Goal: Task Accomplishment & Management: Use online tool/utility

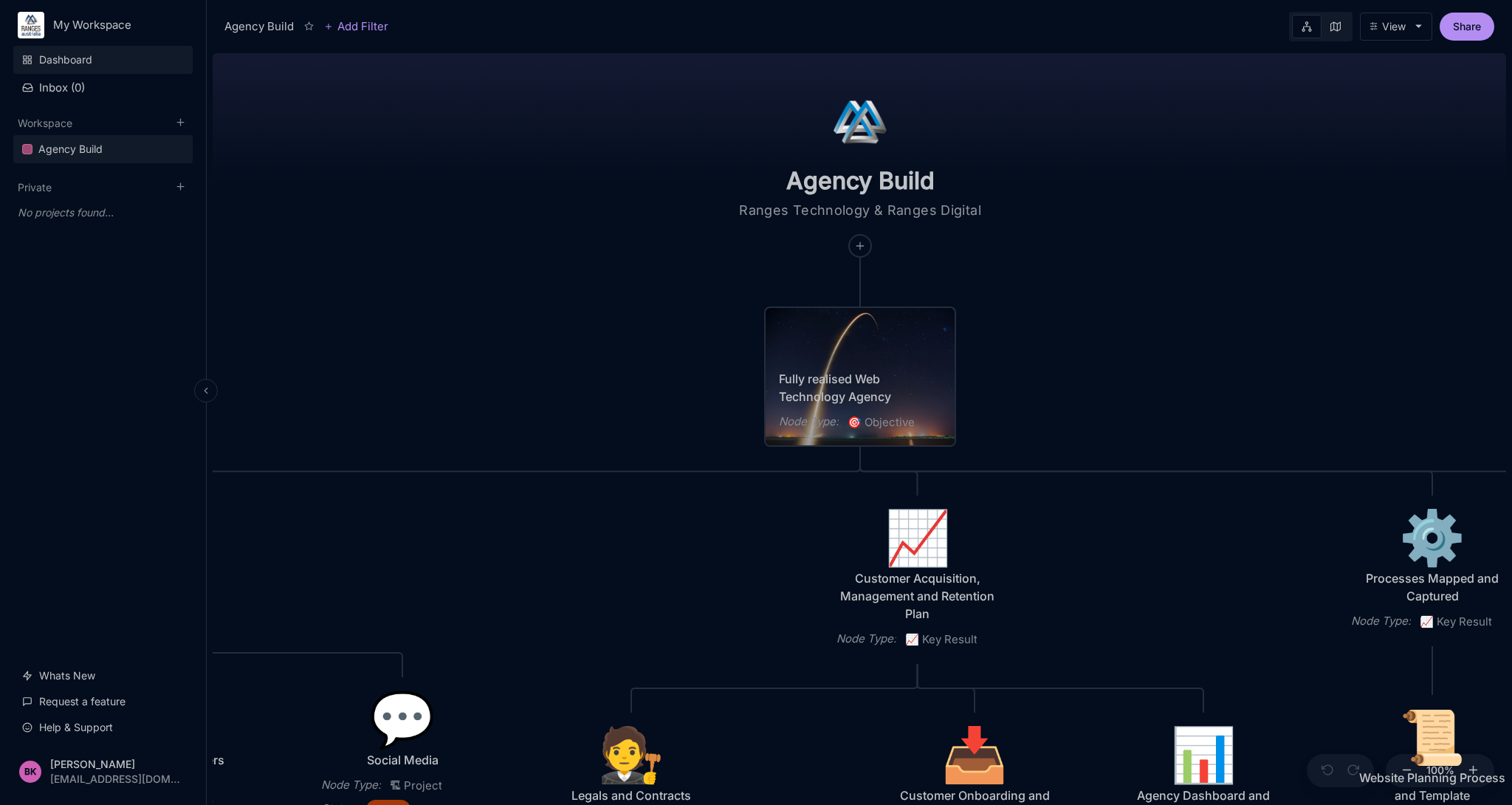
click at [63, 54] on link "Dashboard" at bounding box center [103, 59] width 179 height 28
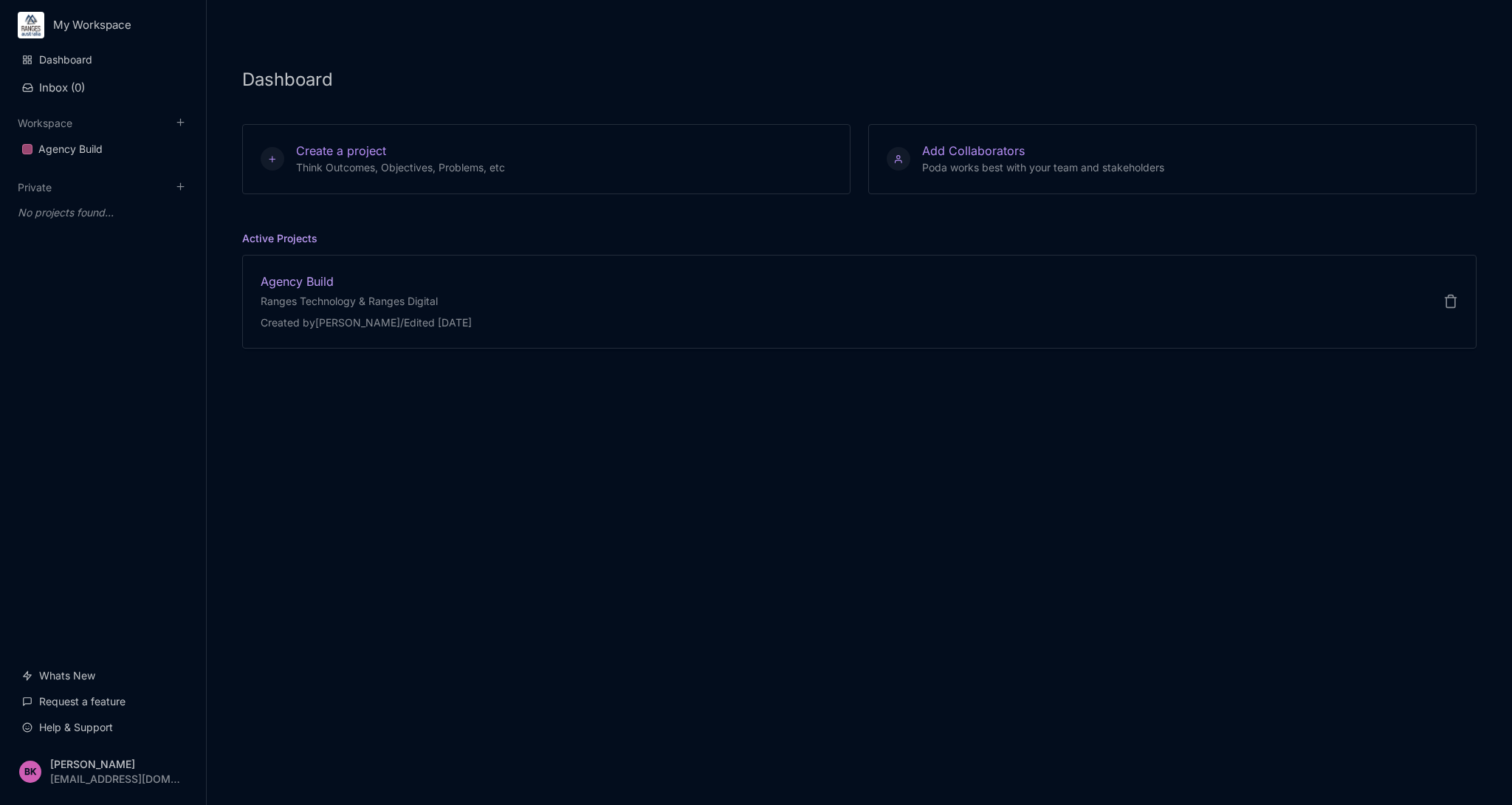
click at [341, 276] on div "Agency Build" at bounding box center [365, 281] width 211 height 16
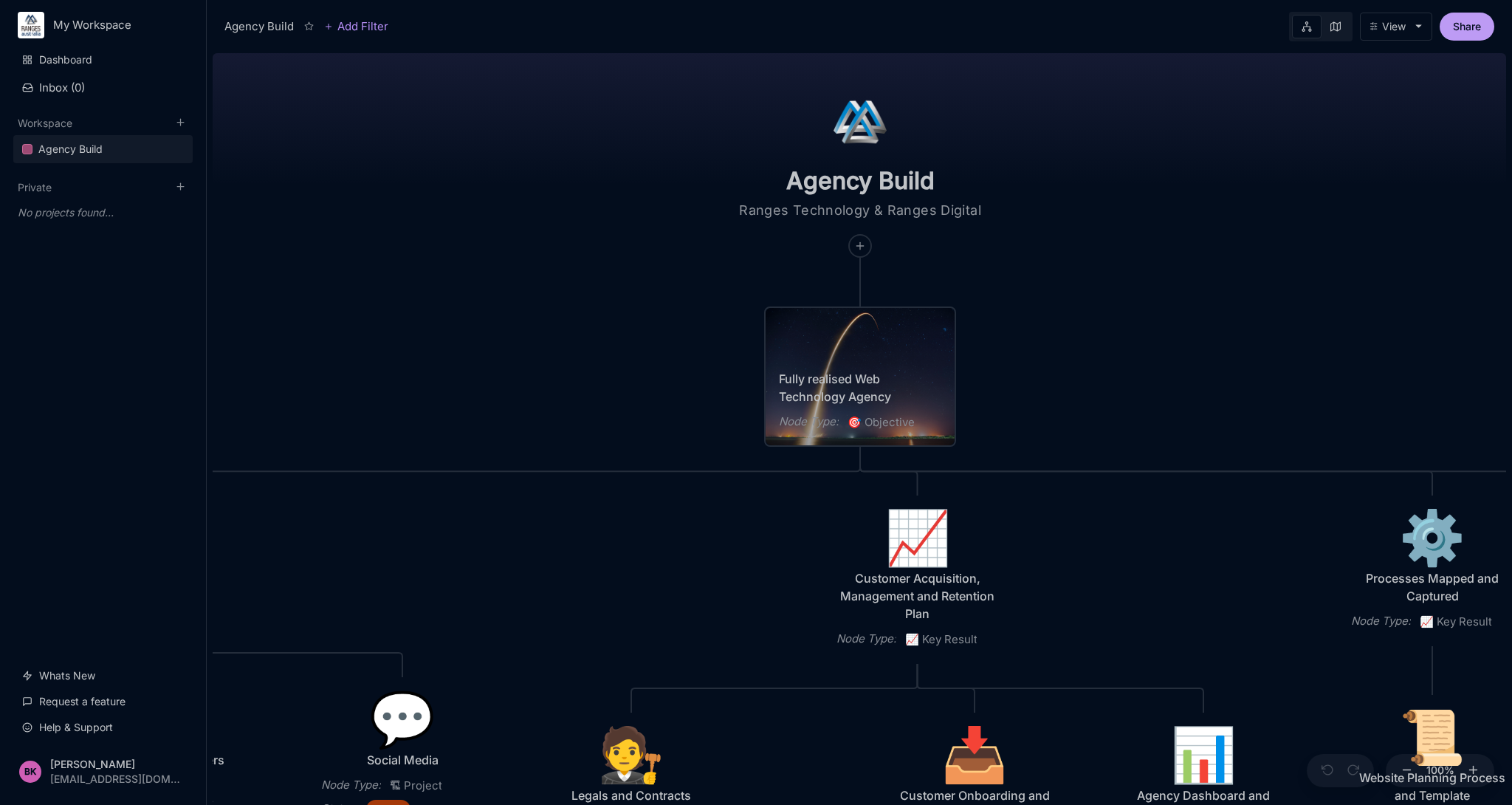
click at [1470, 24] on button "Share" at bounding box center [1467, 26] width 54 height 28
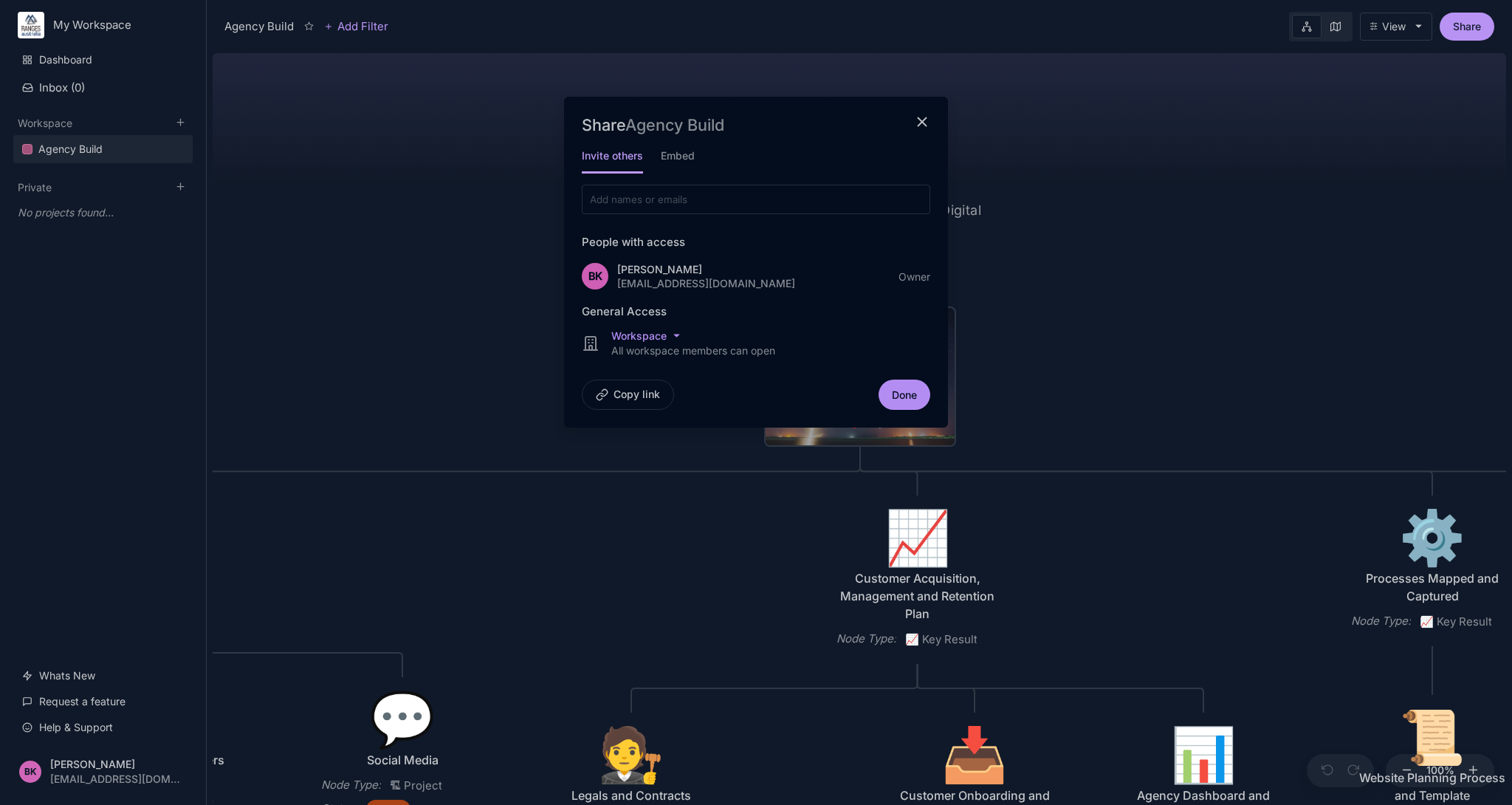
click at [923, 128] on icon "close modal" at bounding box center [922, 121] width 17 height 17
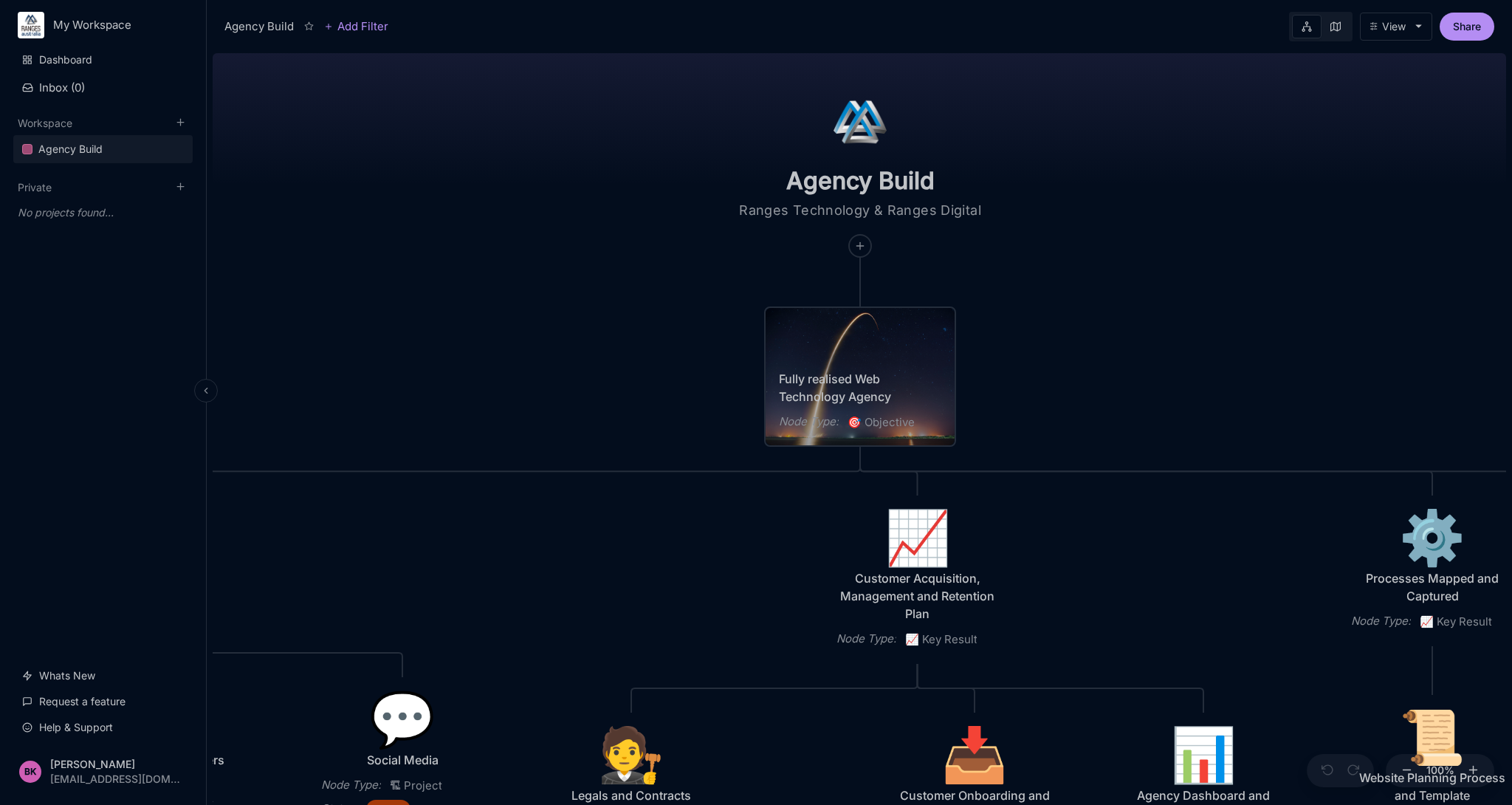
click at [93, 27] on html "My Workspace Dashboard Inbox ( 0 ) Workspace Agency Build To pick up a draggabl…" at bounding box center [756, 402] width 1512 height 805
click at [61, 137] on div "Workspace members ( 1 )" at bounding box center [102, 136] width 182 height 22
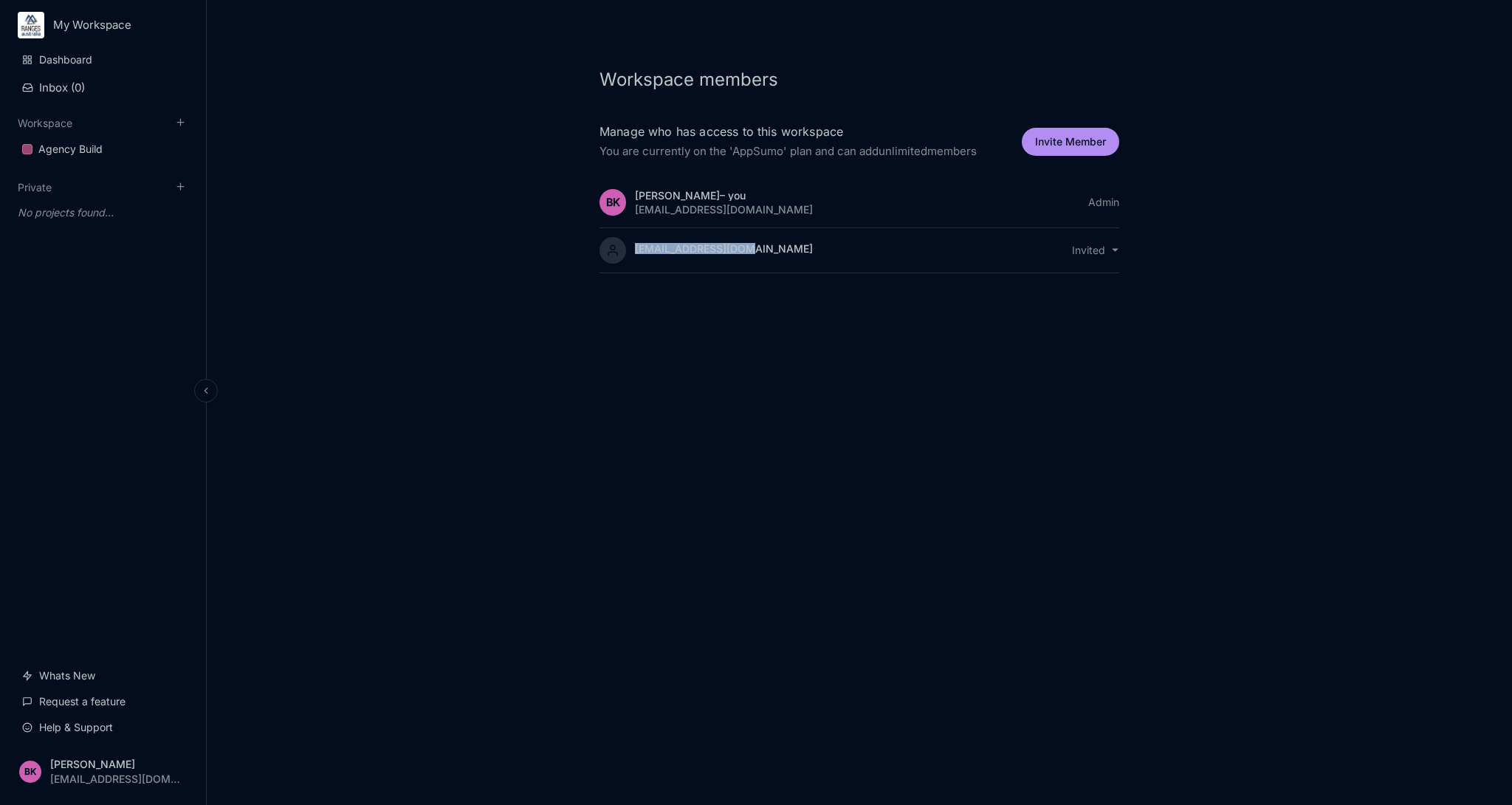
drag, startPoint x: 751, startPoint y: 248, endPoint x: 557, endPoint y: 249, distance: 194.0
click at [557, 249] on div "Workspace members Manage who has access to this workspace You are currently on …" at bounding box center [859, 402] width 1305 height 805
click at [953, 253] on div "invited" at bounding box center [1012, 250] width 214 height 11
click at [1111, 253] on html "My Workspace Dashboard Inbox ( 0 ) Workspace Agency Build To pick up a draggabl…" at bounding box center [756, 402] width 1512 height 805
click at [1178, 225] on html "My Workspace Dashboard Inbox ( 0 ) Workspace Agency Build To pick up a draggabl…" at bounding box center [756, 402] width 1512 height 805
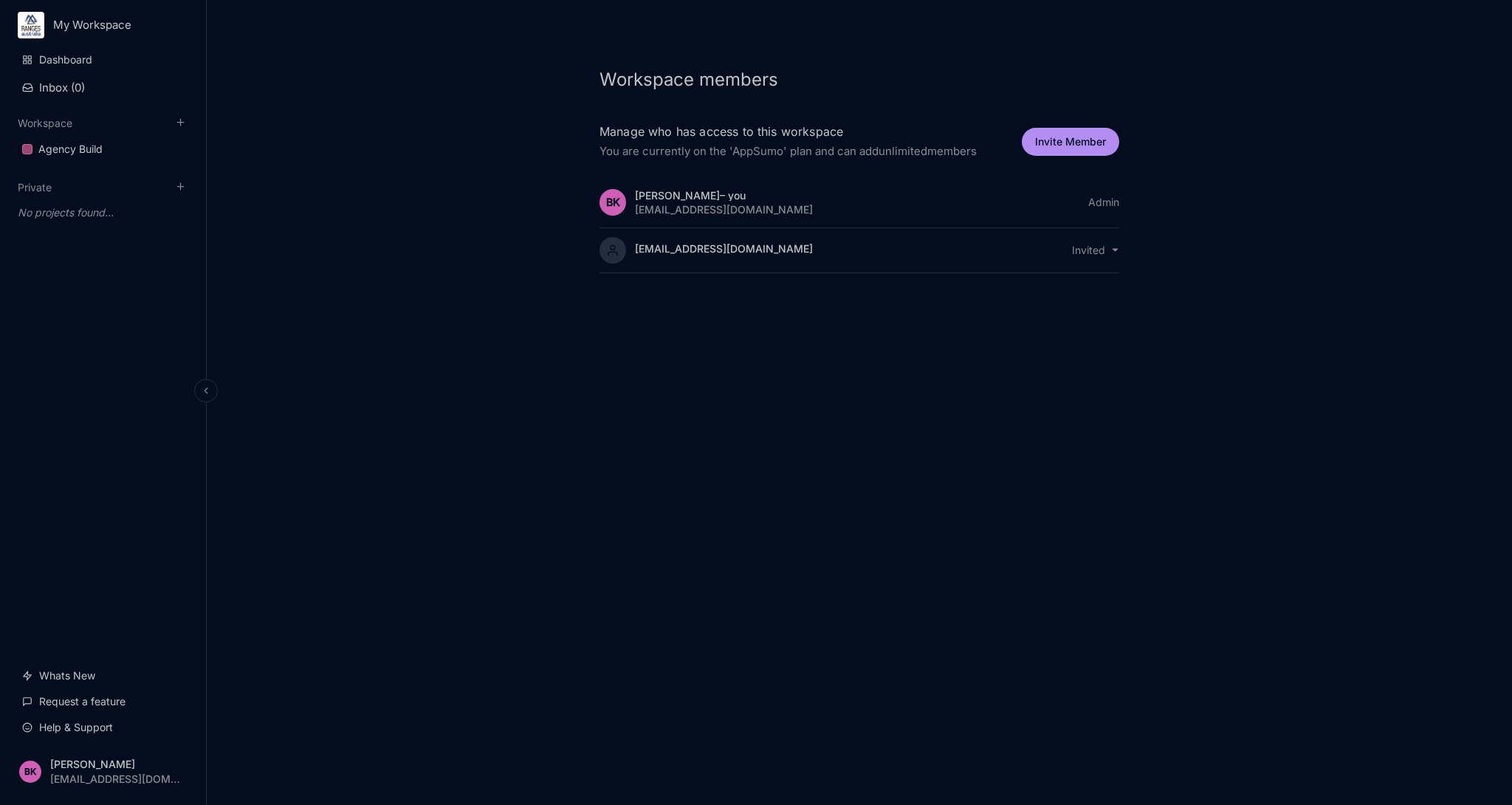
click at [1081, 260] on div "allie@ranges.net.au invited" at bounding box center [858, 251] width 519 height 45
click at [1087, 247] on html "My Workspace Dashboard Inbox ( 0 ) Workspace Agency Build To pick up a draggabl…" at bounding box center [756, 402] width 1512 height 805
click at [1085, 298] on div "Resend Email" at bounding box center [1096, 298] width 83 height 22
click at [1093, 253] on html "My Workspace Dashboard Inbox ( 0 ) Workspace Agency Build To pick up a draggabl…" at bounding box center [756, 402] width 1512 height 805
click at [830, 383] on html "My Workspace Dashboard Inbox ( 0 ) Workspace Agency Build To pick up a draggabl…" at bounding box center [756, 402] width 1512 height 805
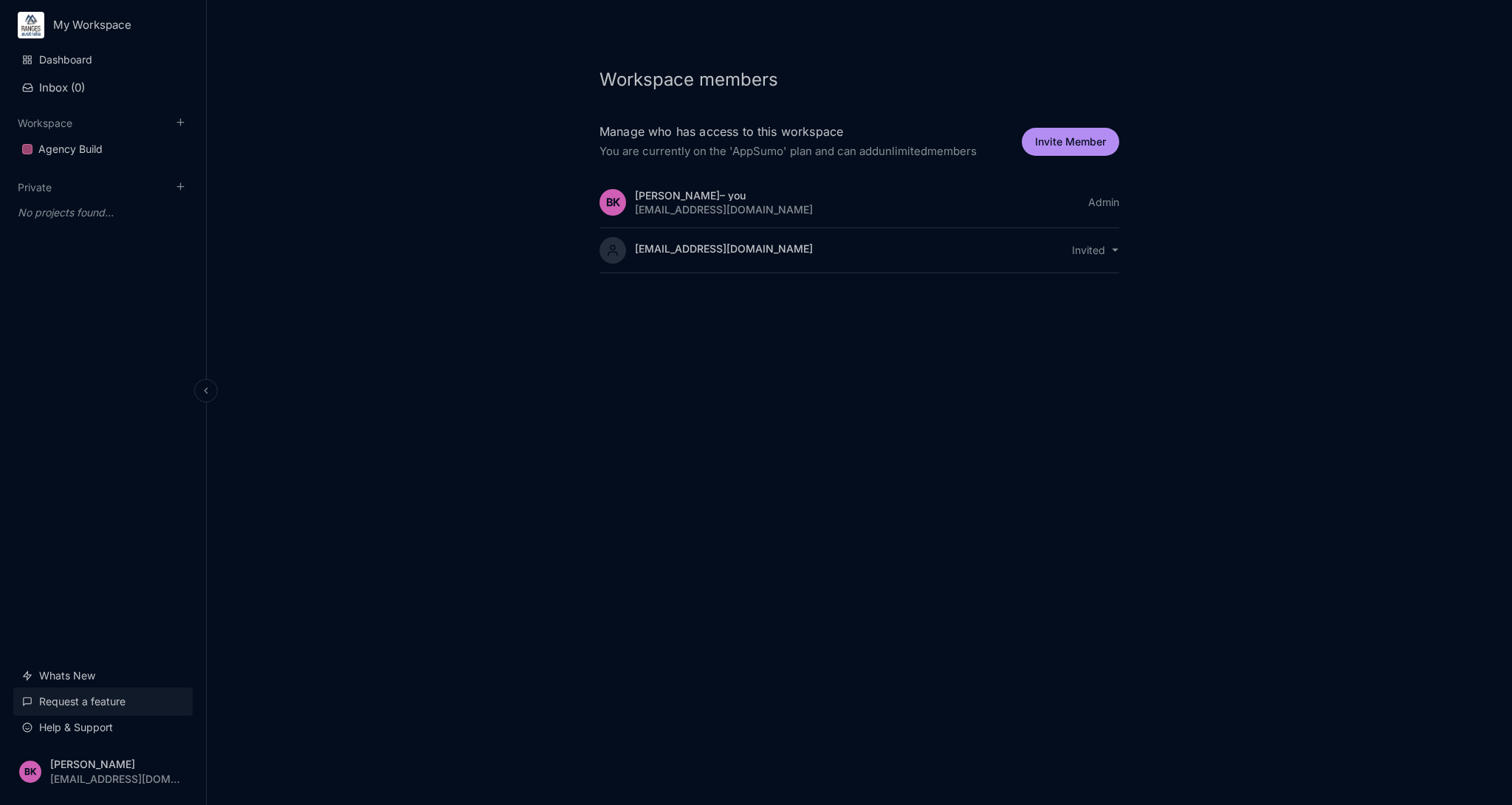
click at [63, 703] on link "Request a feature" at bounding box center [103, 701] width 179 height 28
click at [86, 25] on html "My Workspace My Workspace AppSumo LTD • 1 Member New workspace Workspace member…" at bounding box center [756, 402] width 1512 height 805
click at [332, 92] on html "My Workspace Dashboard Inbox ( 0 ) Workspace Agency Build To pick up a draggabl…" at bounding box center [756, 402] width 1512 height 805
click at [137, 314] on div "Dashboard Inbox ( 0 ) Workspace Agency Build To pick up a draggable item, press…" at bounding box center [103, 393] width 179 height 696
click at [90, 723] on link "Help & Support" at bounding box center [103, 727] width 179 height 28
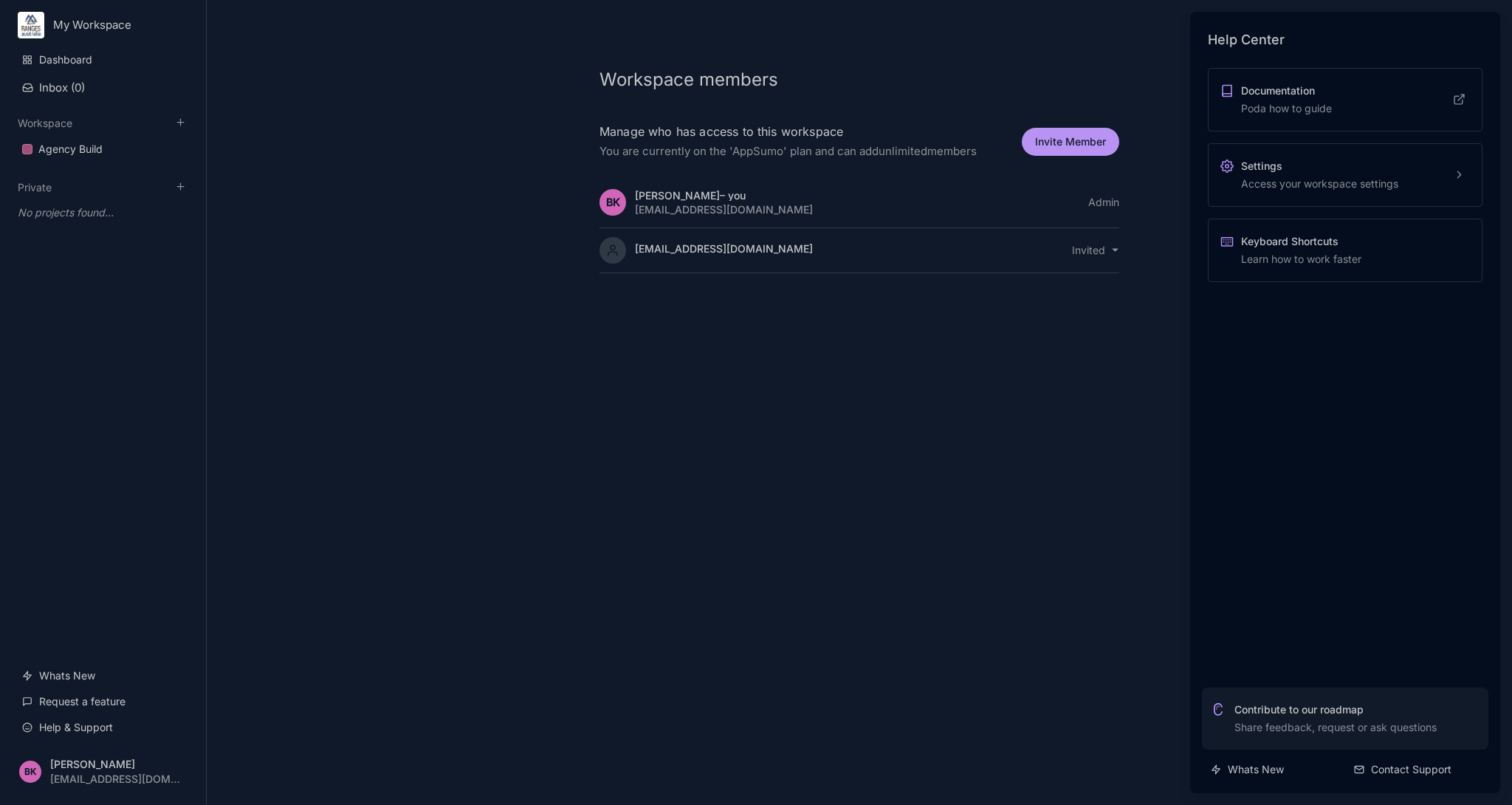
click at [1315, 92] on strong "Documentation" at bounding box center [1286, 91] width 91 height 15
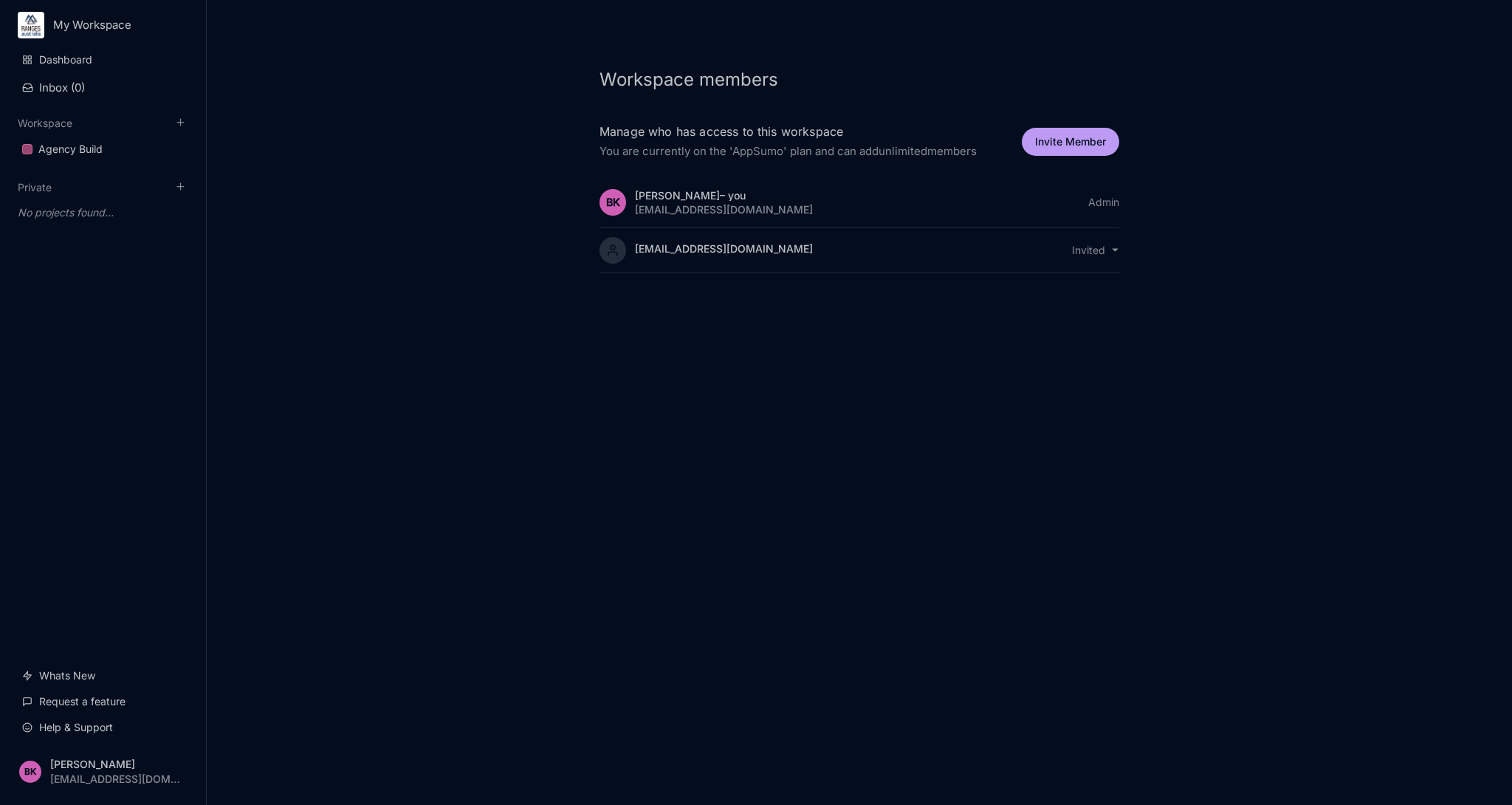
click at [1088, 142] on button "Invite Member" at bounding box center [1071, 141] width 98 height 28
select select "editor"
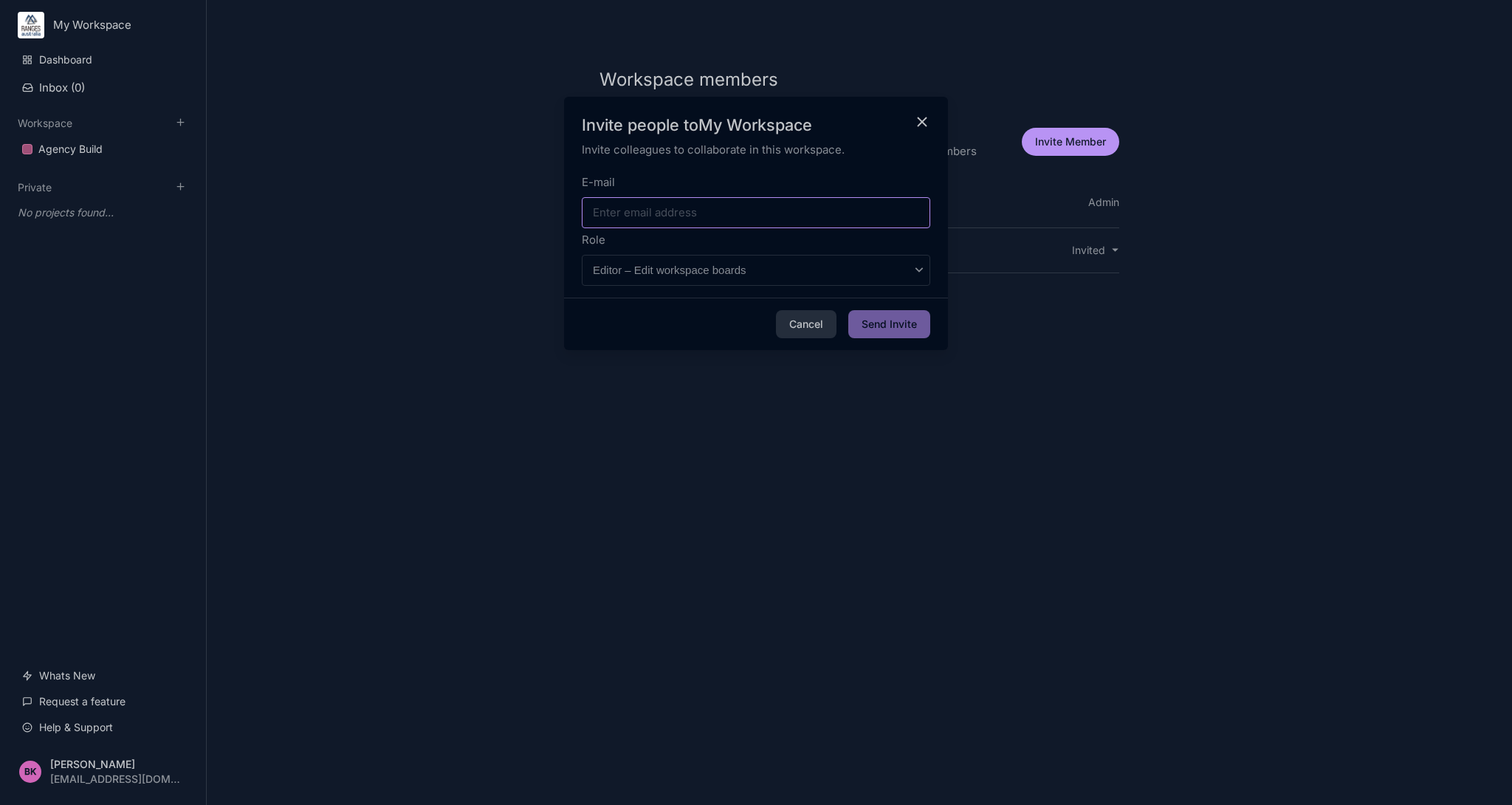
click at [754, 212] on input "E-mail" at bounding box center [756, 212] width 348 height 31
click at [920, 121] on icon "close modal" at bounding box center [922, 121] width 17 height 17
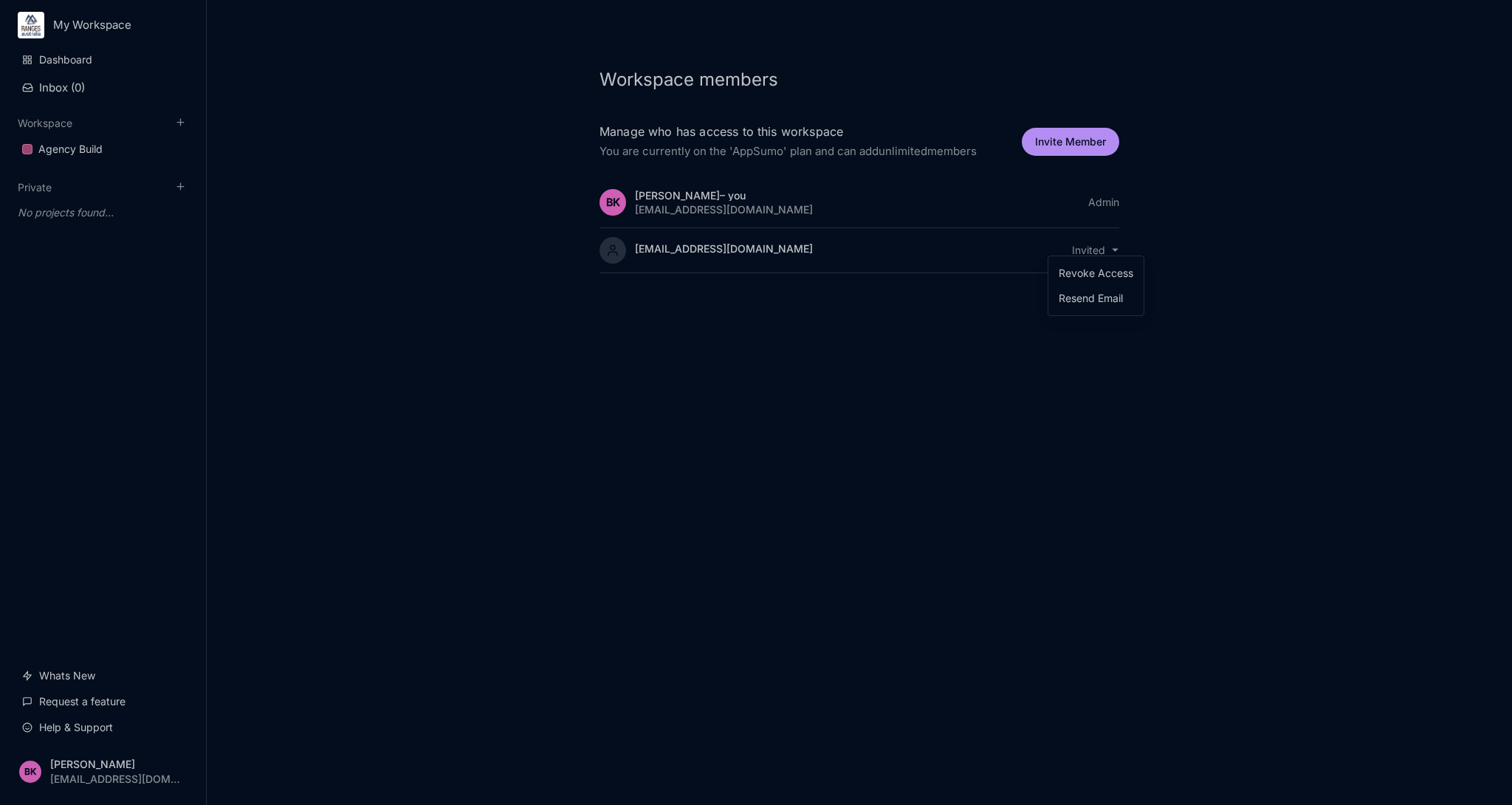
click at [1107, 256] on body "My Workspace Dashboard Inbox ( 0 ) Workspace Agency Build To pick up a draggabl…" at bounding box center [756, 402] width 1512 height 805
click at [1100, 275] on div "Revoke Access" at bounding box center [1096, 273] width 83 height 22
click at [794, 328] on div "Workspace members [PERSON_NAME] who has access to this workspace You are curren…" at bounding box center [859, 402] width 1305 height 805
click at [1062, 137] on button "Invite Member" at bounding box center [1071, 141] width 98 height 28
select select "editor"
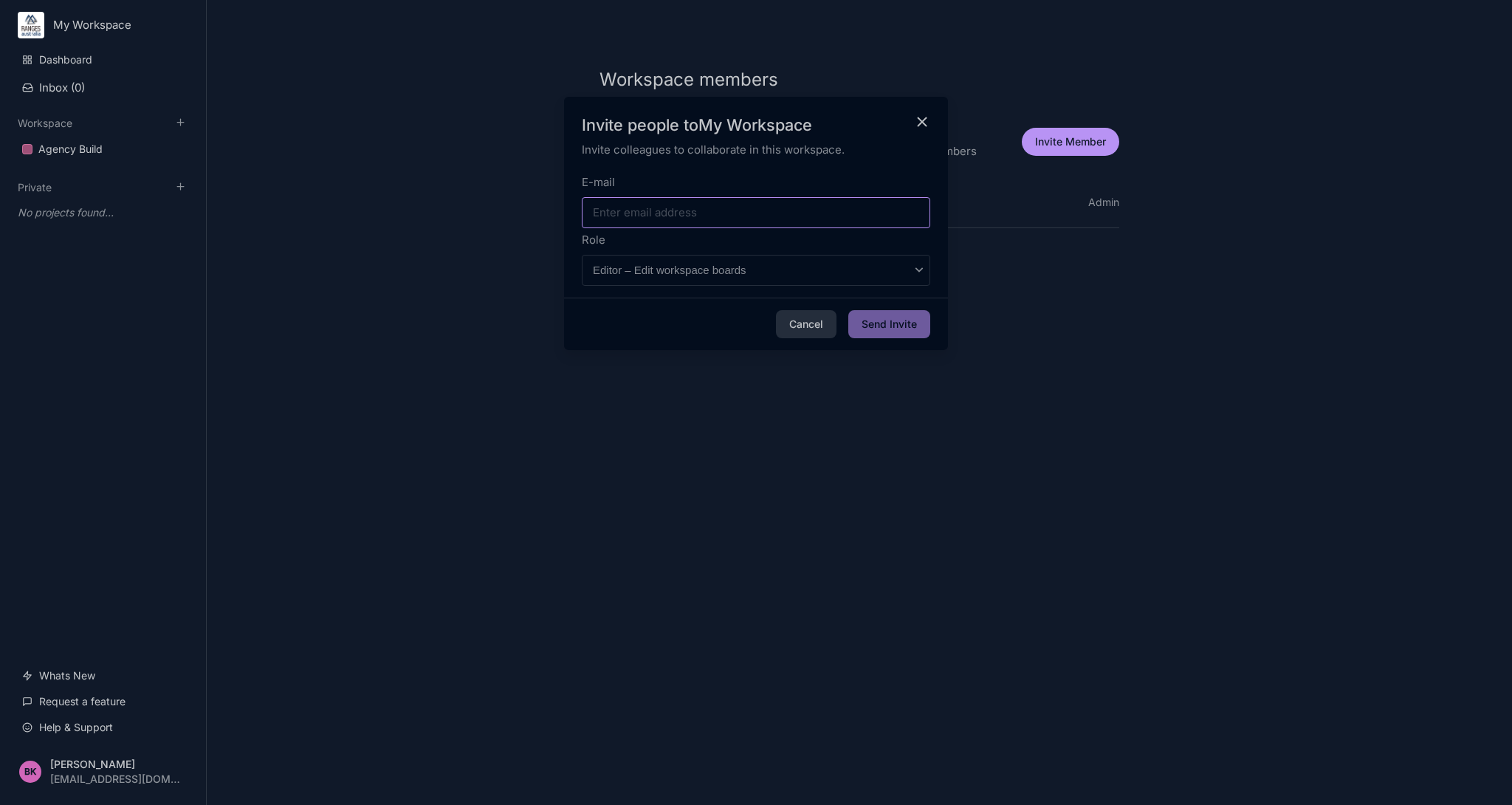
click at [684, 213] on input "E-mail" at bounding box center [756, 212] width 348 height 31
type input "[EMAIL_ADDRESS][DOMAIN_NAME]"
drag, startPoint x: 779, startPoint y: 266, endPoint x: 791, endPoint y: 178, distance: 88.8
click at [791, 178] on div "E-mail allie@ranges.net.au Role Admin – Edit workspace members and billing Edit…" at bounding box center [756, 261] width 348 height 177
click at [886, 324] on button "Send Invite" at bounding box center [889, 324] width 82 height 28
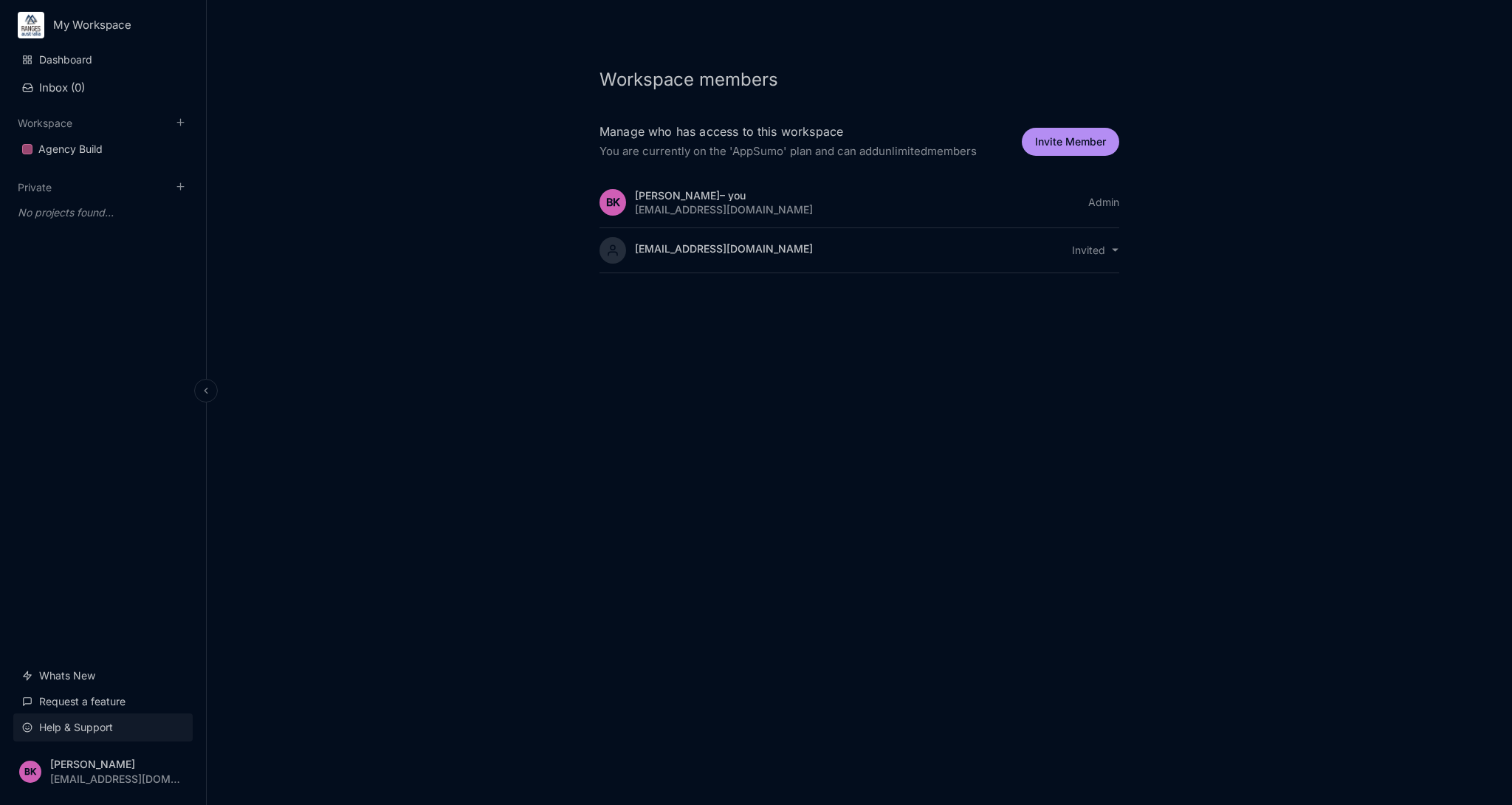
click at [76, 731] on link "Help & Support" at bounding box center [103, 727] width 179 height 28
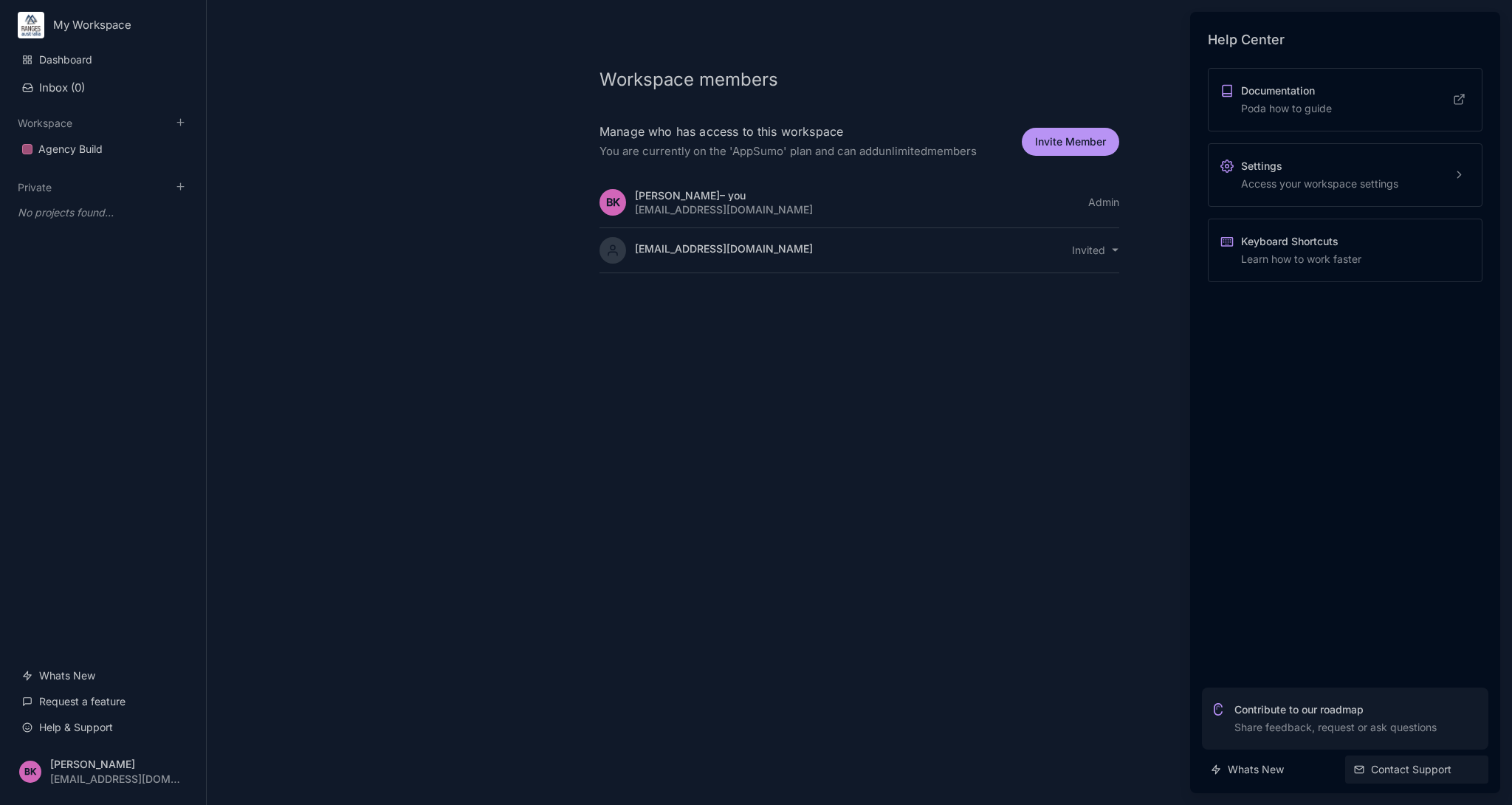
click at [1410, 774] on link "Contact Support" at bounding box center [1417, 769] width 143 height 28
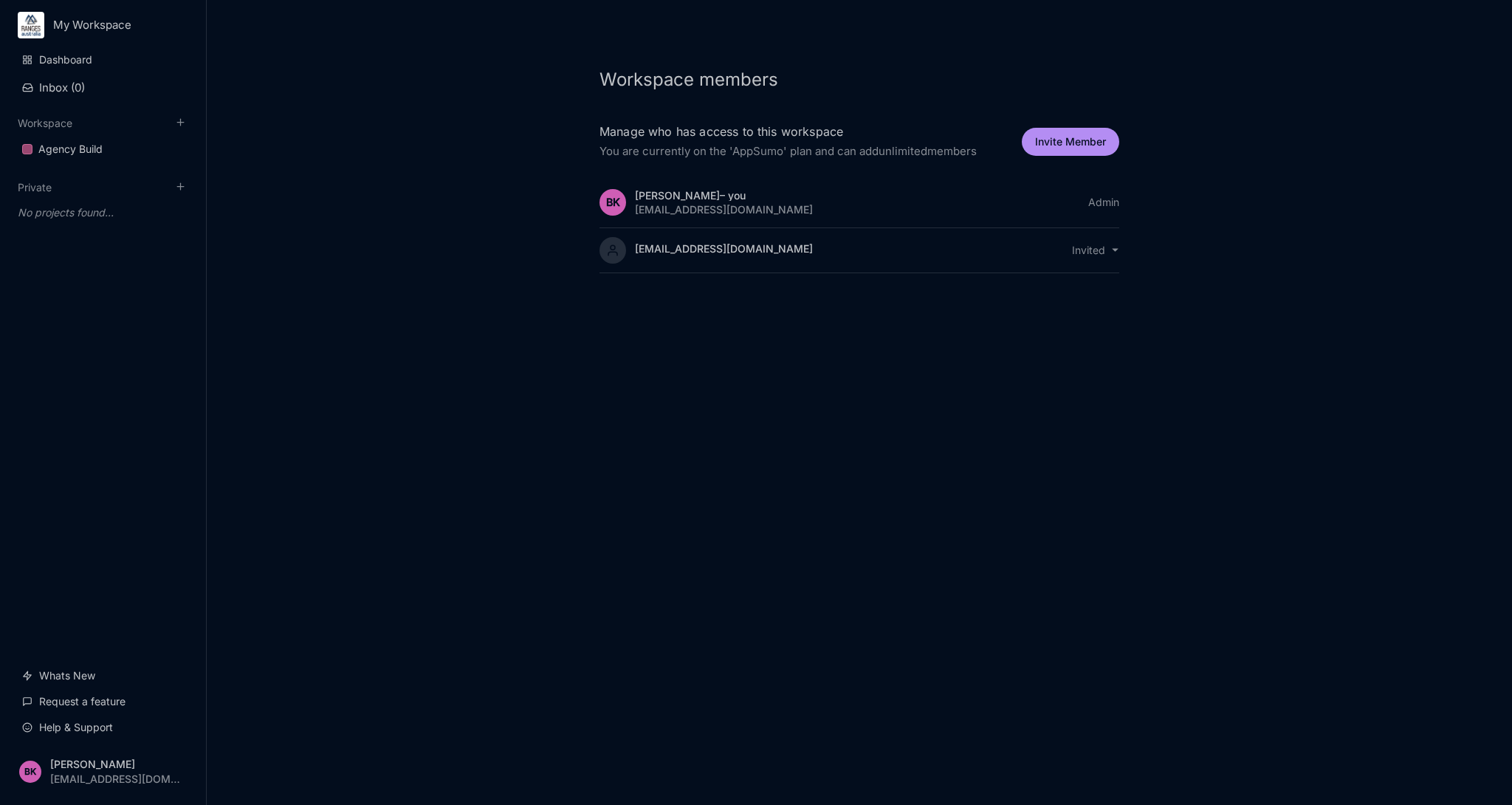
click at [662, 246] on div "[EMAIL_ADDRESS][DOMAIN_NAME]" at bounding box center [723, 248] width 178 height 11
click at [613, 253] on icon at bounding box center [613, 250] width 14 height 14
click at [1112, 246] on html "My Workspace Dashboard Inbox ( 0 ) Workspace Agency Build To pick up a draggabl…" at bounding box center [756, 402] width 1512 height 805
click at [1410, 100] on html "My Workspace Dashboard Inbox ( 0 ) Workspace Agency Build To pick up a draggabl…" at bounding box center [756, 402] width 1512 height 805
click at [63, 734] on link "Help & Support" at bounding box center [103, 727] width 179 height 28
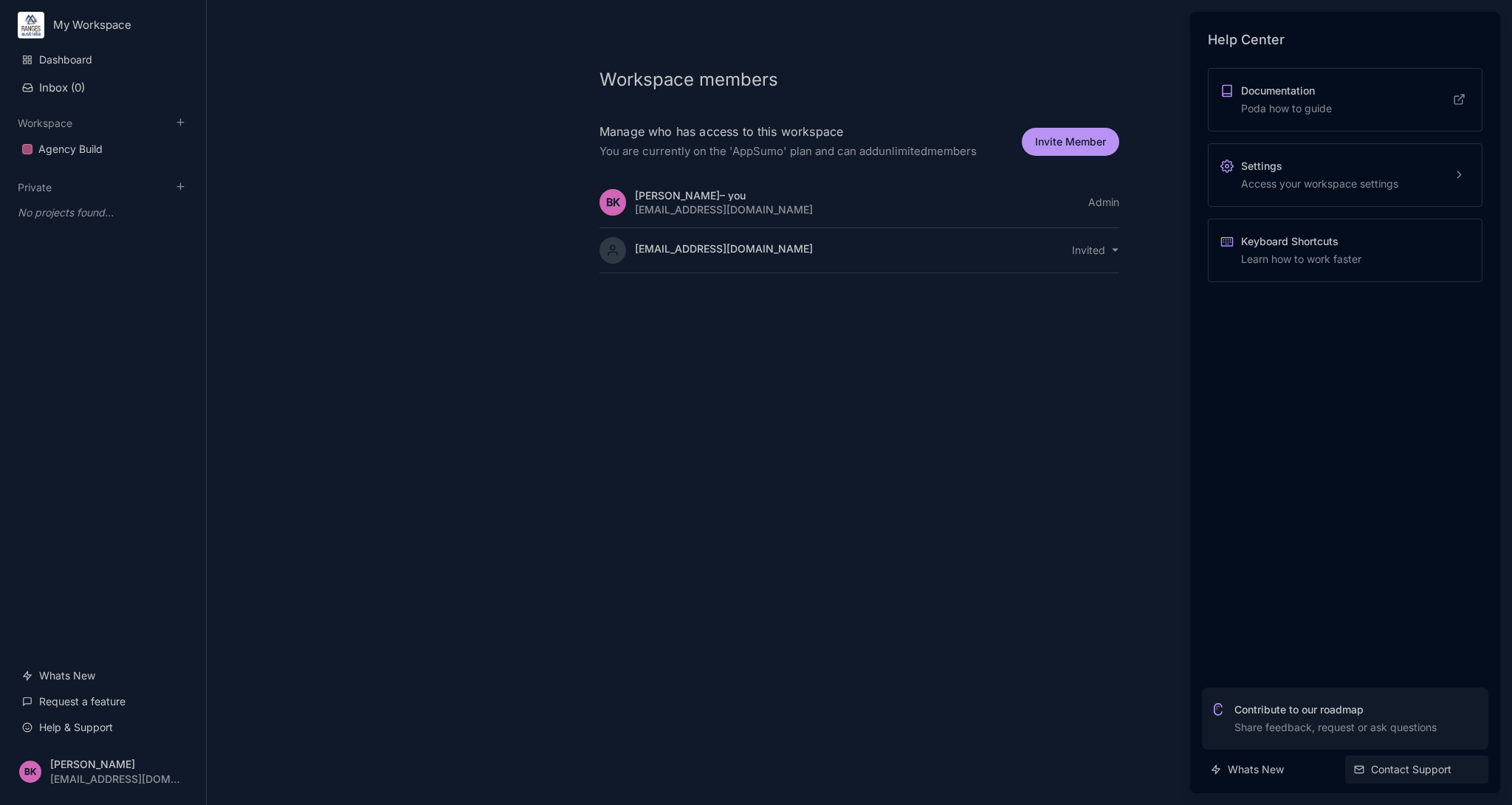
click at [1396, 771] on link "Contact Support" at bounding box center [1417, 769] width 143 height 28
drag, startPoint x: 1389, startPoint y: 771, endPoint x: 1439, endPoint y: 634, distance: 145.8
click at [1439, 634] on div "Help Center Documentation Poda how to guide Settings Access your workspace sett…" at bounding box center [1345, 402] width 310 height 781
click at [1401, 769] on link "Contact Support" at bounding box center [1417, 769] width 143 height 28
click at [1387, 770] on link "Contact Support" at bounding box center [1417, 769] width 143 height 28
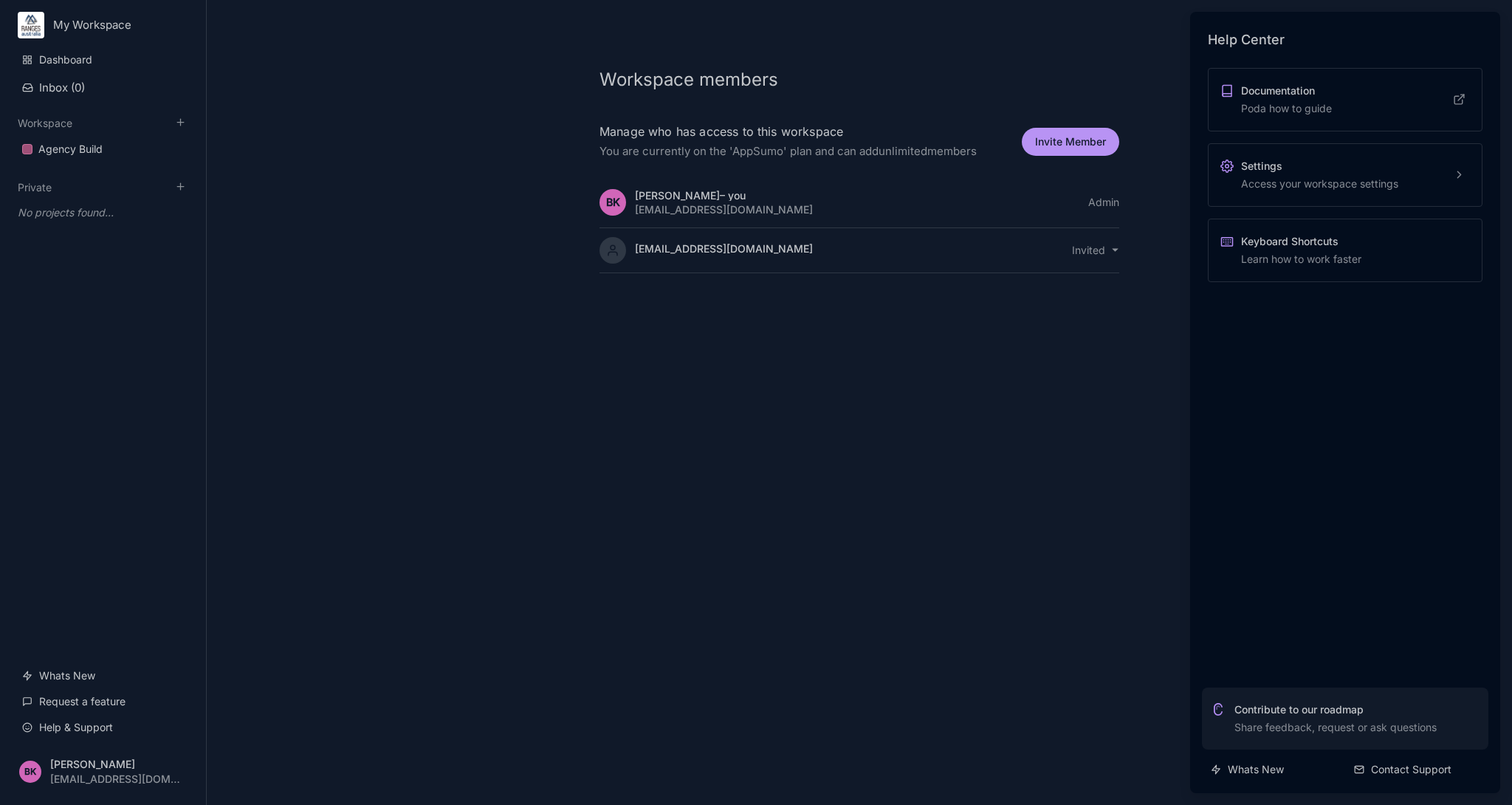
click at [1088, 252] on div at bounding box center [756, 402] width 1512 height 805
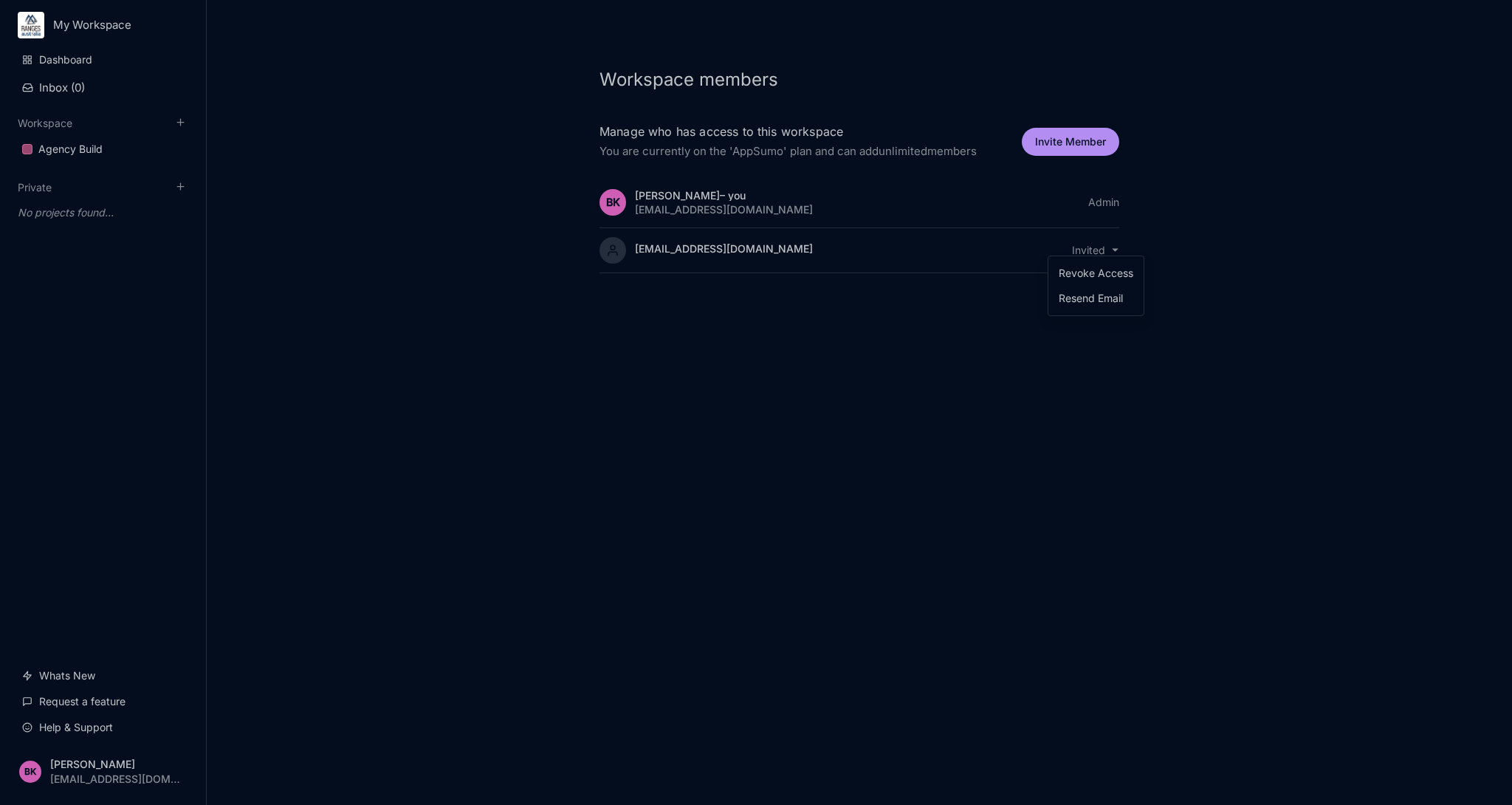
click at [1101, 251] on html "My Workspace Dashboard Inbox ( 0 ) Workspace Agency Build To pick up a draggabl…" at bounding box center [756, 402] width 1512 height 805
click at [1120, 271] on div "Revoke Access" at bounding box center [1096, 273] width 83 height 22
click at [1081, 146] on button "Invite Member" at bounding box center [1071, 141] width 98 height 28
select select "editor"
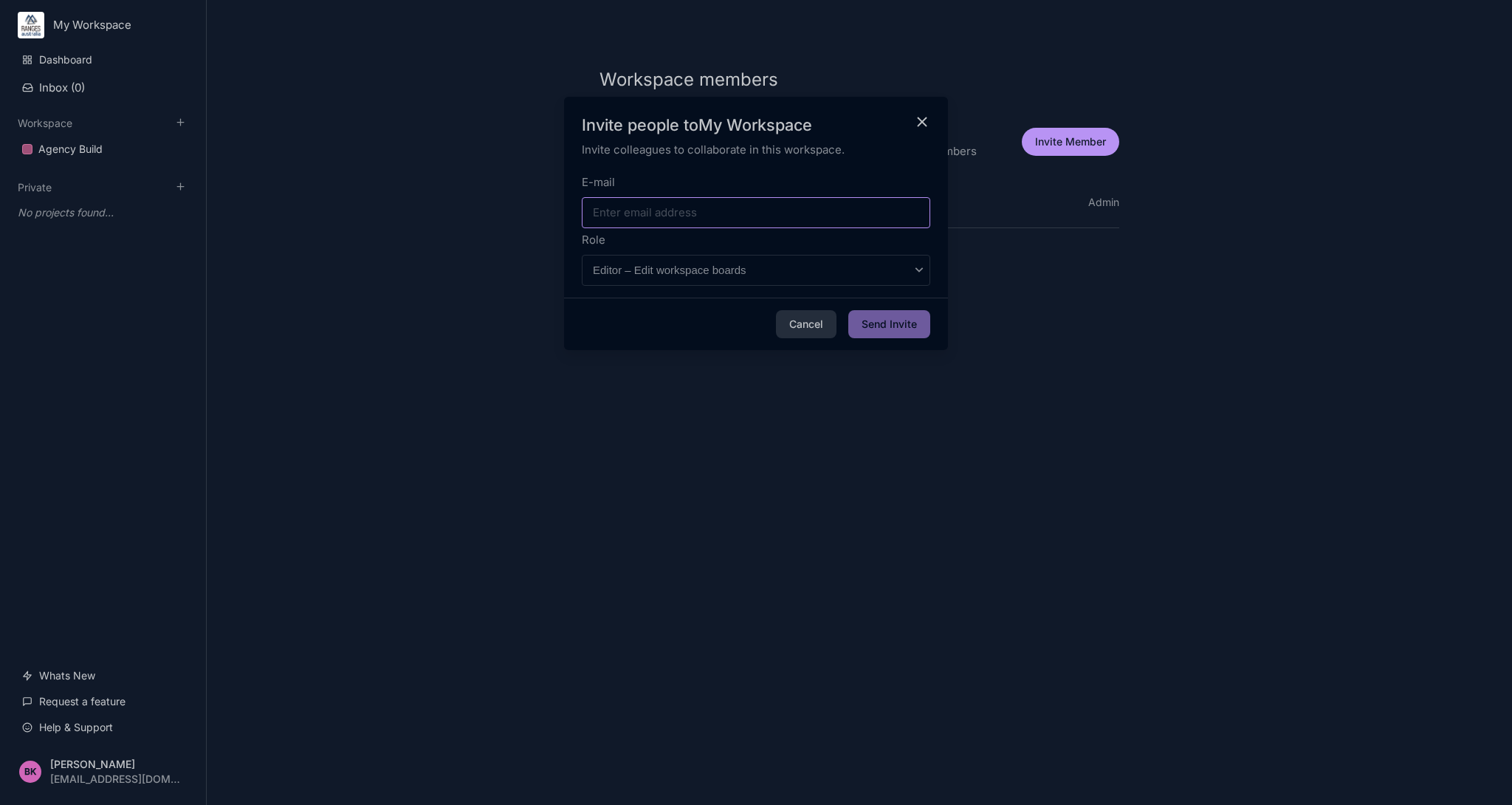
click at [746, 217] on input "E-mail" at bounding box center [756, 212] width 348 height 31
type input "allie@chevalierservices.com.au"
click at [582, 255] on select "Admin – Edit workspace members and billing Editor – Edit workspace boards Comme…" at bounding box center [756, 270] width 348 height 31
click at [766, 241] on label "Role" at bounding box center [756, 240] width 348 height 18
click at [766, 255] on select "Admin – Edit workspace members and billing Editor – Edit workspace boards Comme…" at bounding box center [756, 270] width 348 height 31
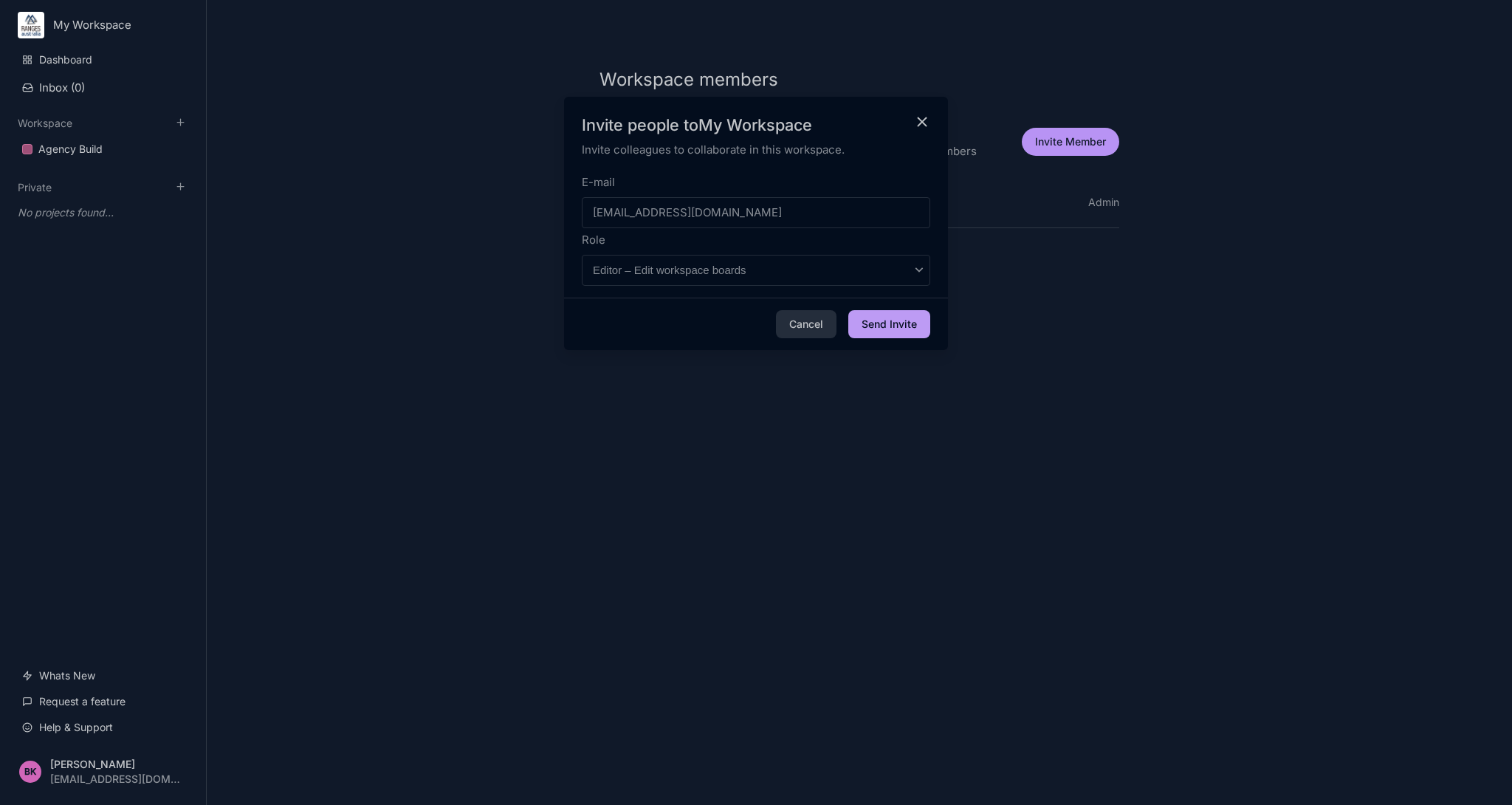
click at [877, 321] on button "Send Invite" at bounding box center [889, 324] width 82 height 28
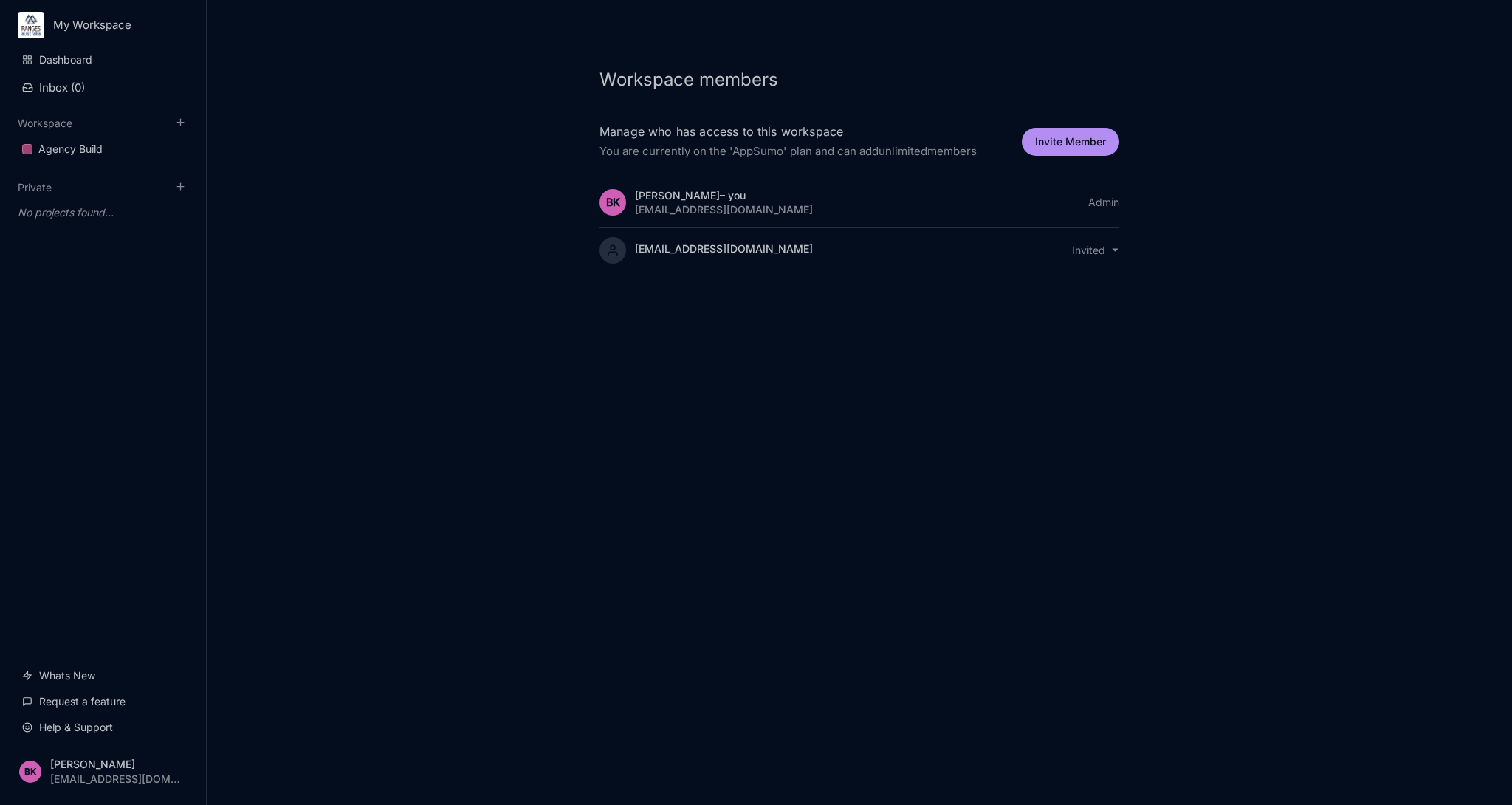
click at [1096, 242] on div "allie@chevalierservices.com.au invited" at bounding box center [858, 251] width 519 height 45
click at [1094, 252] on html "My Workspace Dashboard Inbox ( 0 ) Workspace Agency Build To pick up a draggabl…" at bounding box center [756, 402] width 1512 height 805
click at [82, 766] on html "My Workspace Dashboard Inbox ( 0 ) Workspace Agency Build To pick up a draggabl…" at bounding box center [756, 402] width 1512 height 805
click at [58, 732] on div "Sign Out" at bounding box center [102, 732] width 182 height 22
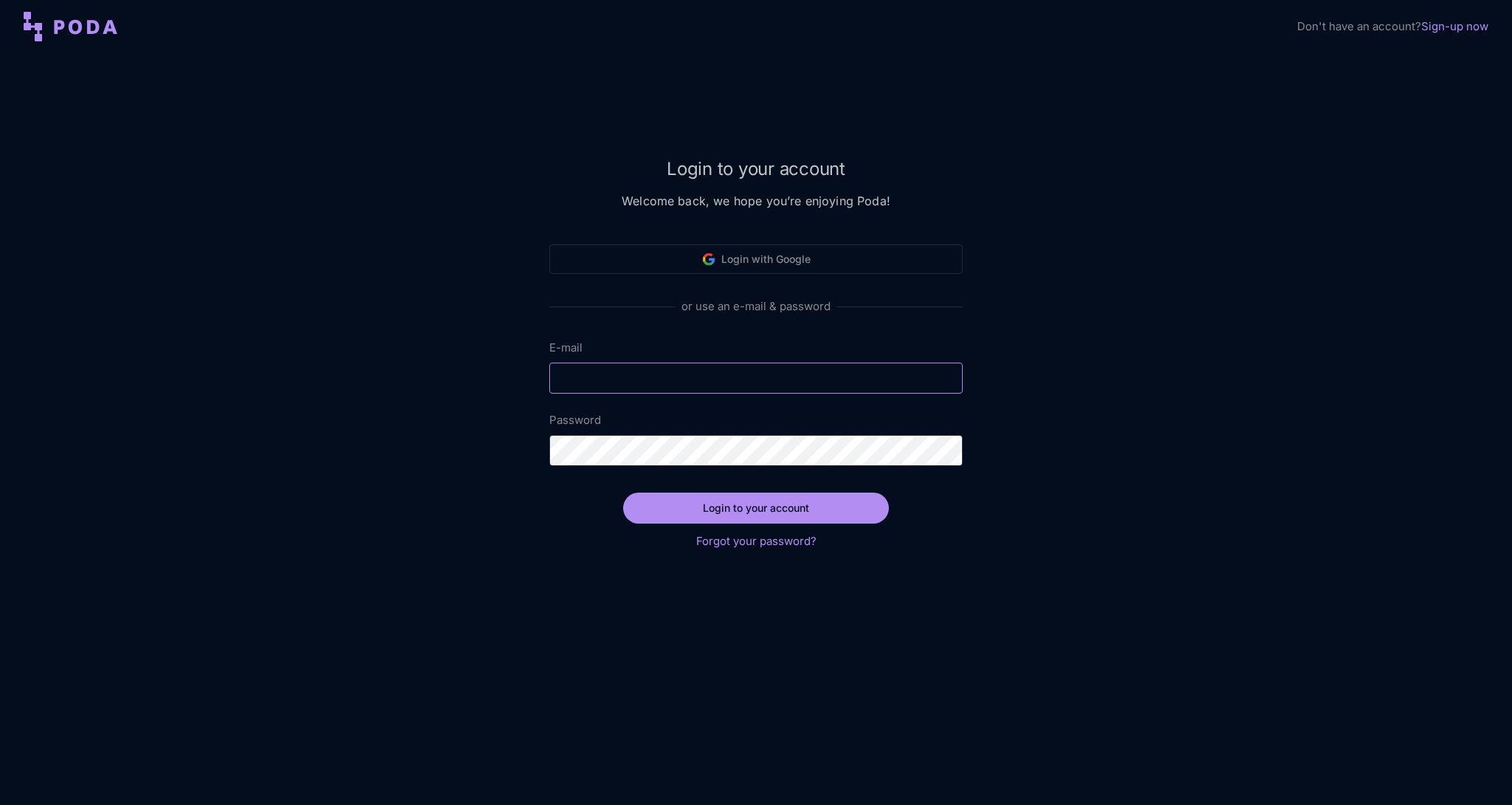
click at [751, 382] on input "E-mail" at bounding box center [756, 378] width 413 height 31
type input "[EMAIL_ADDRESS][DOMAIN_NAME]"
click at [752, 506] on button "Login to your account" at bounding box center [755, 508] width 266 height 31
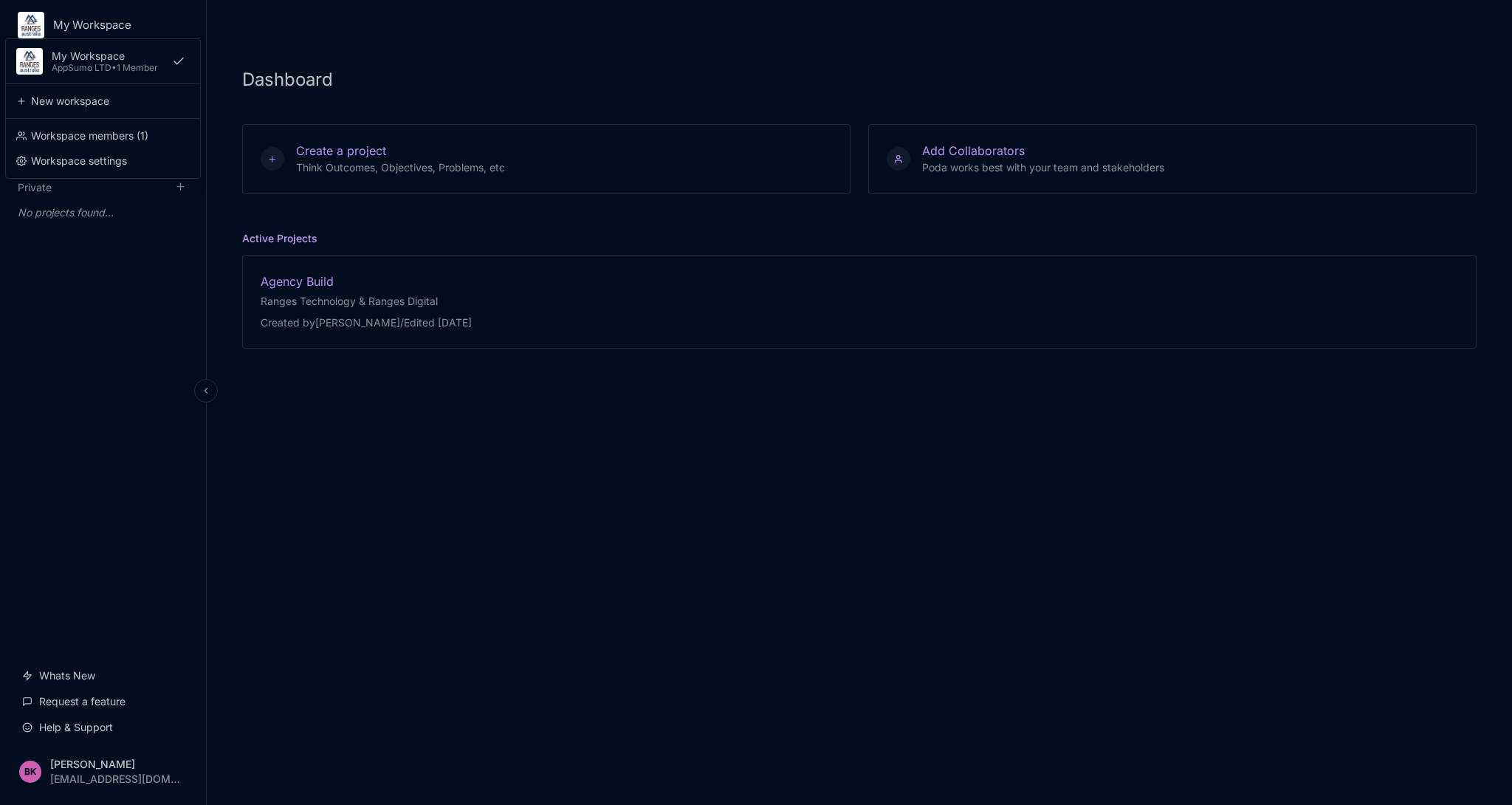
click at [100, 28] on html "My Workspace My Workspace AppSumo LTD • 1 Member New workspace Workspace member…" at bounding box center [756, 402] width 1512 height 805
click at [92, 137] on div "Workspace members ( 1 )" at bounding box center [102, 136] width 182 height 22
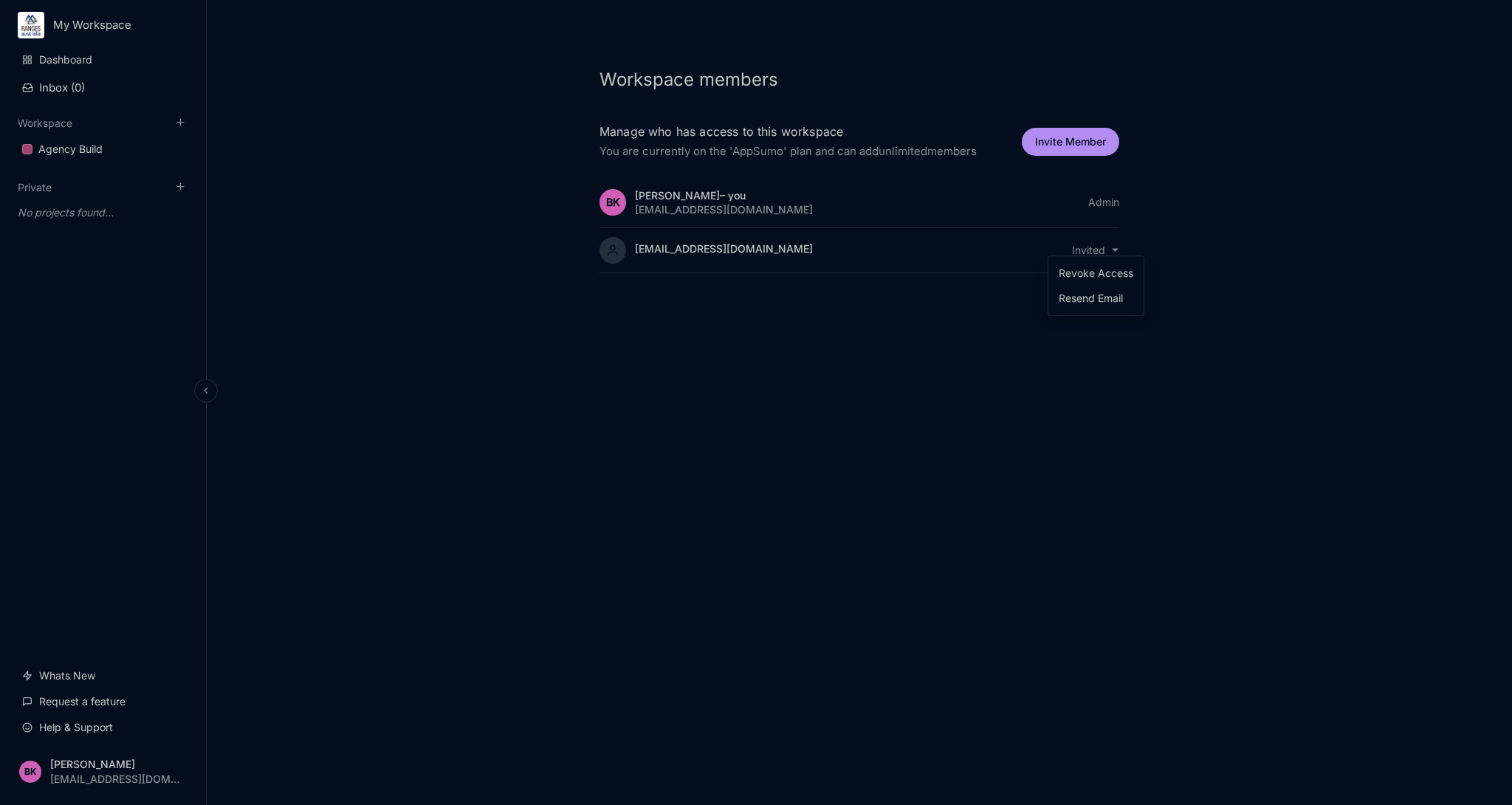
click at [1117, 247] on html "My Workspace Dashboard Inbox ( 0 ) Workspace Agency Build To pick up a draggabl…" at bounding box center [756, 402] width 1512 height 805
click at [1116, 269] on div "Revoke Access" at bounding box center [1096, 273] width 83 height 22
click at [1224, 169] on div "Workspace members Manage who has access to this workspace You are currently on …" at bounding box center [859, 402] width 1305 height 805
click at [1052, 141] on button "Invite Member" at bounding box center [1071, 141] width 98 height 28
select select "editor"
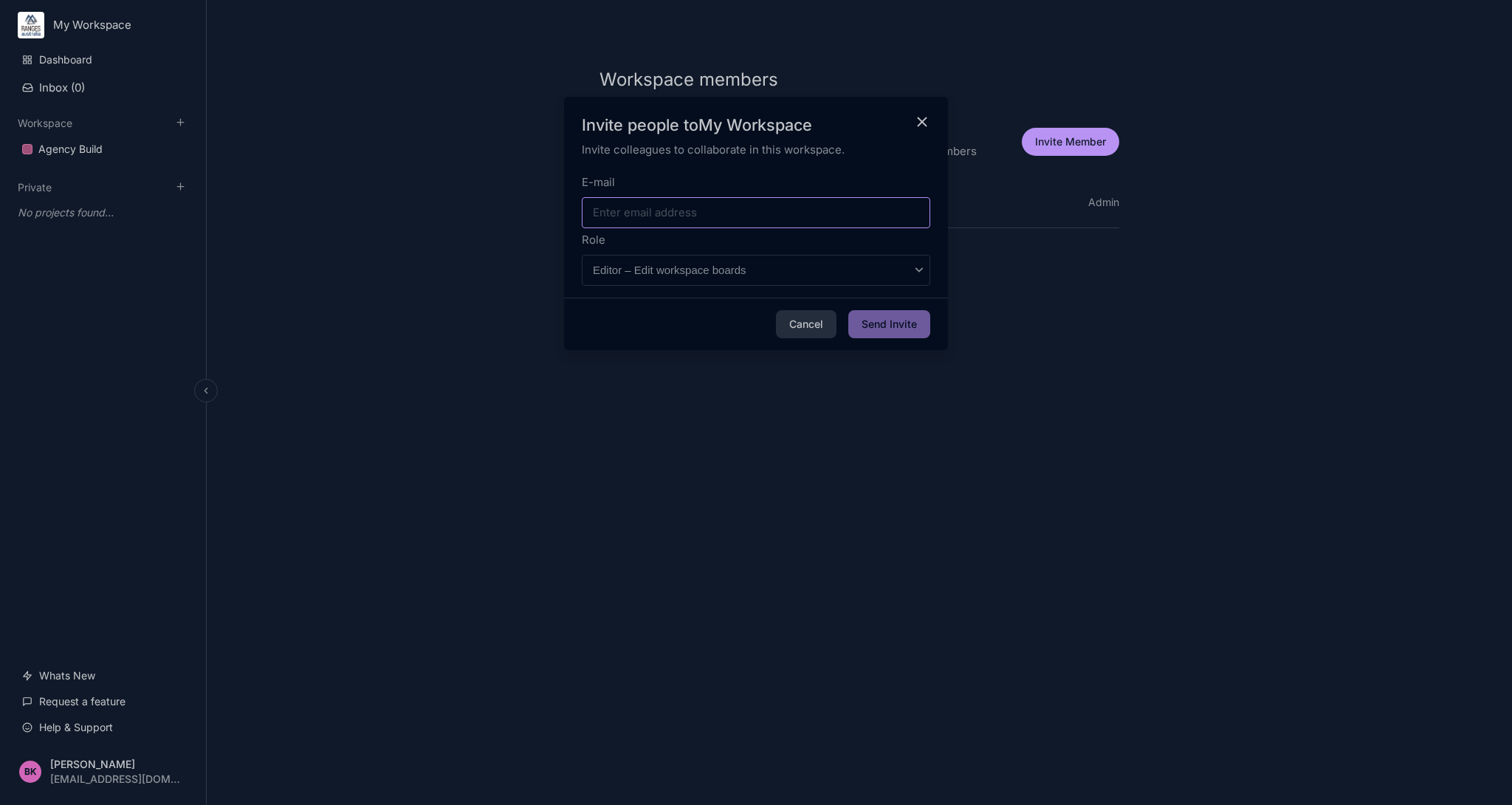
click at [694, 211] on input "E-mail" at bounding box center [756, 212] width 348 height 31
type input "[EMAIL_ADDRESS][DOMAIN_NAME]"
click at [818, 253] on div "Role Admin – Edit workspace members and billing Editor – Edit workspace boards …" at bounding box center [756, 258] width 348 height 54
click at [887, 316] on button "Send Invite" at bounding box center [889, 324] width 82 height 28
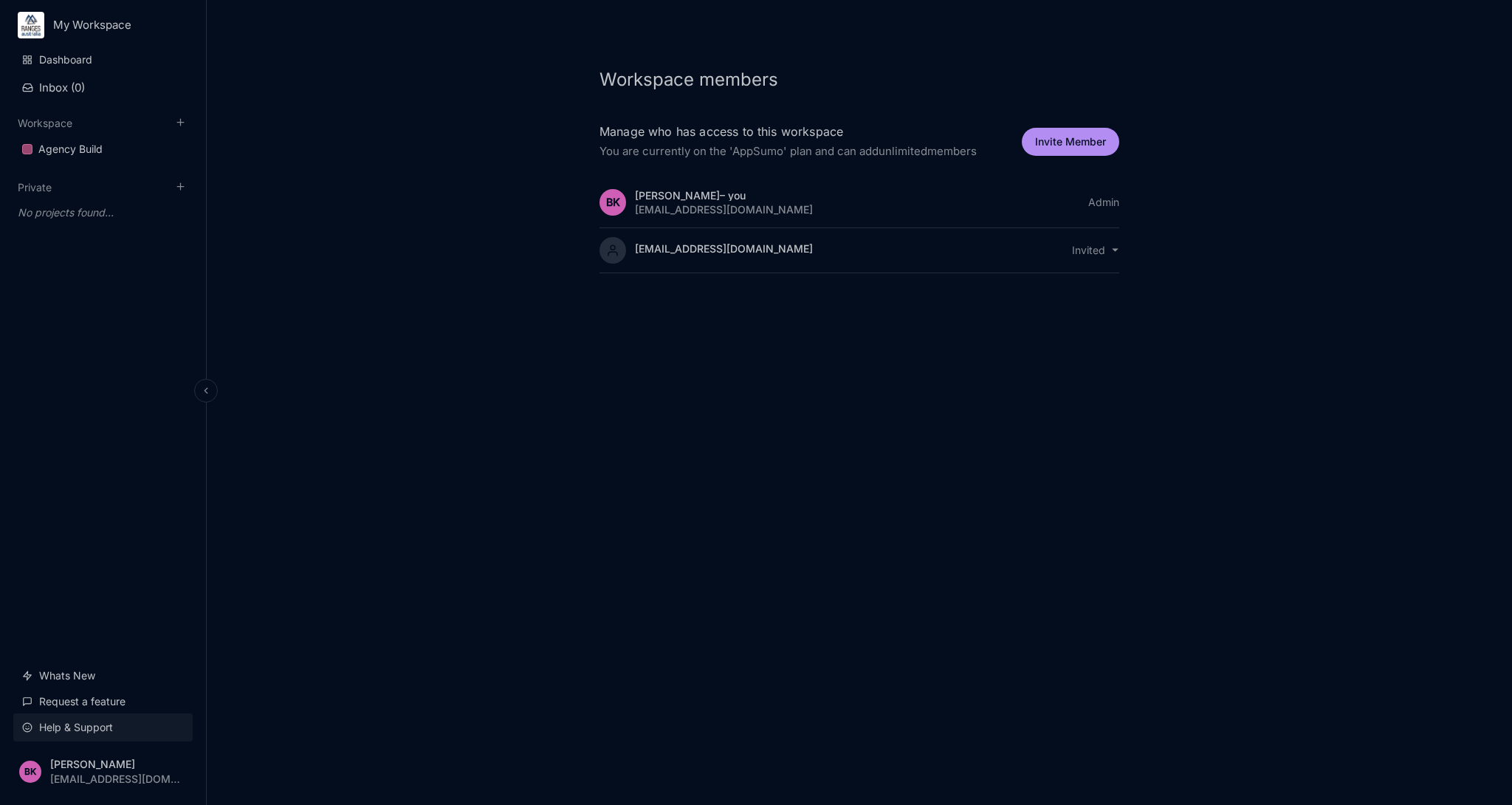
click at [84, 732] on link "Help & Support" at bounding box center [103, 727] width 179 height 28
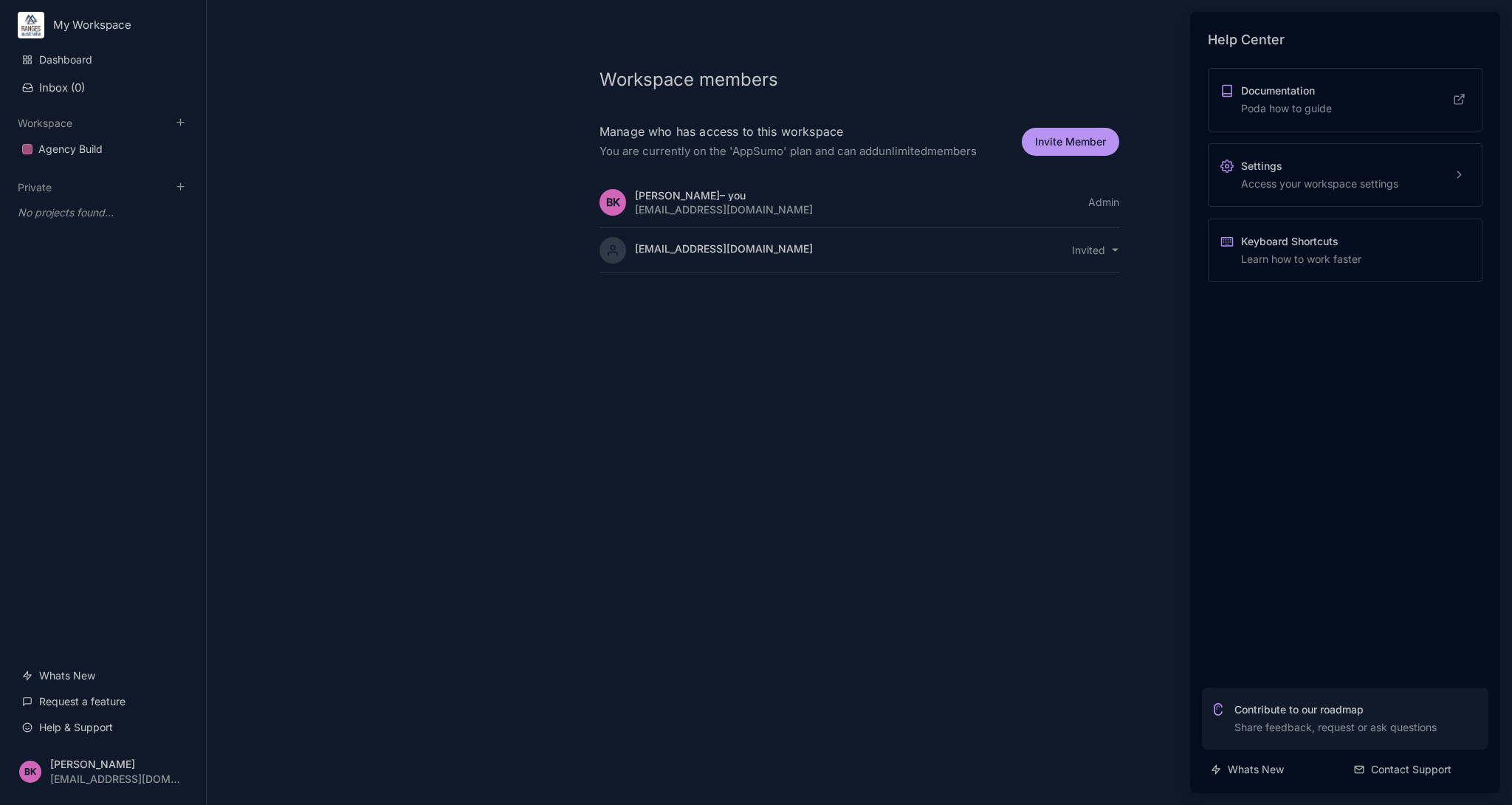
click at [1319, 180] on div "Settings Access your workspace settings" at bounding box center [1319, 175] width 157 height 33
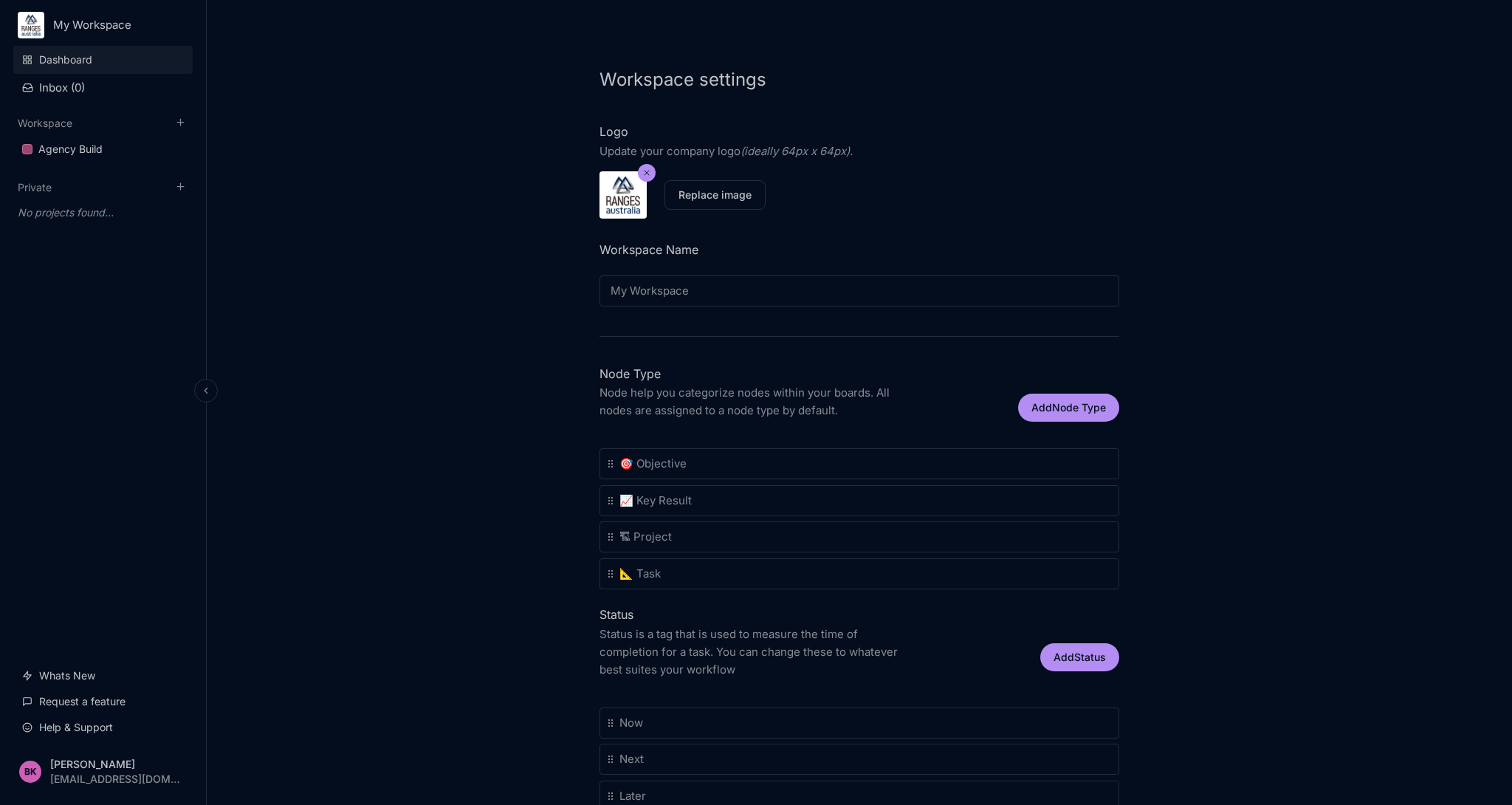
click at [63, 59] on link "Dashboard" at bounding box center [103, 59] width 179 height 28
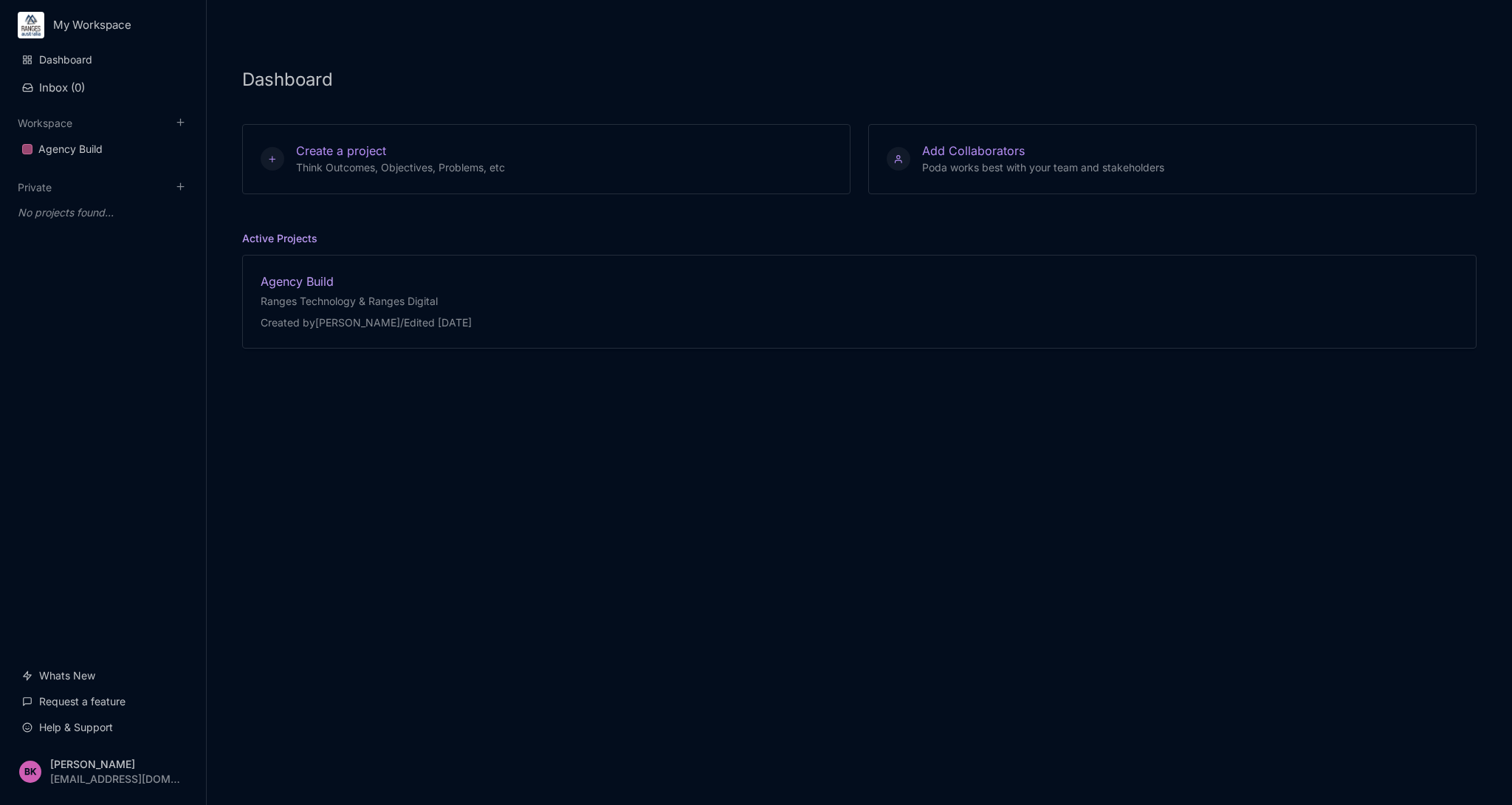
click at [332, 288] on div "Agency Build" at bounding box center [365, 281] width 211 height 16
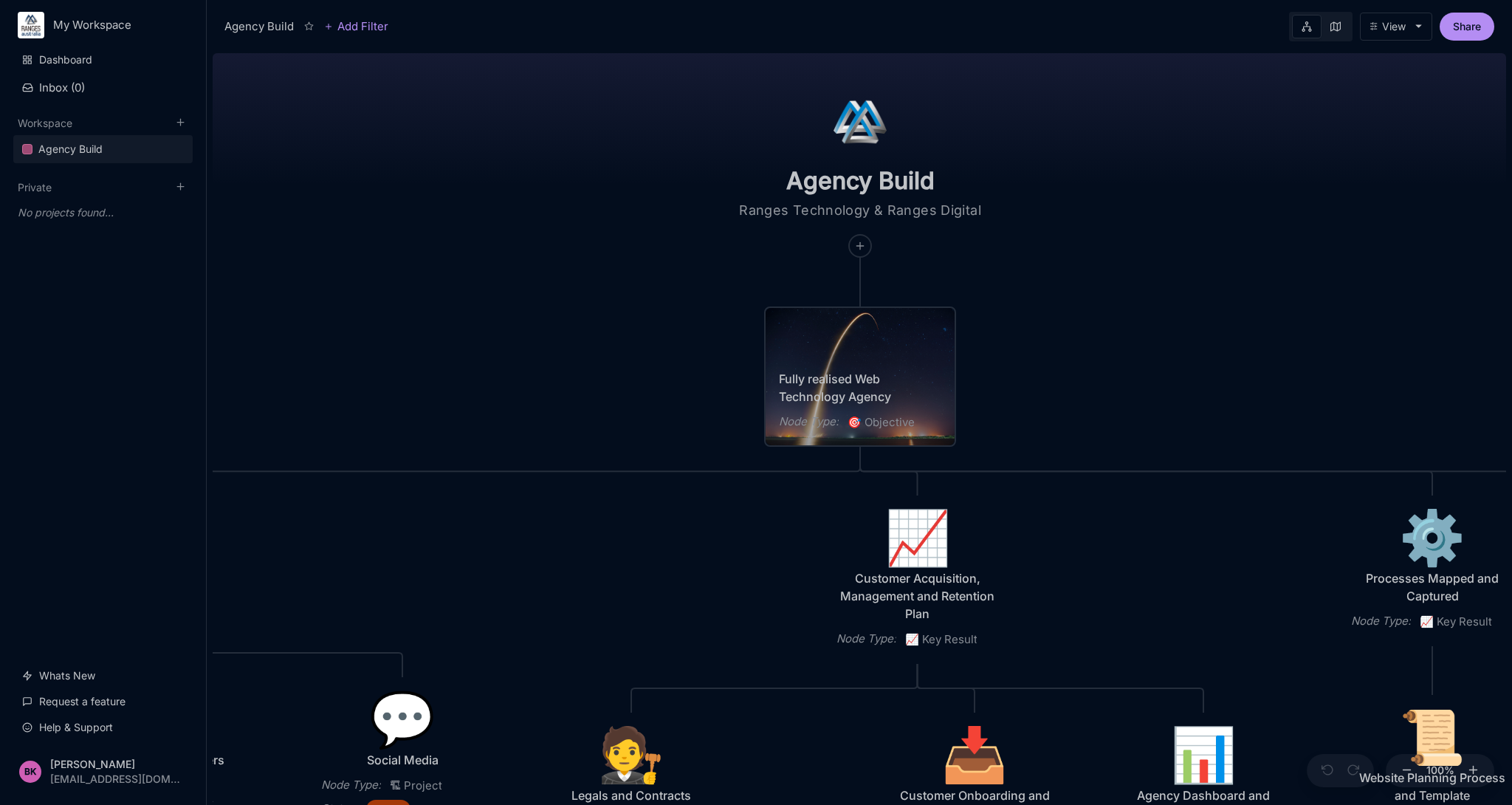
click at [308, 30] on icon at bounding box center [309, 26] width 10 height 10
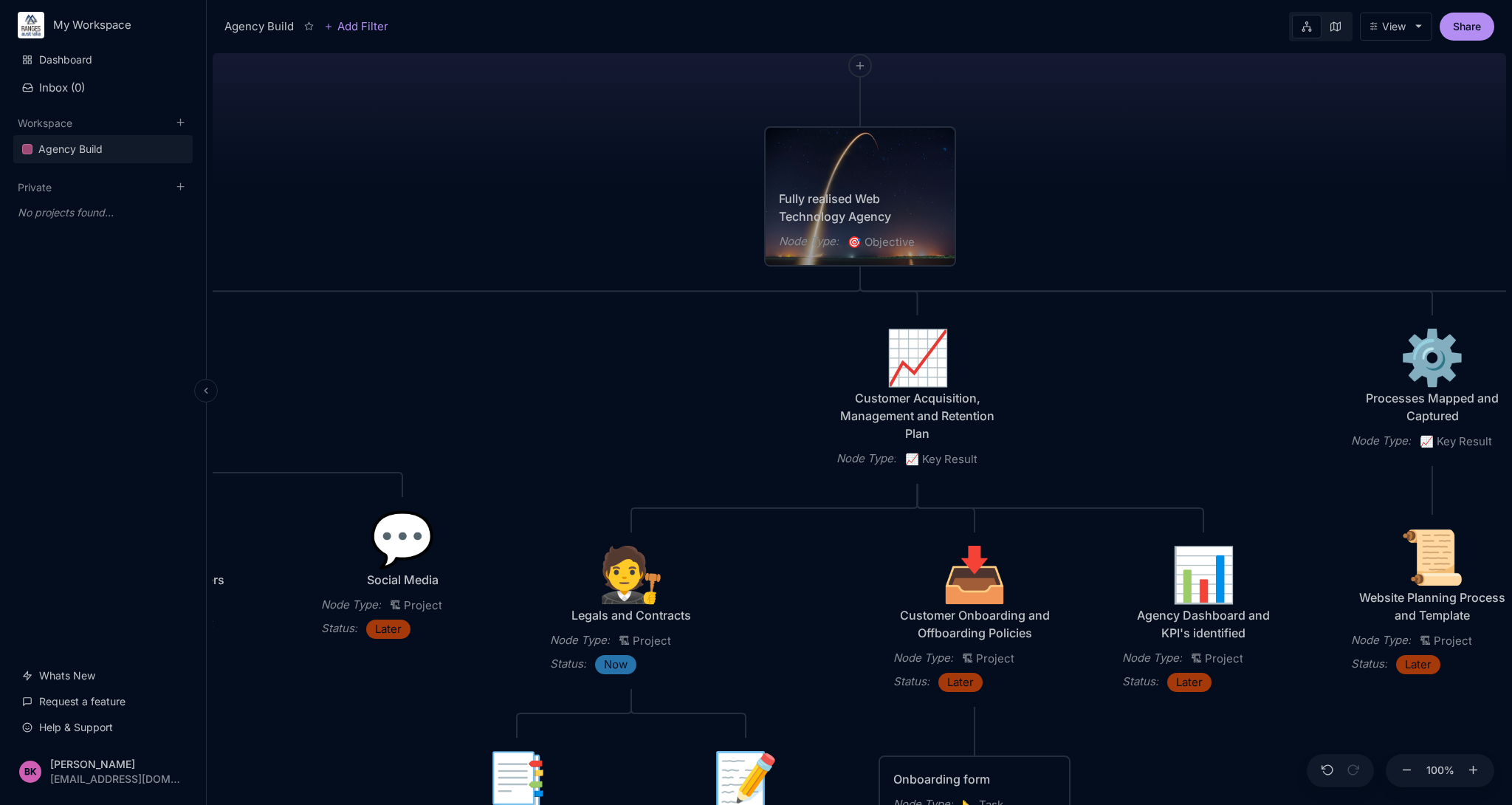
click at [79, 37] on html "My Workspace Dashboard Inbox ( 0 ) Workspace Agency Build To pick up a draggabl…" at bounding box center [756, 402] width 1512 height 805
click at [71, 134] on div "Workspace members ( 1 )" at bounding box center [102, 136] width 182 height 22
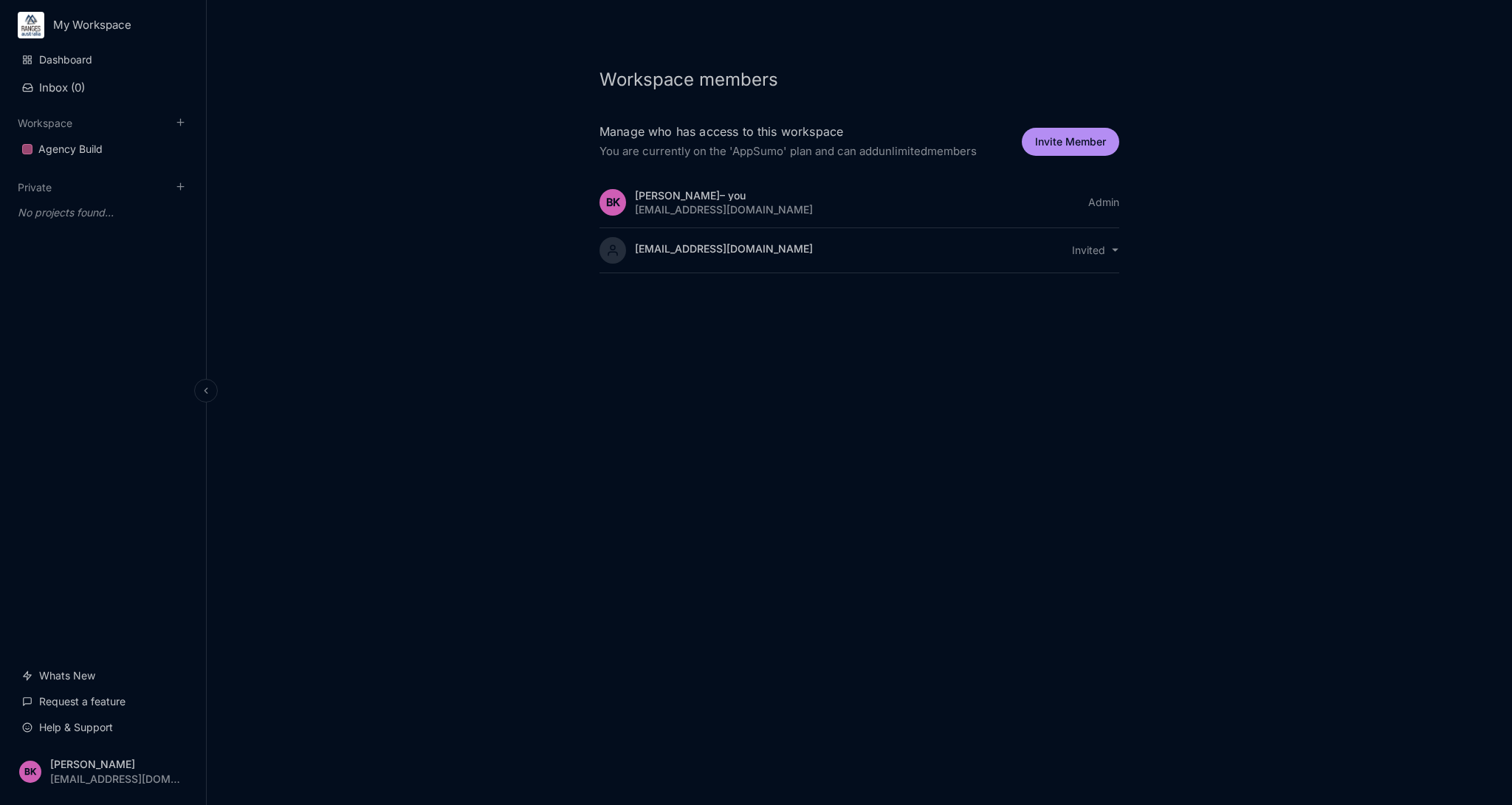
click at [678, 248] on div "[EMAIL_ADDRESS][DOMAIN_NAME]" at bounding box center [723, 248] width 178 height 11
click at [1112, 253] on html "My Workspace Dashboard Inbox ( 0 ) Workspace Agency Build To pick up a draggabl…" at bounding box center [756, 402] width 1512 height 805
click at [1180, 171] on html "My Workspace Dashboard Inbox ( 0 ) Workspace Agency Build To pick up a draggabl…" at bounding box center [756, 402] width 1512 height 805
click at [1112, 249] on html "My Workspace Dashboard Inbox ( 0 ) Workspace Agency Build To pick up a draggabl…" at bounding box center [756, 402] width 1512 height 805
click at [1111, 300] on div "Resend Email" at bounding box center [1096, 298] width 83 height 22
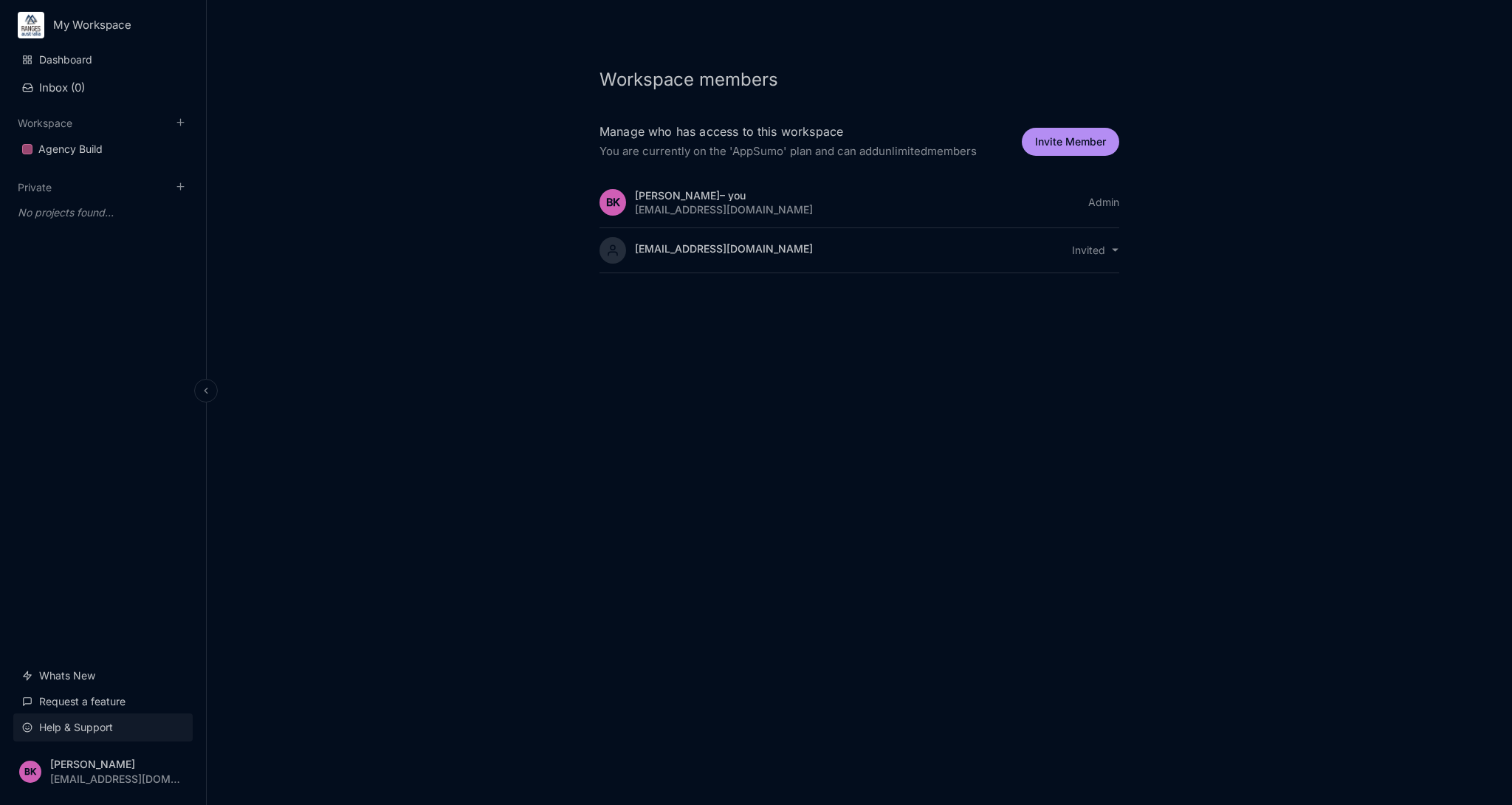
click at [105, 732] on link "Help & Support" at bounding box center [103, 727] width 179 height 28
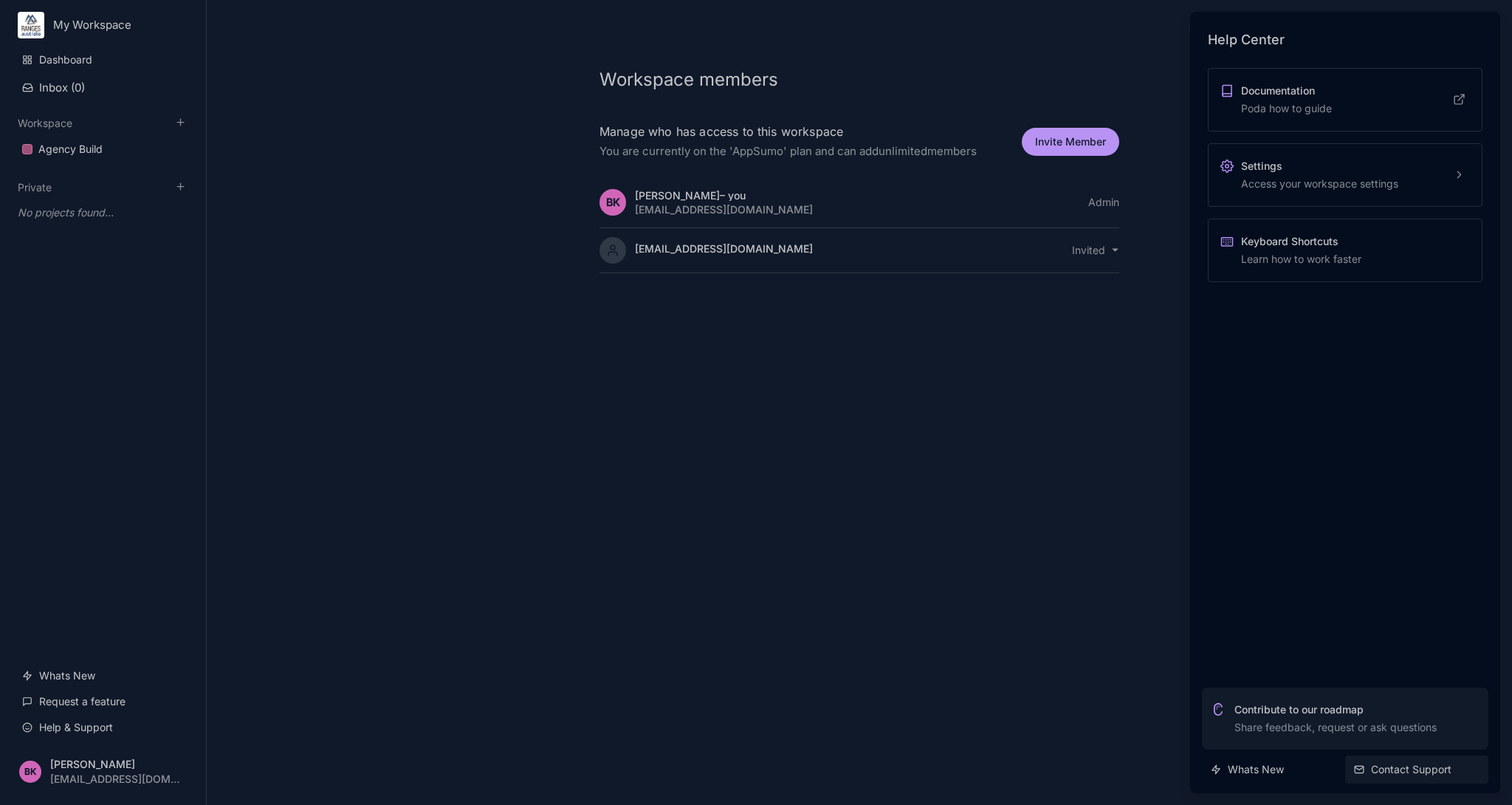
click at [1421, 771] on link "Contact Support" at bounding box center [1417, 769] width 143 height 28
click at [1413, 767] on link "Contact Support" at bounding box center [1417, 769] width 143 height 28
drag, startPoint x: 804, startPoint y: 209, endPoint x: 615, endPoint y: 210, distance: 189.0
click at [615, 210] on div at bounding box center [756, 402] width 1512 height 805
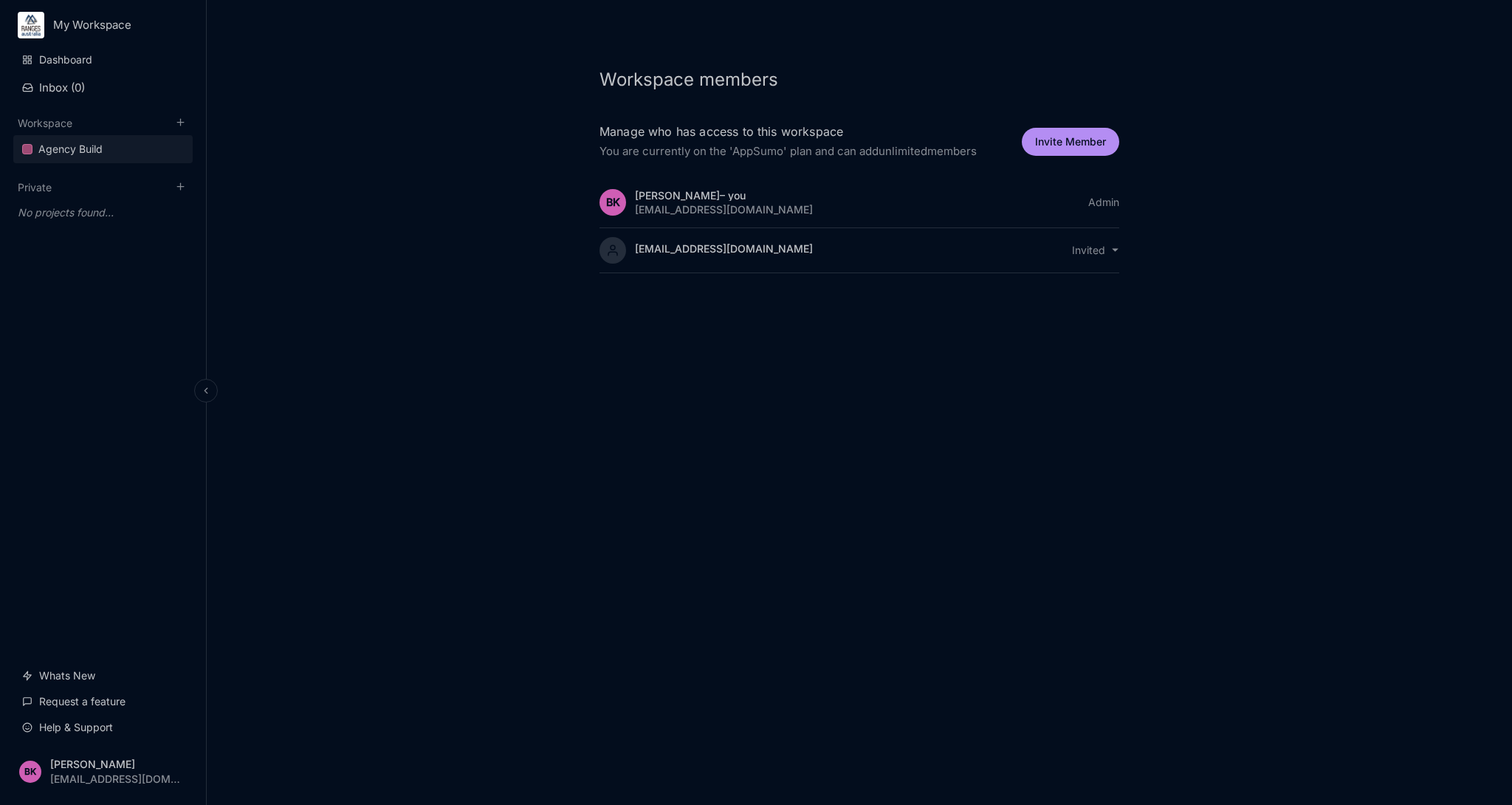
click at [70, 150] on div "Agency Build" at bounding box center [70, 150] width 64 height 18
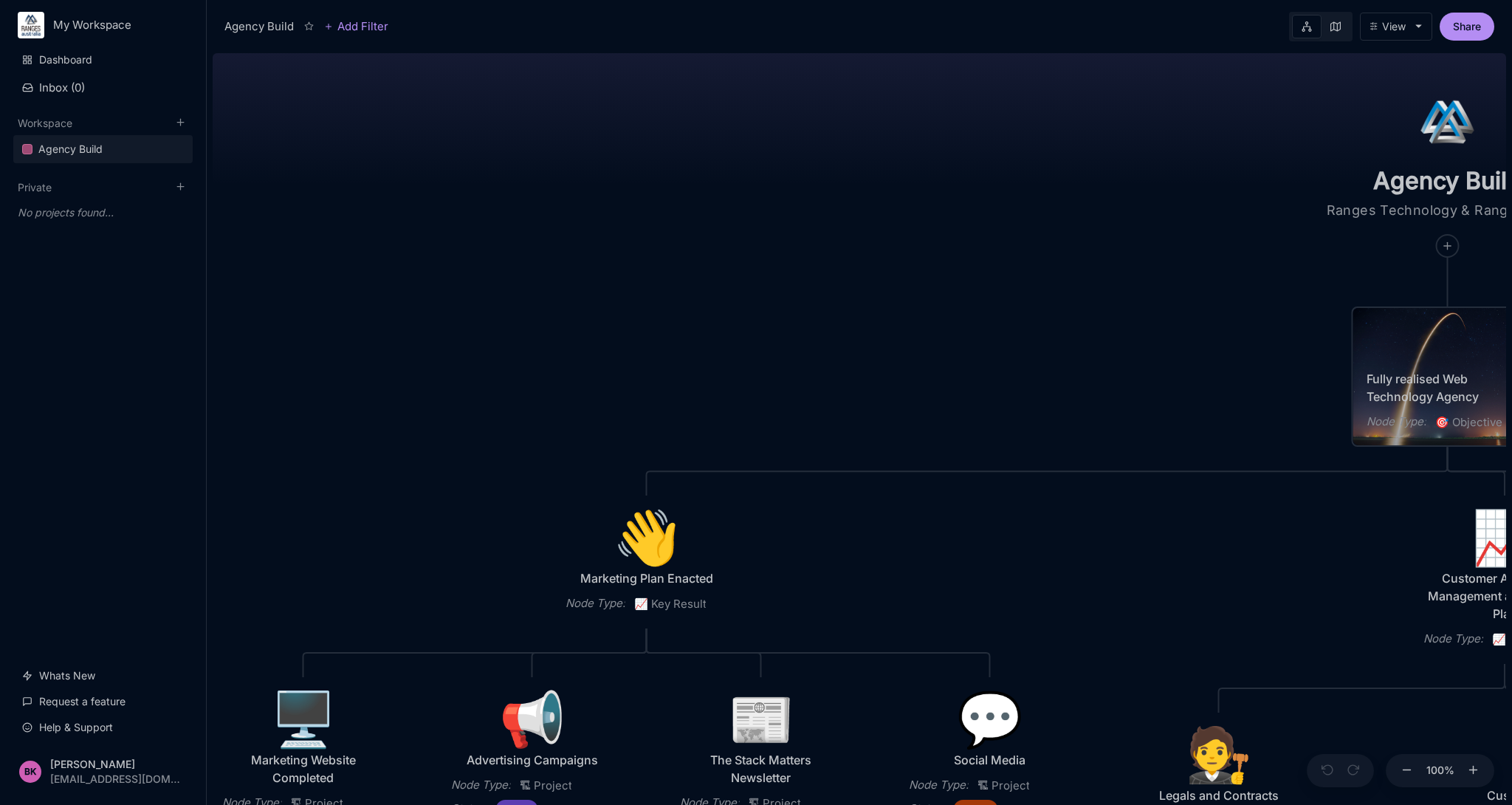
click at [926, 348] on div "Agency Build Ranges Technology & Ranges Digital Fully realised Web Technology A…" at bounding box center [859, 426] width 1294 height 758
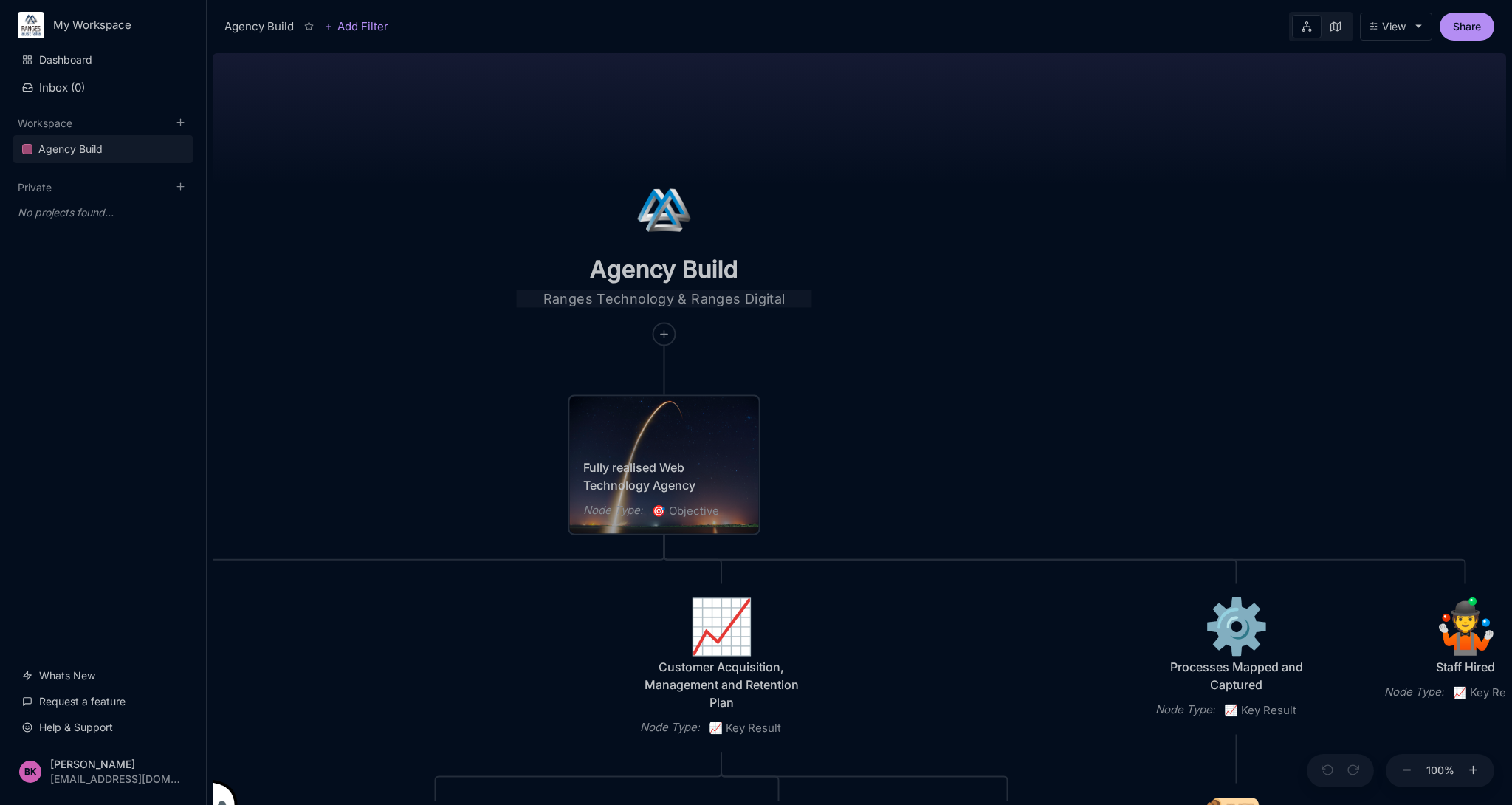
click at [660, 300] on textarea "Ranges Technology & Ranges Digital" at bounding box center [664, 299] width 296 height 18
type textarea "Ranges [GEOGRAPHIC_DATA]"
click at [876, 320] on div "Agency Build Ranges [GEOGRAPHIC_DATA] Fully realised Web Technology Agency Node…" at bounding box center [859, 426] width 1294 height 758
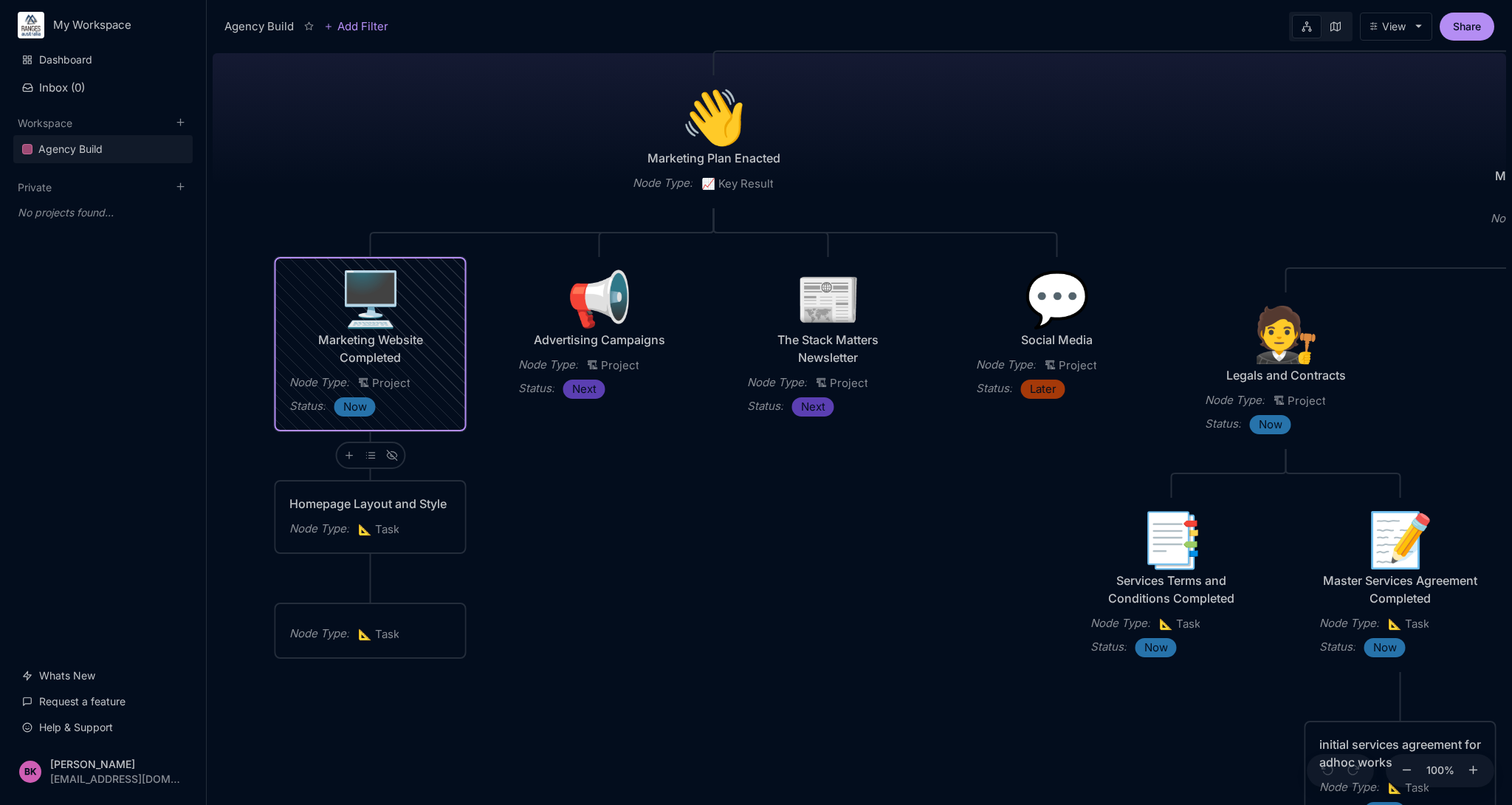
click at [367, 308] on div "🖥️" at bounding box center [370, 298] width 162 height 53
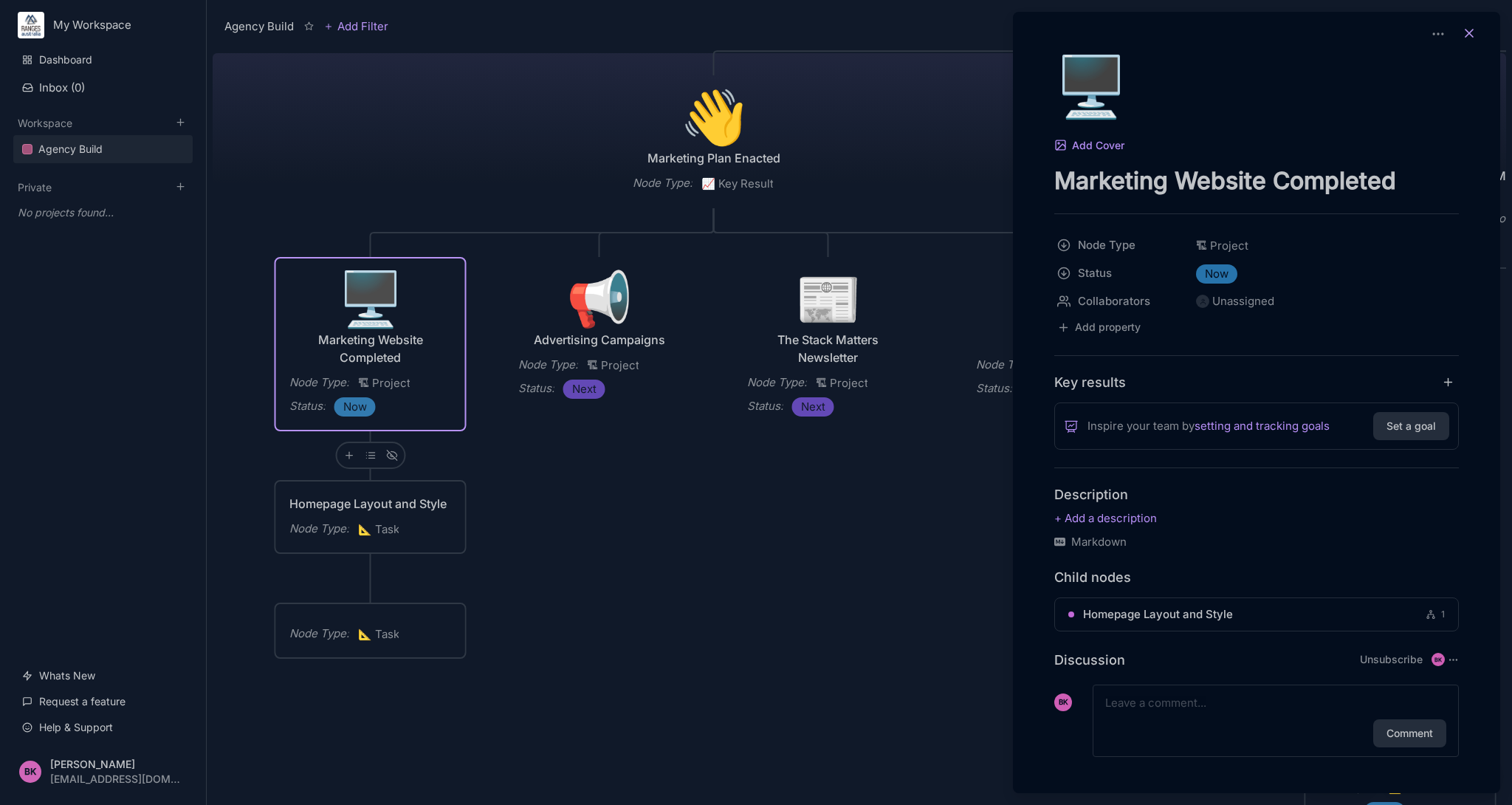
click at [1466, 33] on icon at bounding box center [1469, 34] width 15 height 15
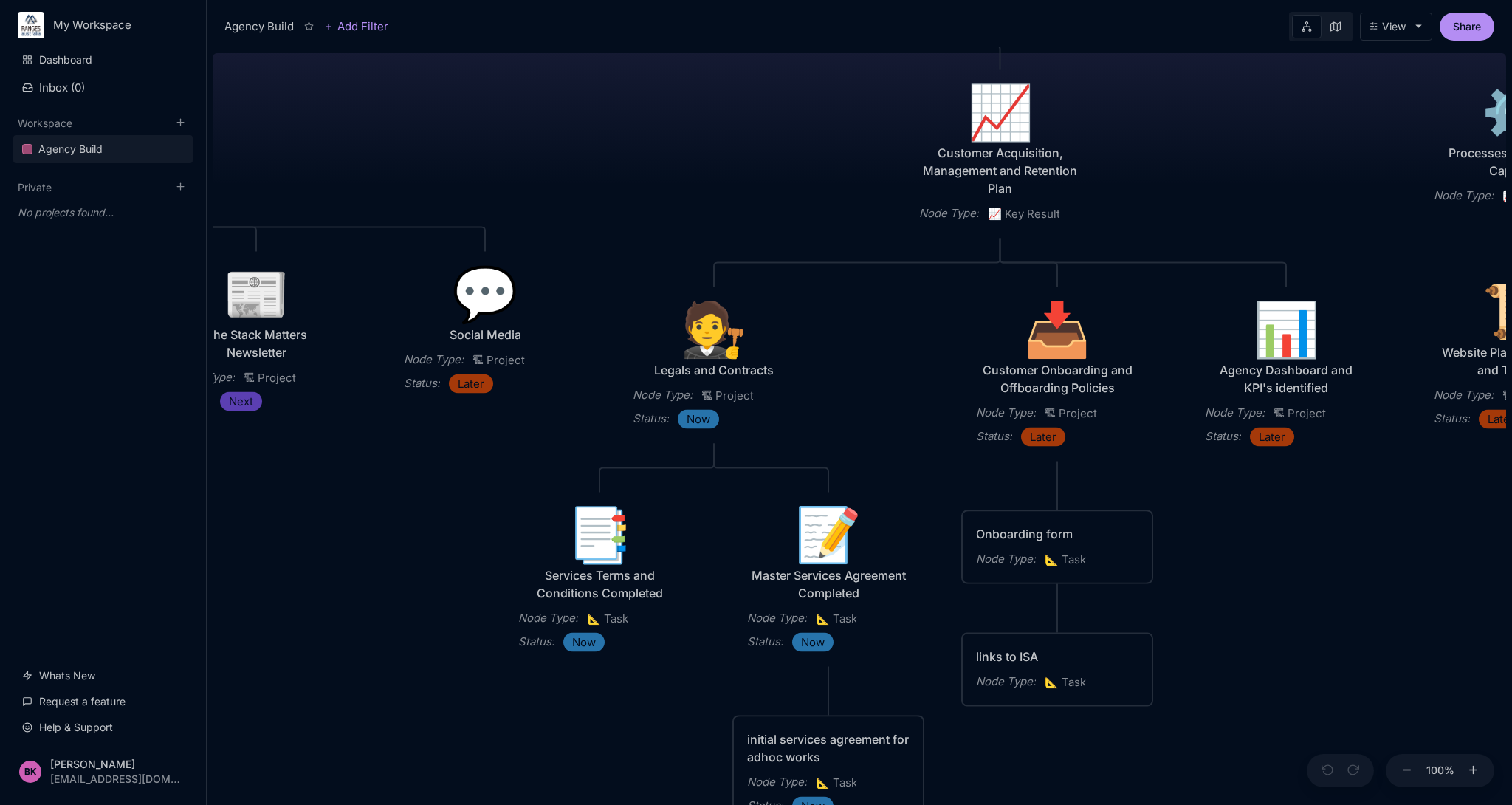
drag, startPoint x: 935, startPoint y: 128, endPoint x: 1201, endPoint y: 140, distance: 266.3
click at [1201, 140] on div "Agency Build Ranges [GEOGRAPHIC_DATA] Fully realised Web Technology Agency Node…" at bounding box center [859, 426] width 1294 height 758
click at [480, 305] on div "💬" at bounding box center [484, 293] width 162 height 53
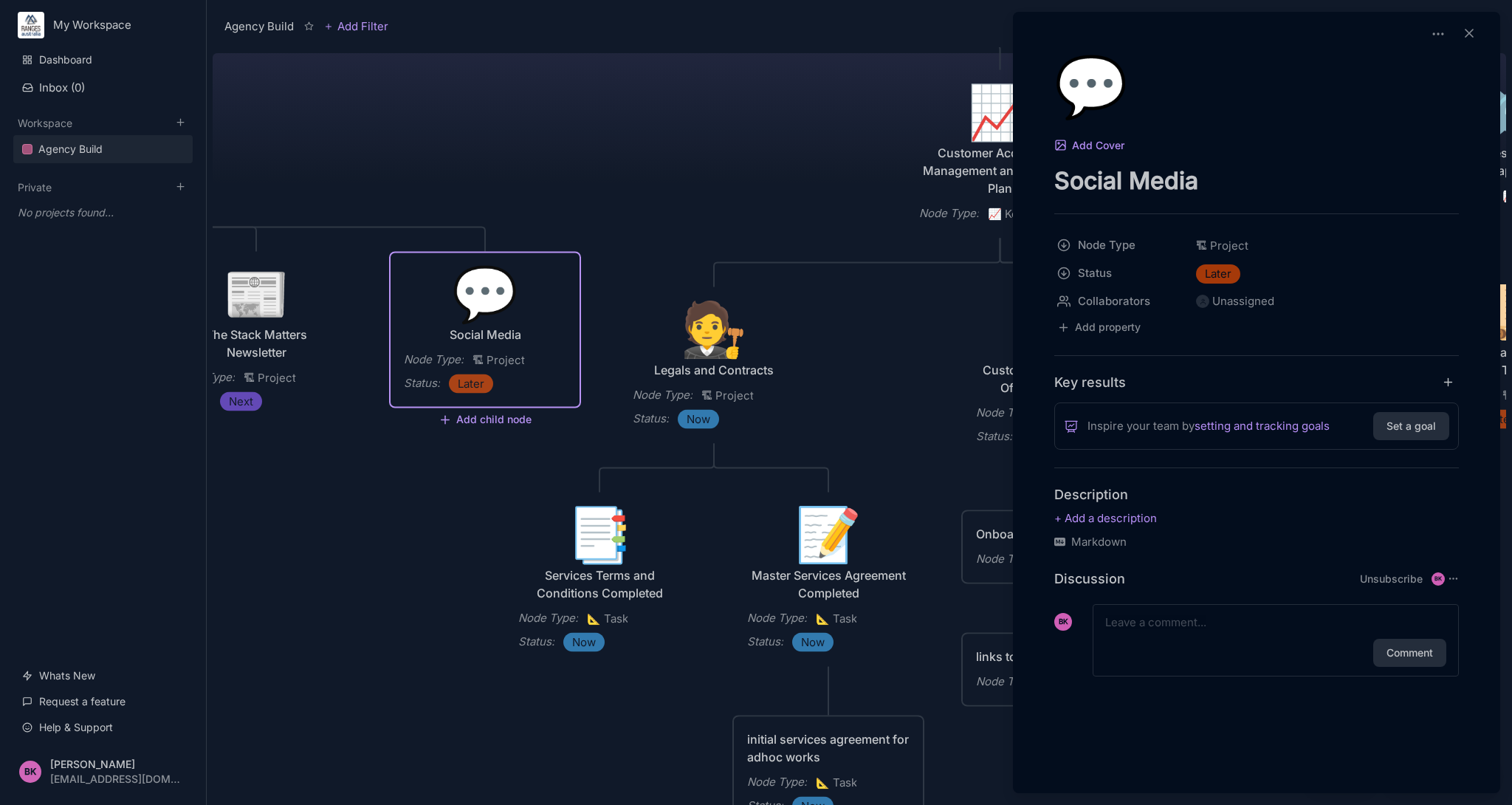
click at [480, 419] on div at bounding box center [756, 402] width 1512 height 805
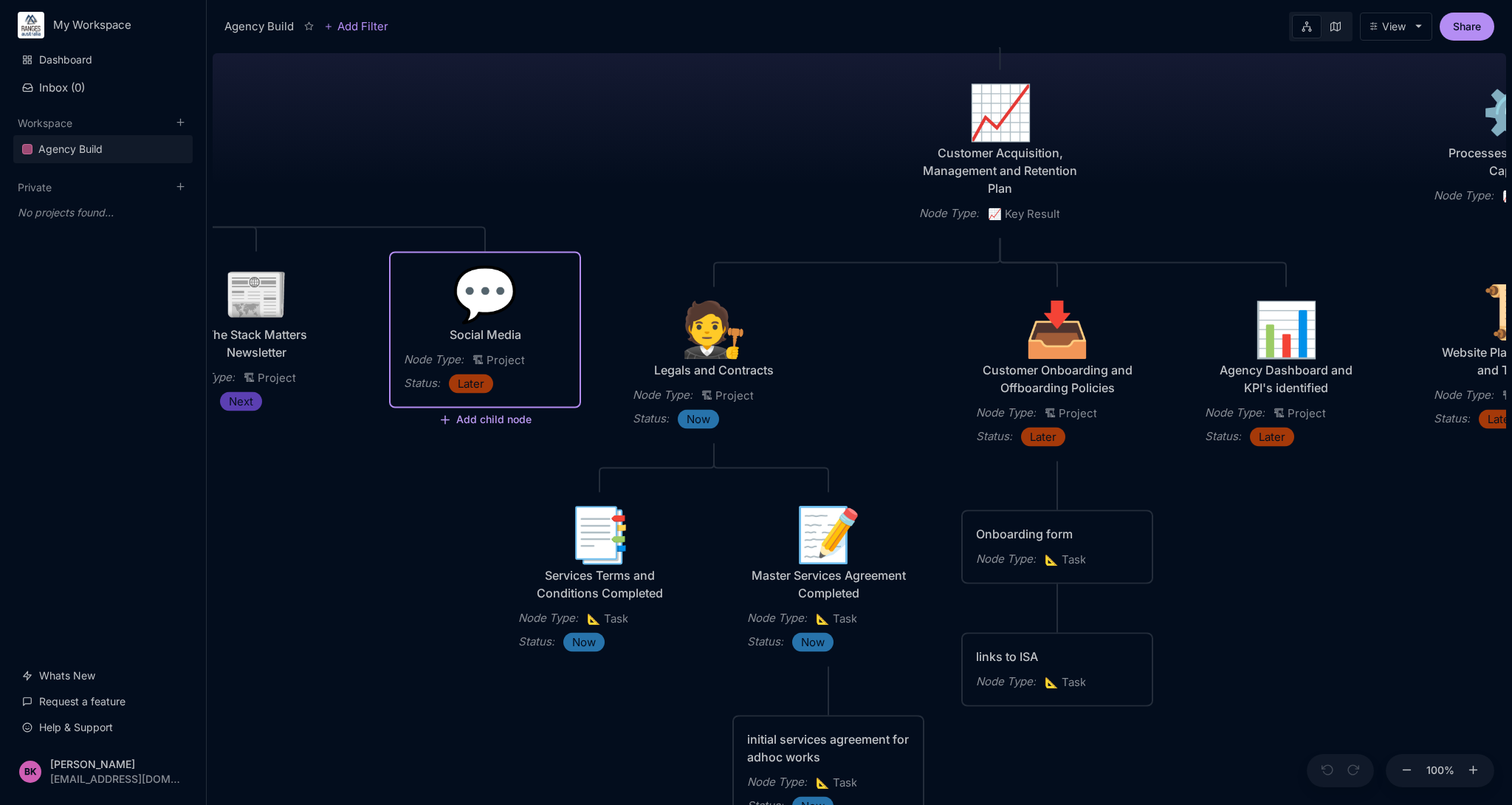
click at [480, 419] on button "Add child node" at bounding box center [485, 421] width 93 height 14
click at [471, 547] on span "📐 Task" at bounding box center [459, 549] width 38 height 18
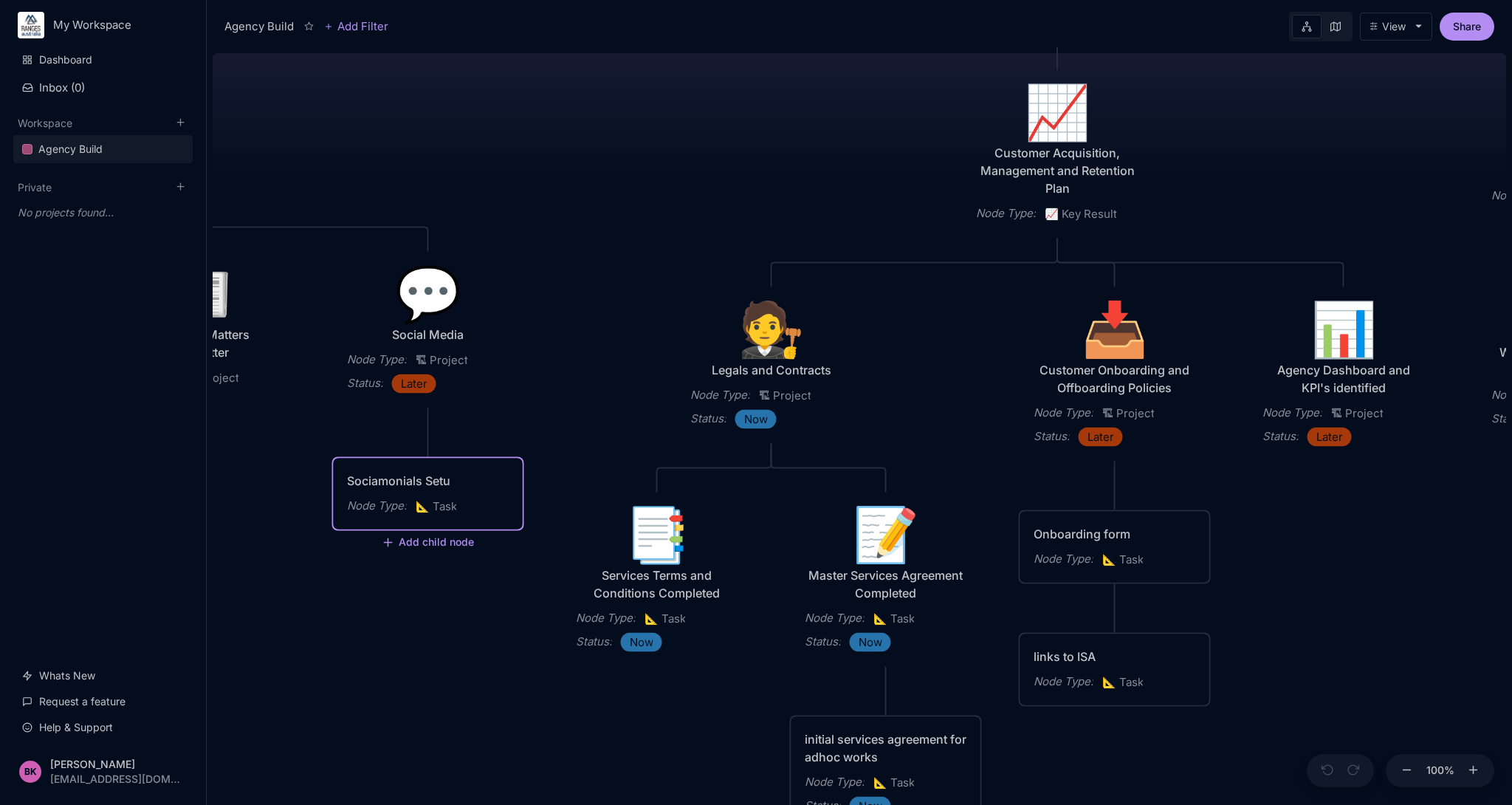
type textarea "Sociamonials Setup"
click at [433, 494] on div "Sociamonials Setup Node Type : 📐 Task" at bounding box center [428, 493] width 162 height 44
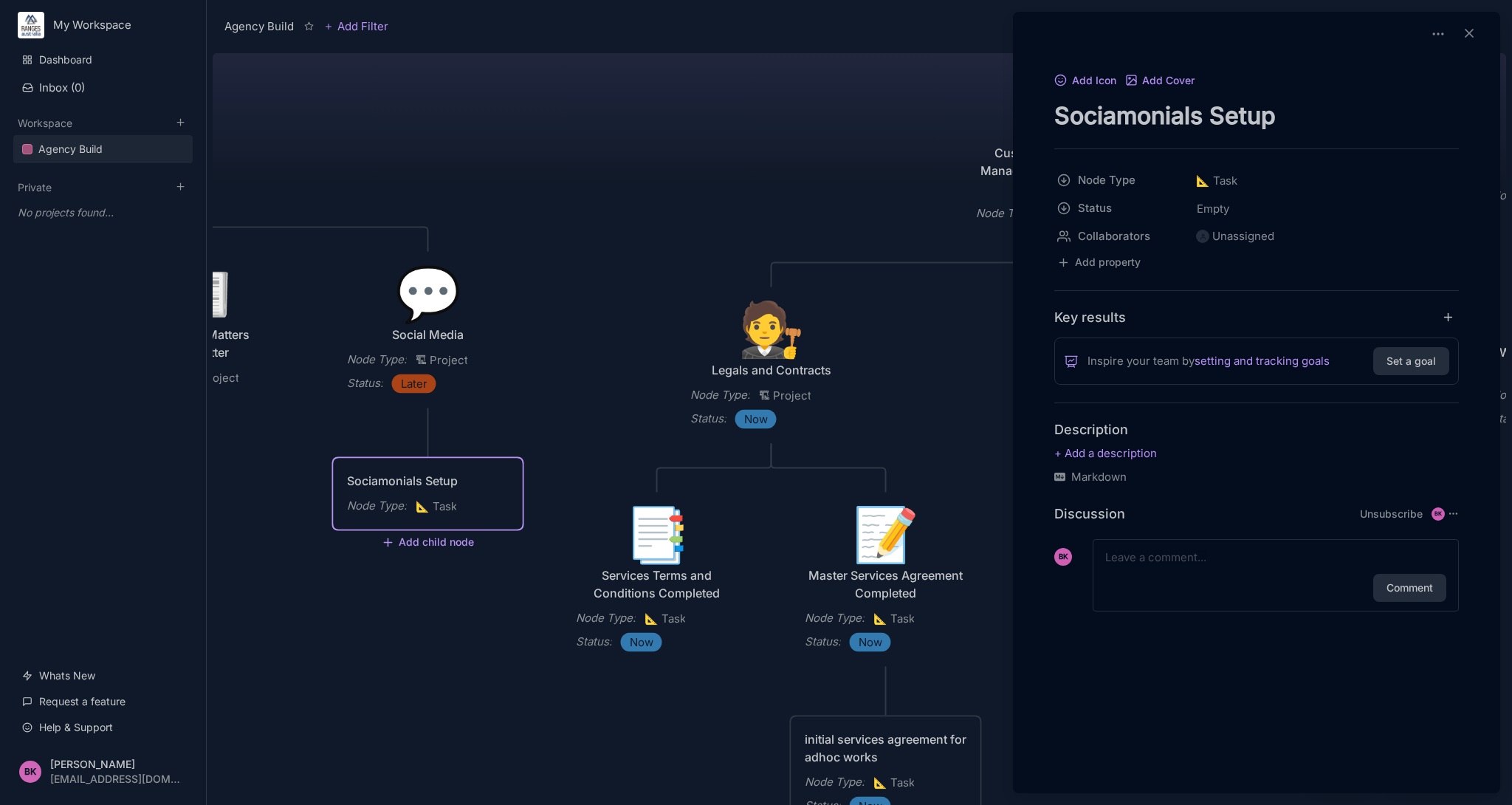
click at [421, 547] on div at bounding box center [756, 402] width 1512 height 805
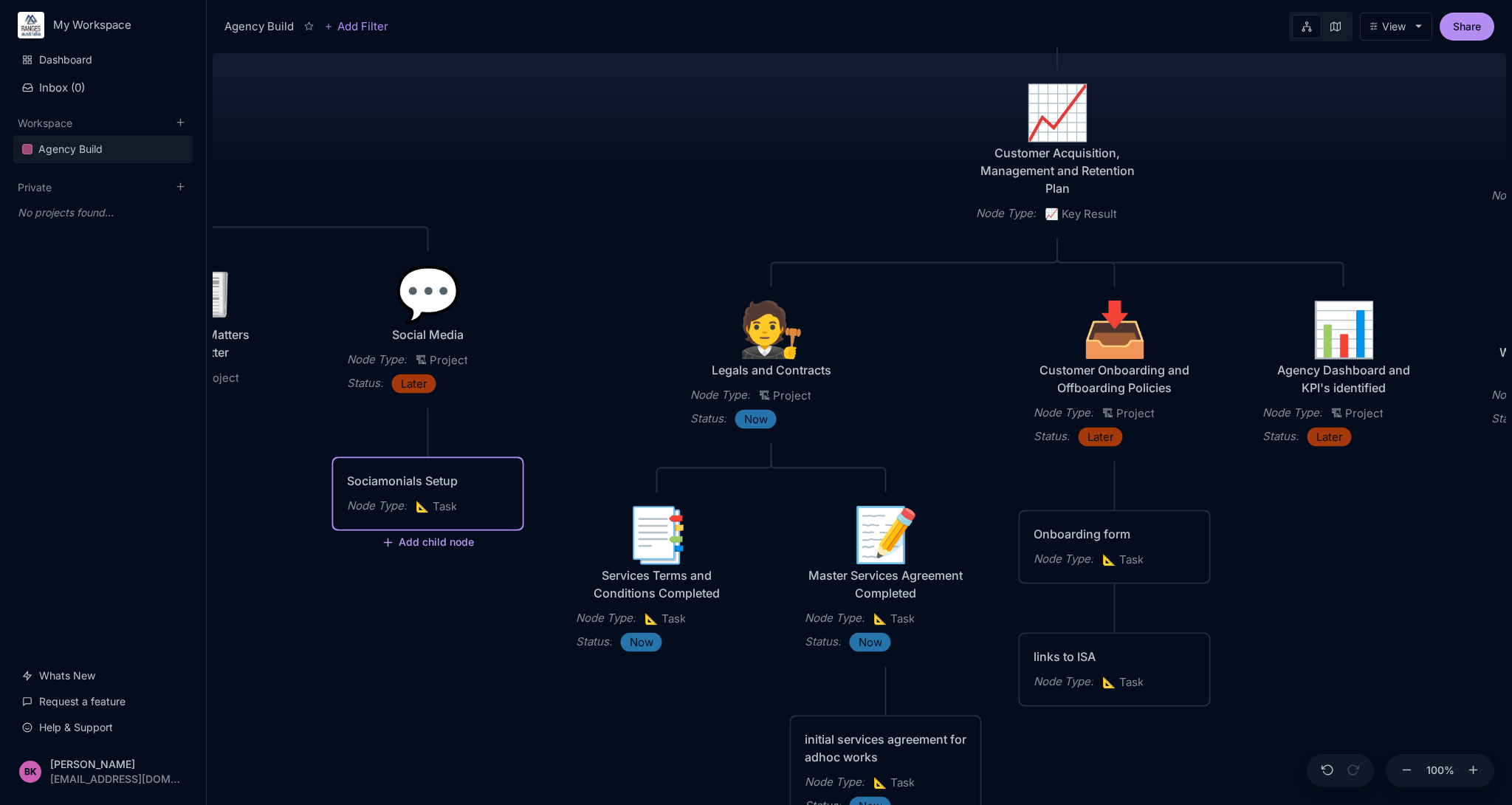
click at [415, 539] on button "Add child node" at bounding box center [428, 543] width 93 height 14
click at [428, 672] on div "📐 Task" at bounding box center [427, 672] width 98 height 24
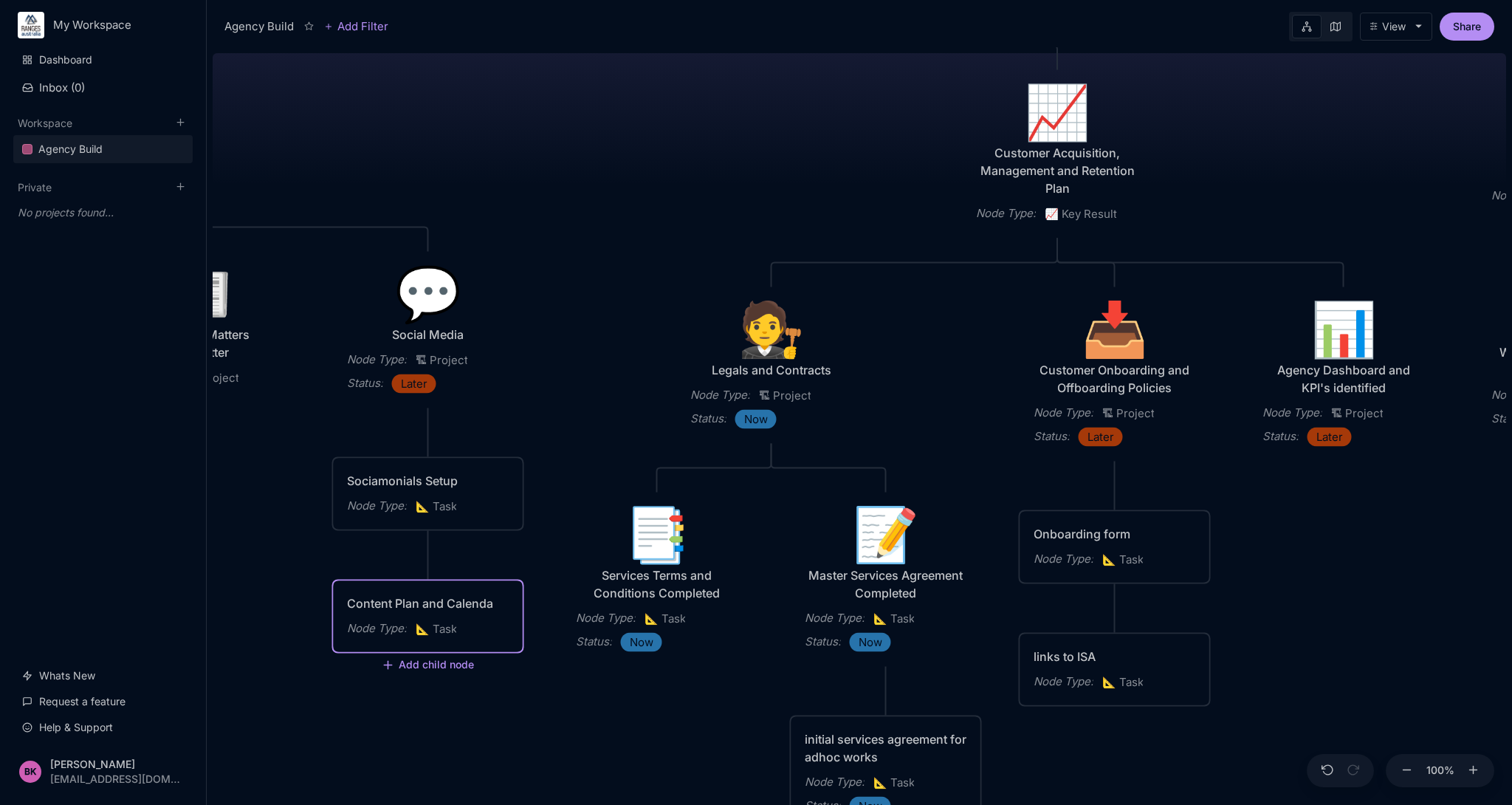
type textarea "Content Plan and Calendar"
click at [265, 558] on div "Agency Build Ranges [GEOGRAPHIC_DATA] Fully realised Web Technology Agency Node…" at bounding box center [859, 426] width 1294 height 758
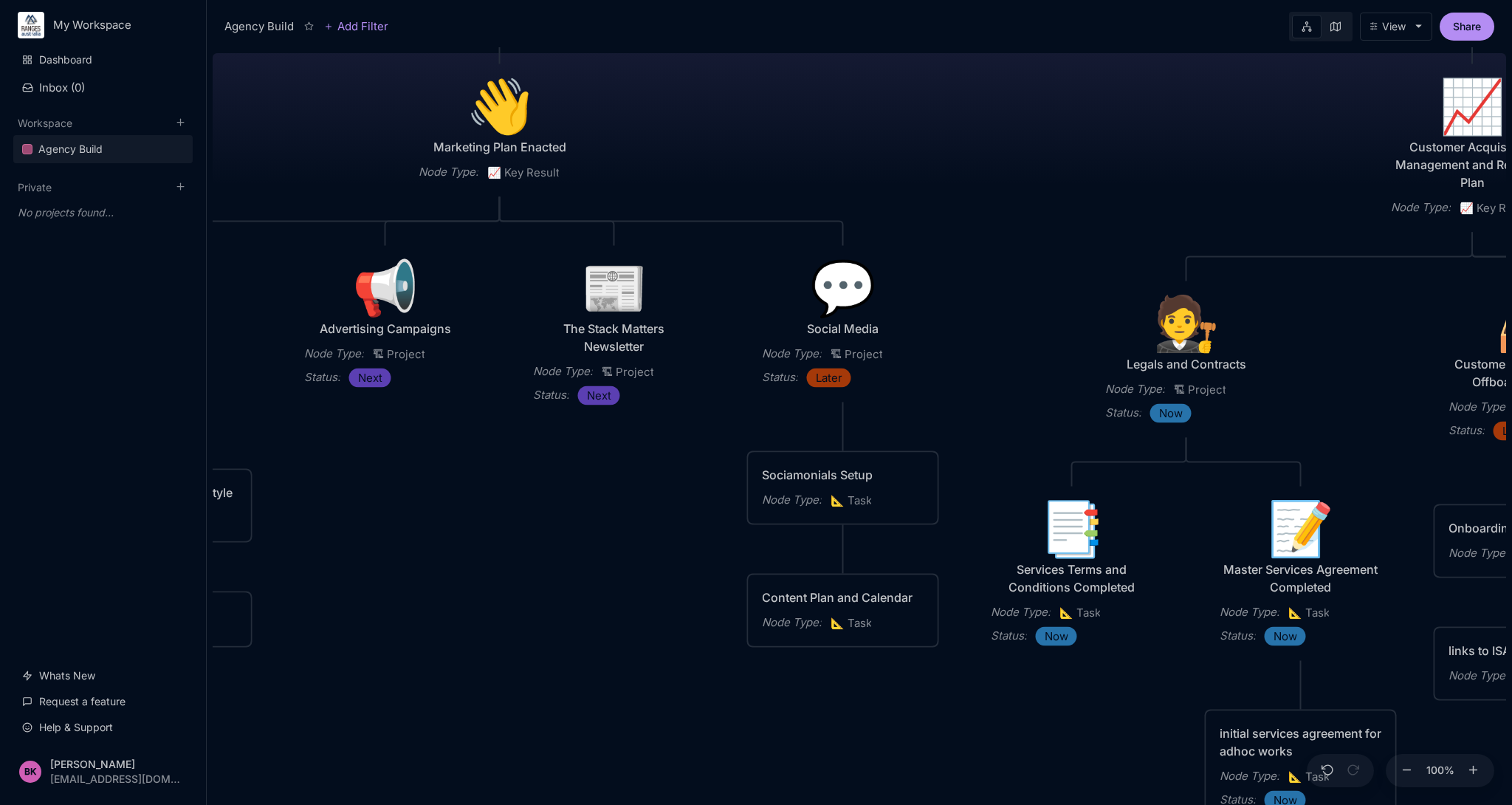
drag, startPoint x: 319, startPoint y: 440, endPoint x: 734, endPoint y: 433, distance: 415.1
click at [734, 433] on div "Agency Build Ranges [GEOGRAPHIC_DATA] Fully realised Web Technology Agency Node…" at bounding box center [859, 426] width 1294 height 758
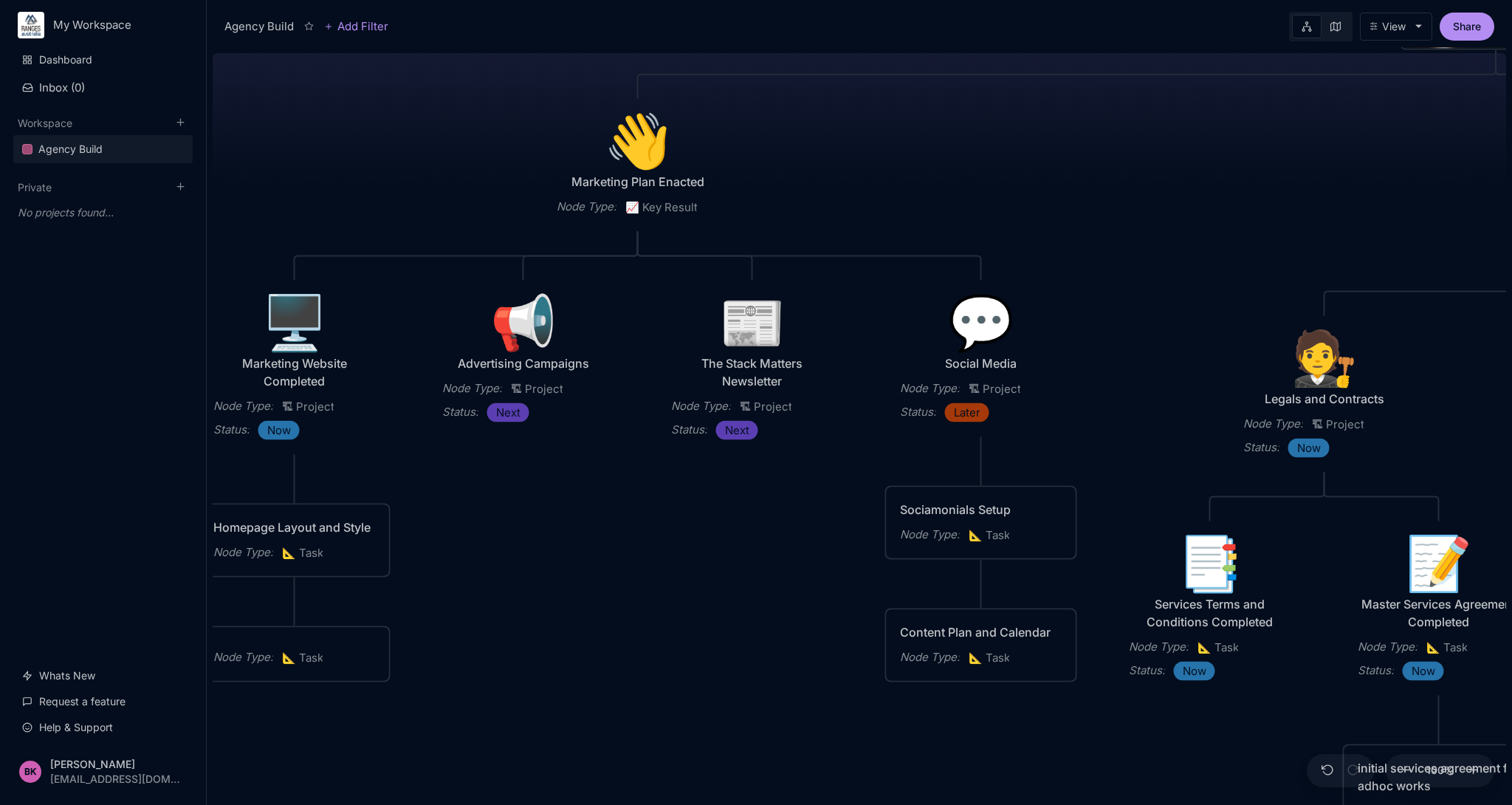
drag, startPoint x: 500, startPoint y: 600, endPoint x: 591, endPoint y: 624, distance: 94.1
click at [591, 624] on div "Agency Build Ranges [GEOGRAPHIC_DATA] Fully realised Web Technology Agency Node…" at bounding box center [859, 426] width 1294 height 758
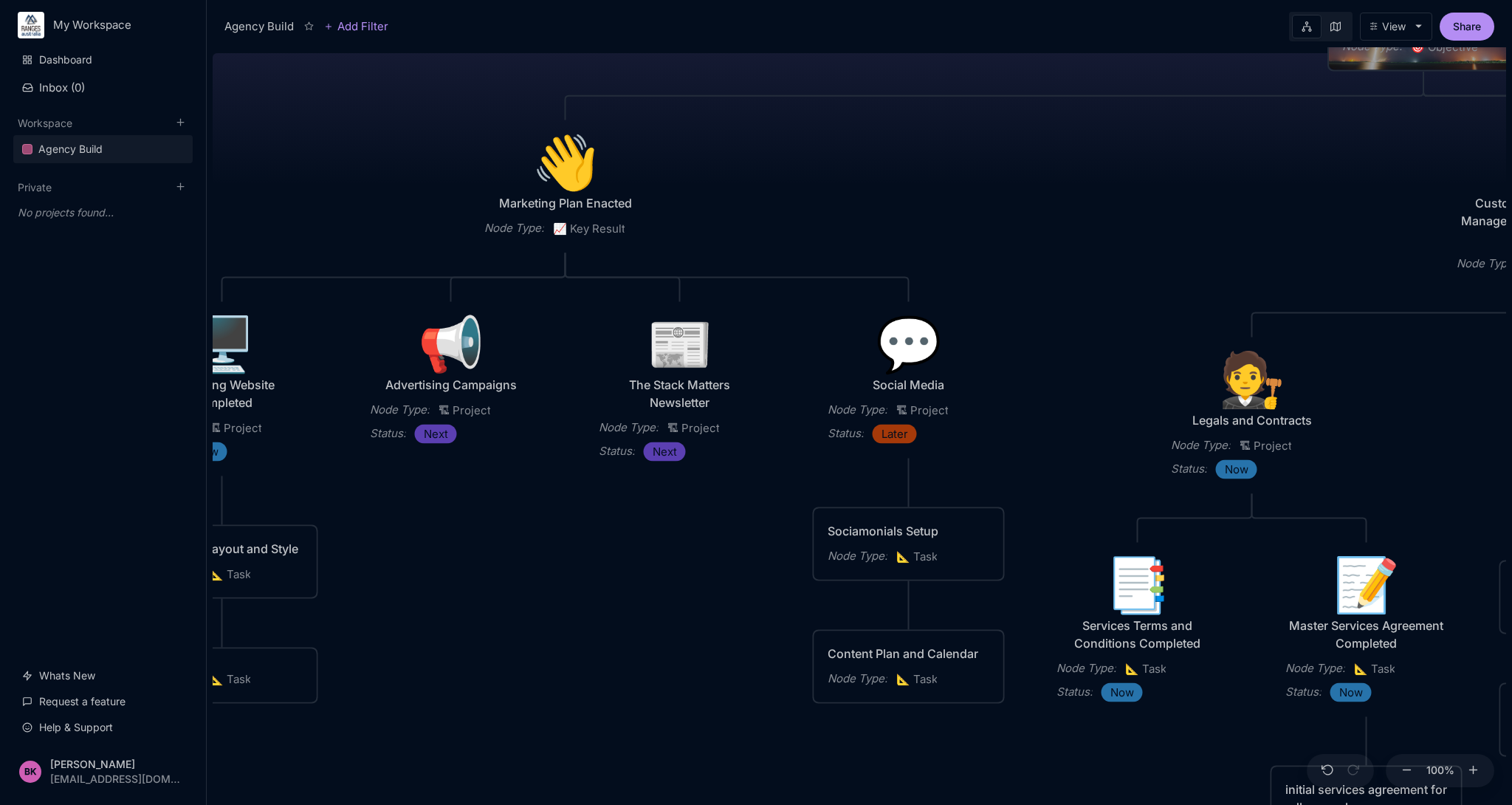
drag, startPoint x: 666, startPoint y: 572, endPoint x: 626, endPoint y: 609, distance: 54.5
click at [626, 609] on div "Agency Build Ranges [GEOGRAPHIC_DATA] Fully realised Web Technology Agency Node…" at bounding box center [859, 426] width 1294 height 758
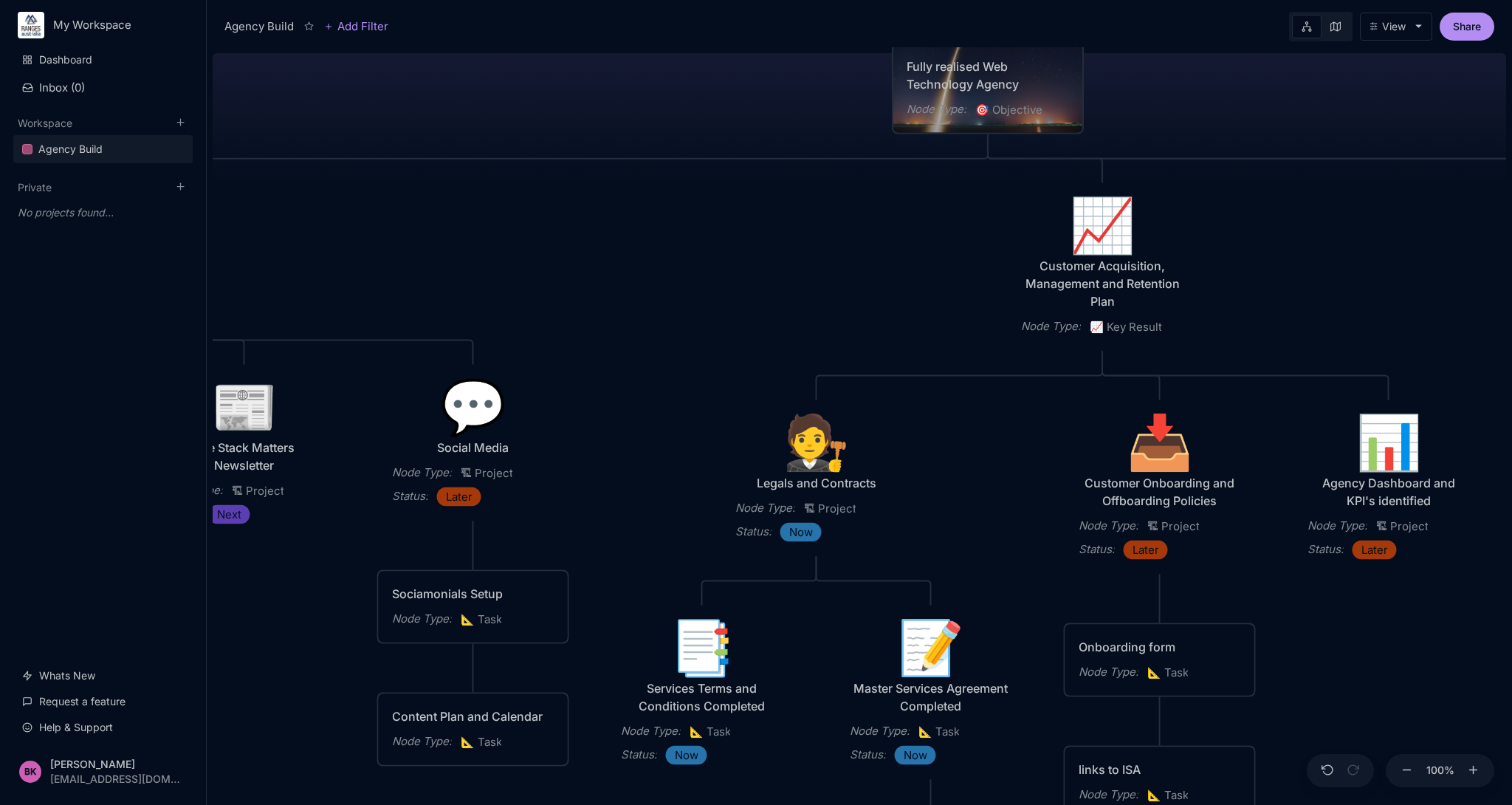
drag, startPoint x: 1139, startPoint y: 181, endPoint x: 703, endPoint y: 244, distance: 440.5
click at [703, 244] on div "Agency Build Ranges [GEOGRAPHIC_DATA] Fully realised Web Technology Agency Node…" at bounding box center [859, 426] width 1294 height 758
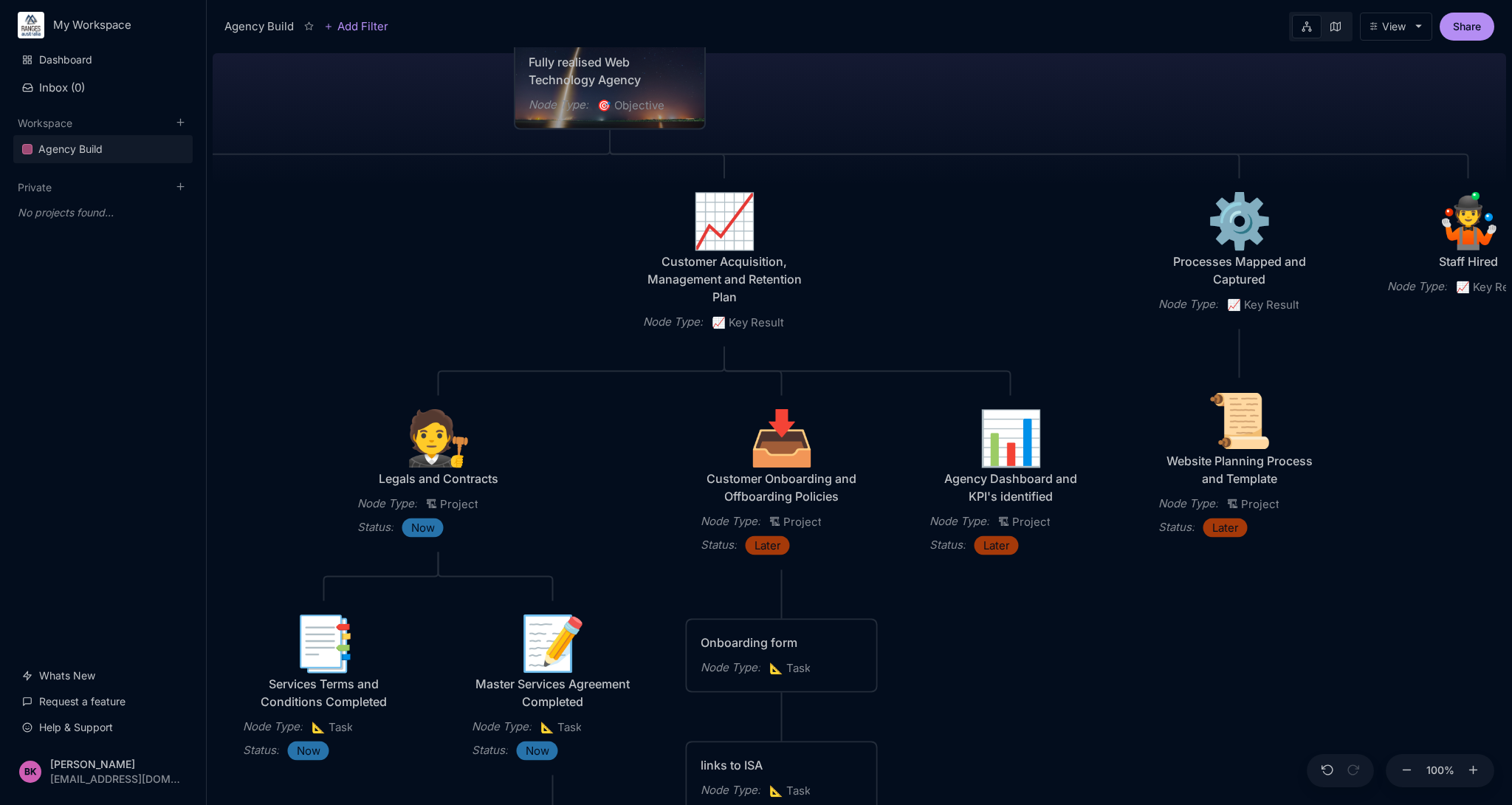
drag, startPoint x: 935, startPoint y: 260, endPoint x: 556, endPoint y: 256, distance: 379.0
click at [556, 256] on div "Agency Build Ranges [GEOGRAPHIC_DATA] Fully realised Web Technology Agency Node…" at bounding box center [859, 426] width 1294 height 758
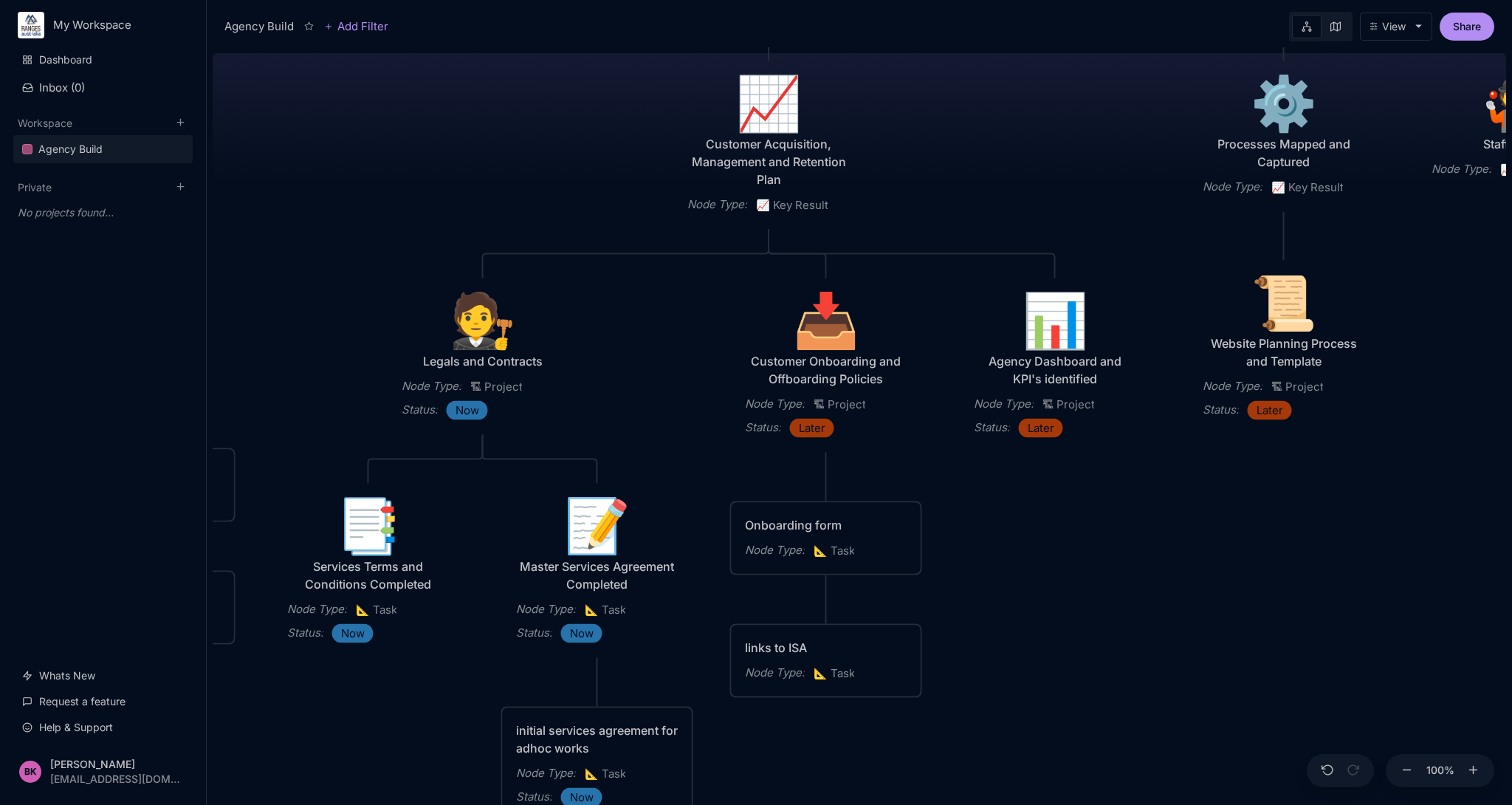
drag, startPoint x: 878, startPoint y: 269, endPoint x: 925, endPoint y: 152, distance: 126.1
click at [925, 152] on div "Agency Build Ranges [GEOGRAPHIC_DATA] Fully realised Web Technology Agency Node…" at bounding box center [859, 426] width 1294 height 758
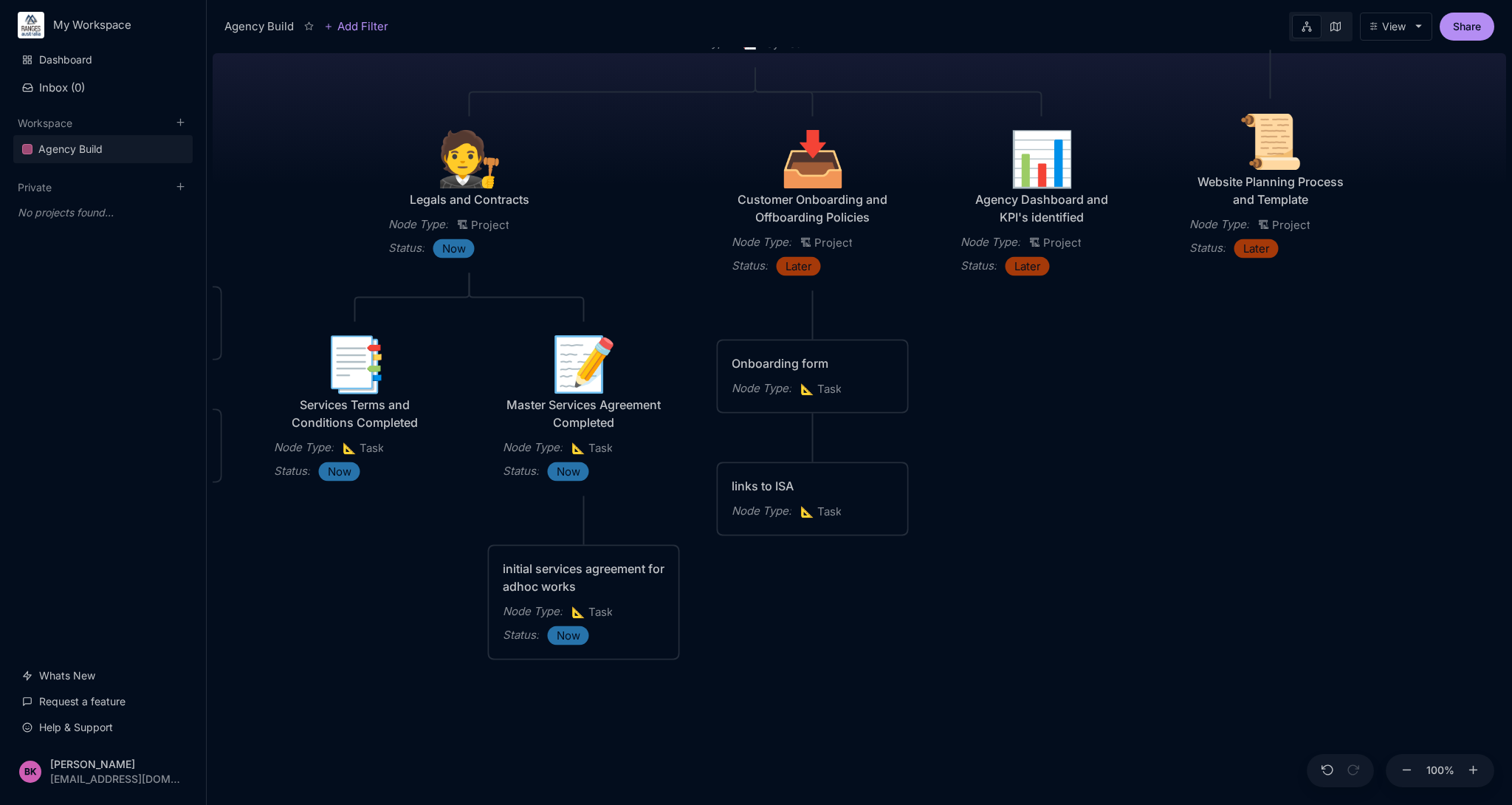
drag, startPoint x: 1007, startPoint y: 653, endPoint x: 993, endPoint y: 491, distance: 162.6
click at [993, 491] on div "Agency Build Ranges [GEOGRAPHIC_DATA] Fully realised Web Technology Agency Node…" at bounding box center [859, 426] width 1294 height 758
click at [1333, 26] on icon at bounding box center [1335, 26] width 10 height 10
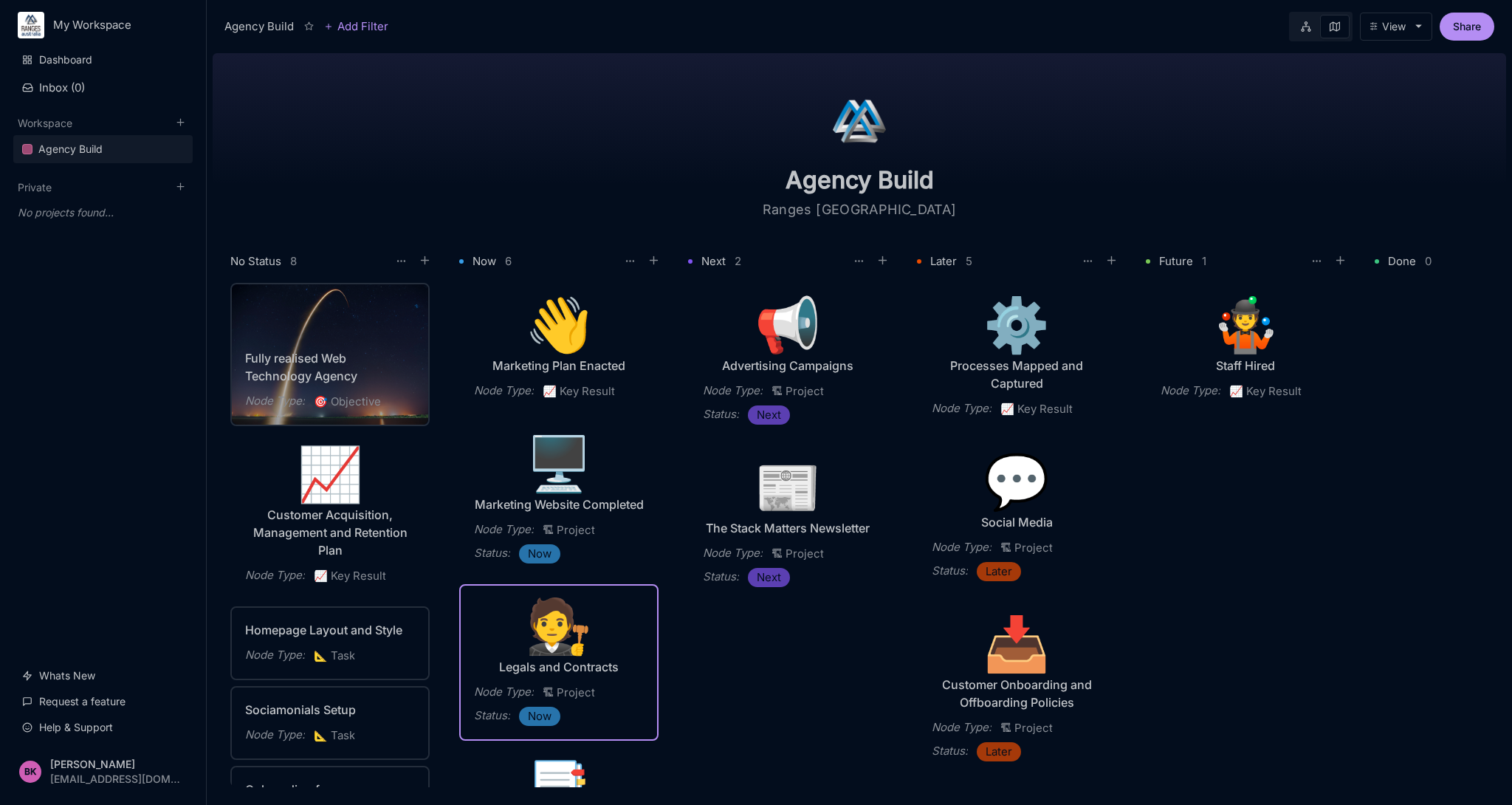
click at [1297, 33] on link at bounding box center [1305, 26] width 28 height 24
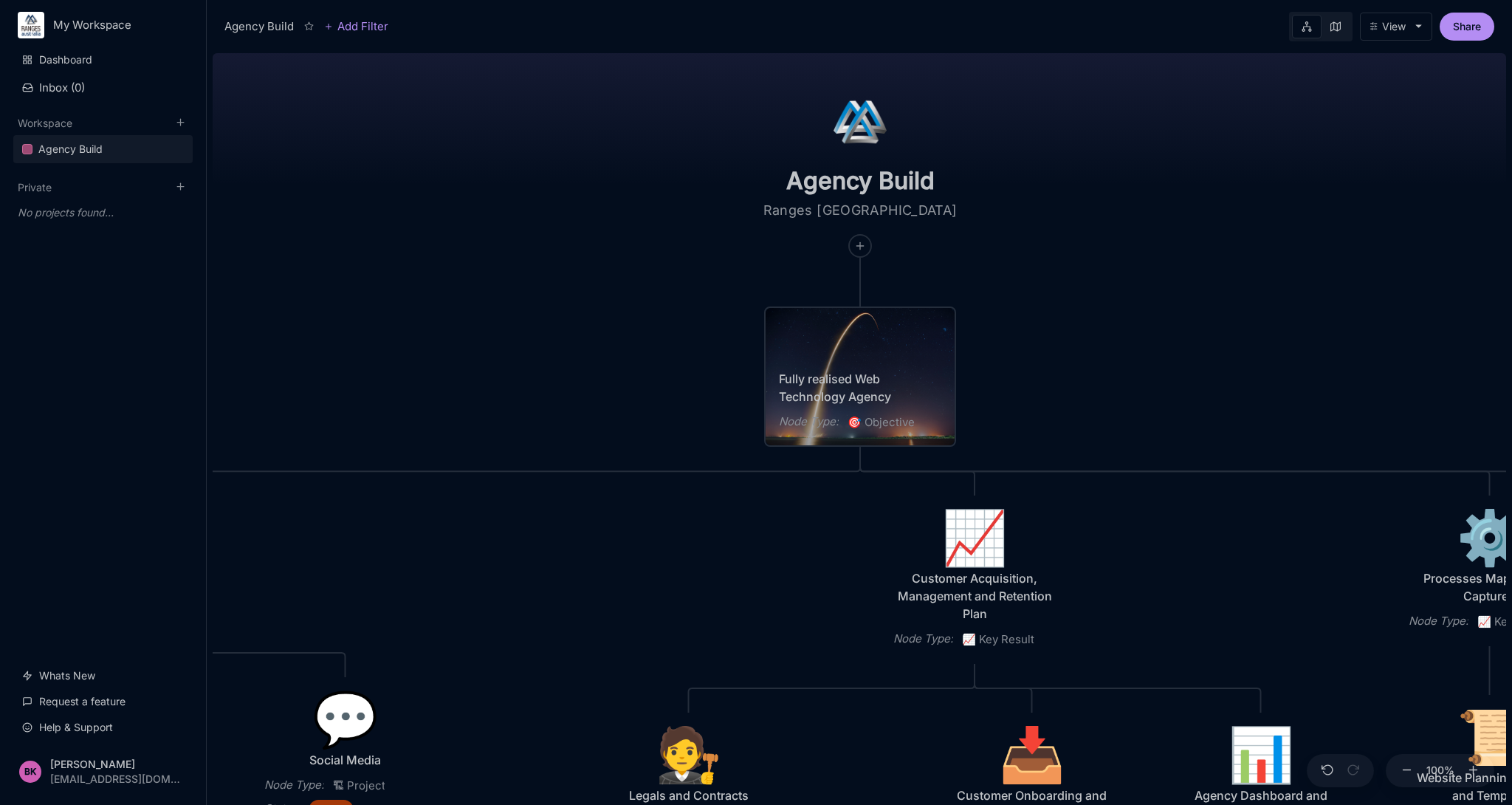
click at [1403, 34] on button "View" at bounding box center [1396, 26] width 73 height 28
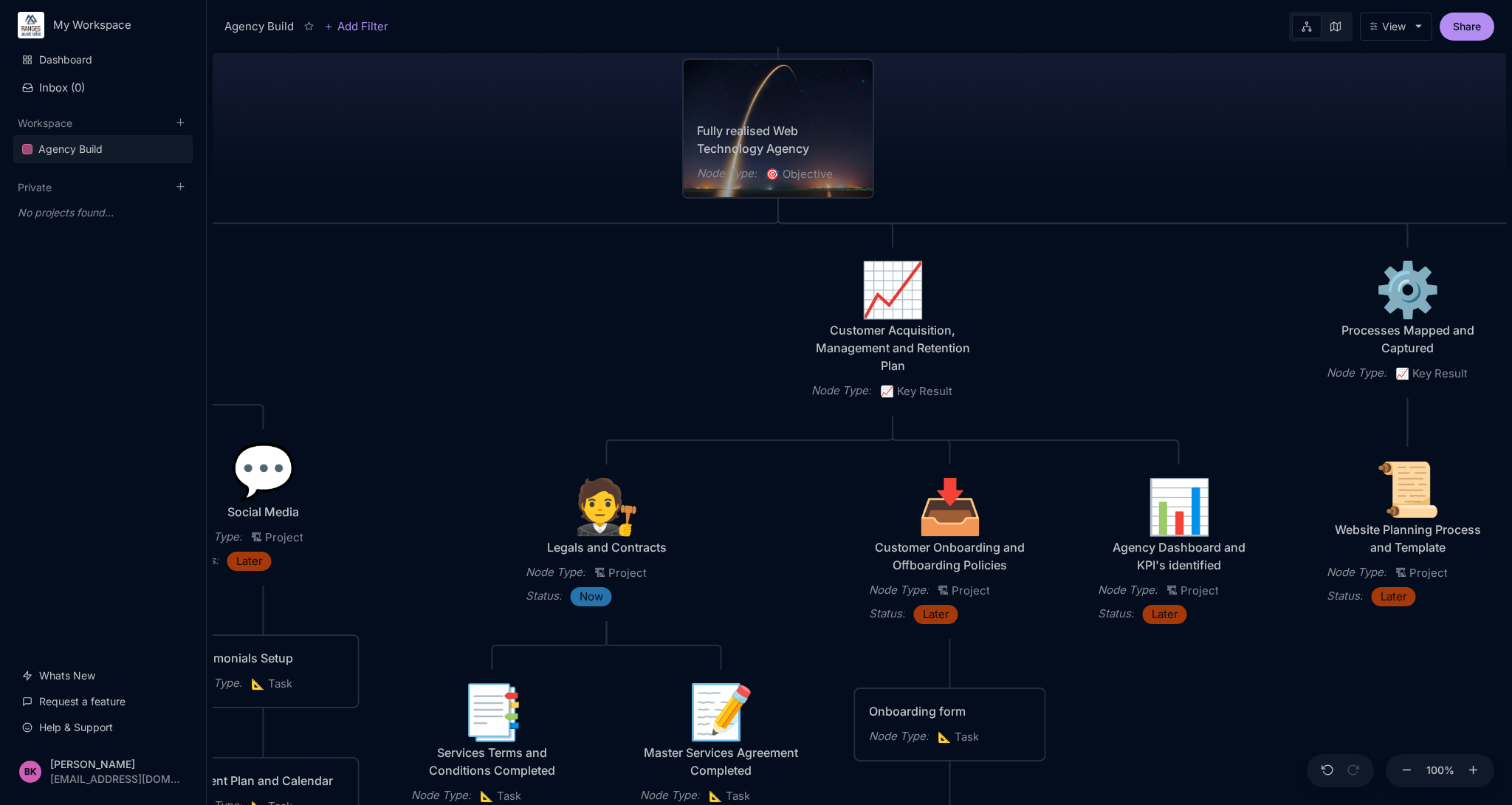
drag, startPoint x: 623, startPoint y: 395, endPoint x: 537, endPoint y: 141, distance: 268.2
click at [537, 141] on div "Agency Build Ranges [GEOGRAPHIC_DATA] Fully realised Web Technology Agency Node…" at bounding box center [859, 426] width 1294 height 758
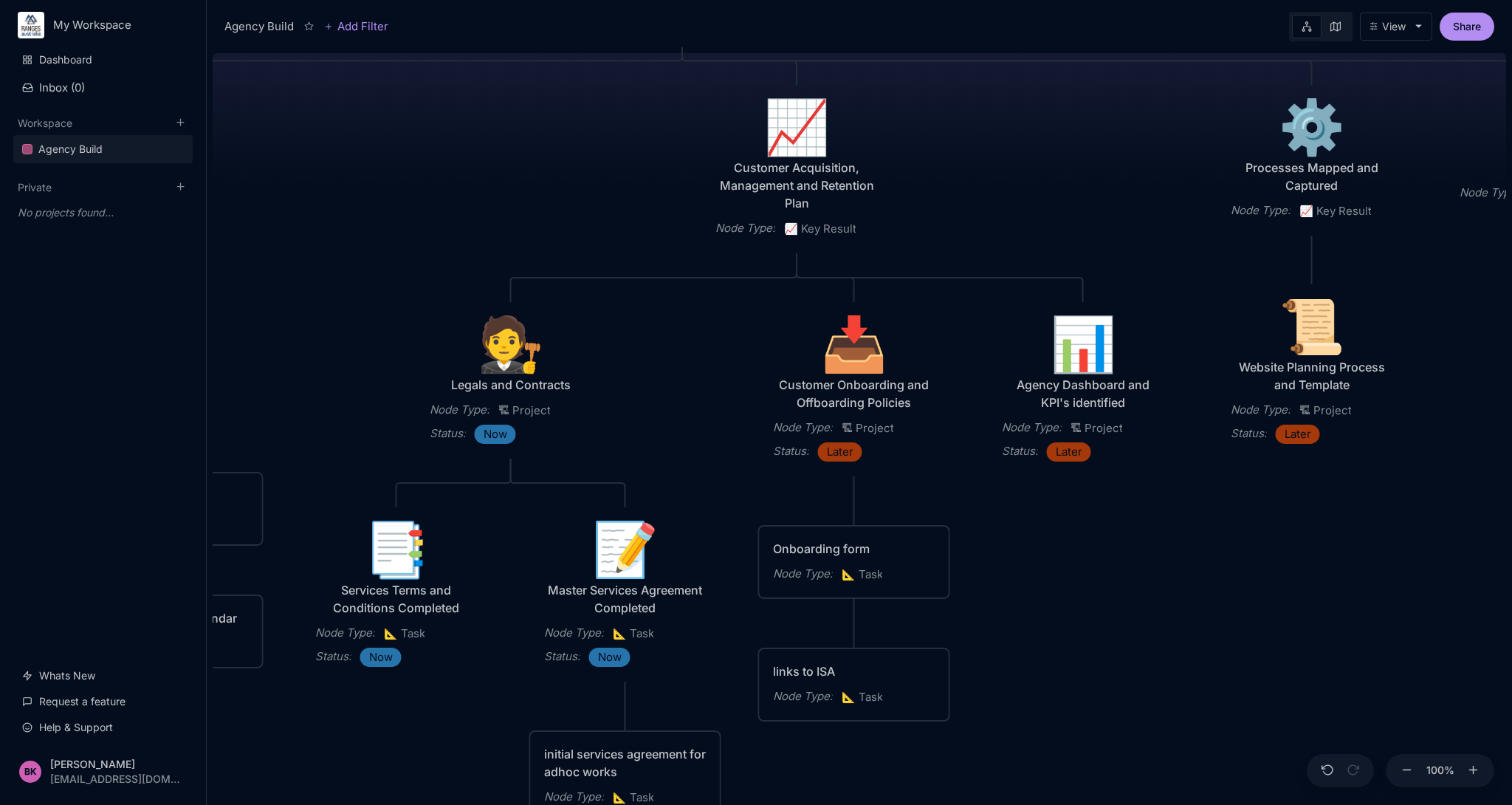
drag, startPoint x: 632, startPoint y: 350, endPoint x: 559, endPoint y: 221, distance: 148.2
click at [559, 221] on div "Agency Build Ranges [GEOGRAPHIC_DATA] Fully realised Web Technology Agency Node…" at bounding box center [859, 426] width 1294 height 758
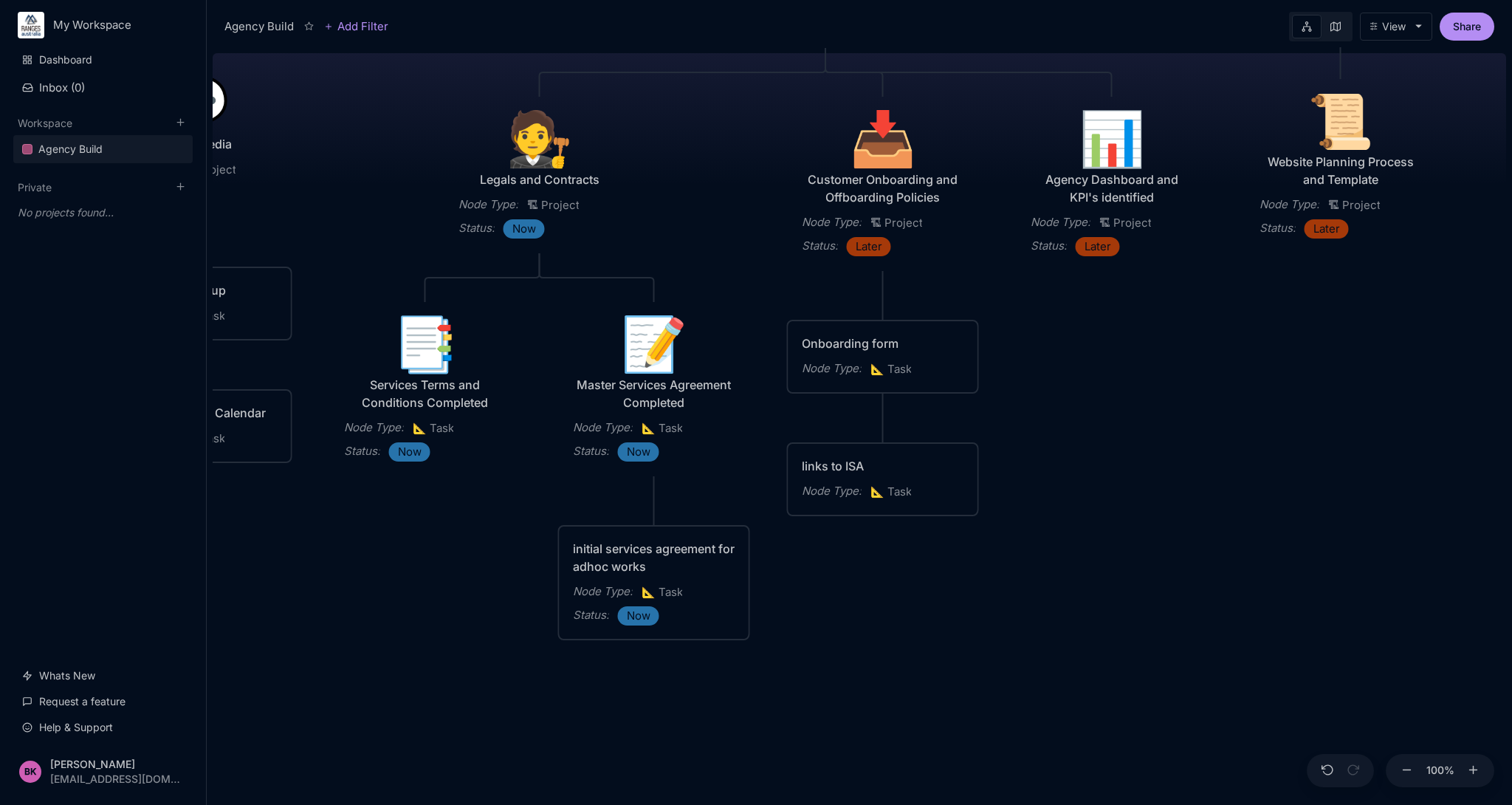
drag, startPoint x: 710, startPoint y: 422, endPoint x: 738, endPoint y: 217, distance: 206.9
click at [738, 217] on div "Agency Build Ranges [GEOGRAPHIC_DATA] Fully realised Web Technology Agency Node…" at bounding box center [859, 426] width 1294 height 758
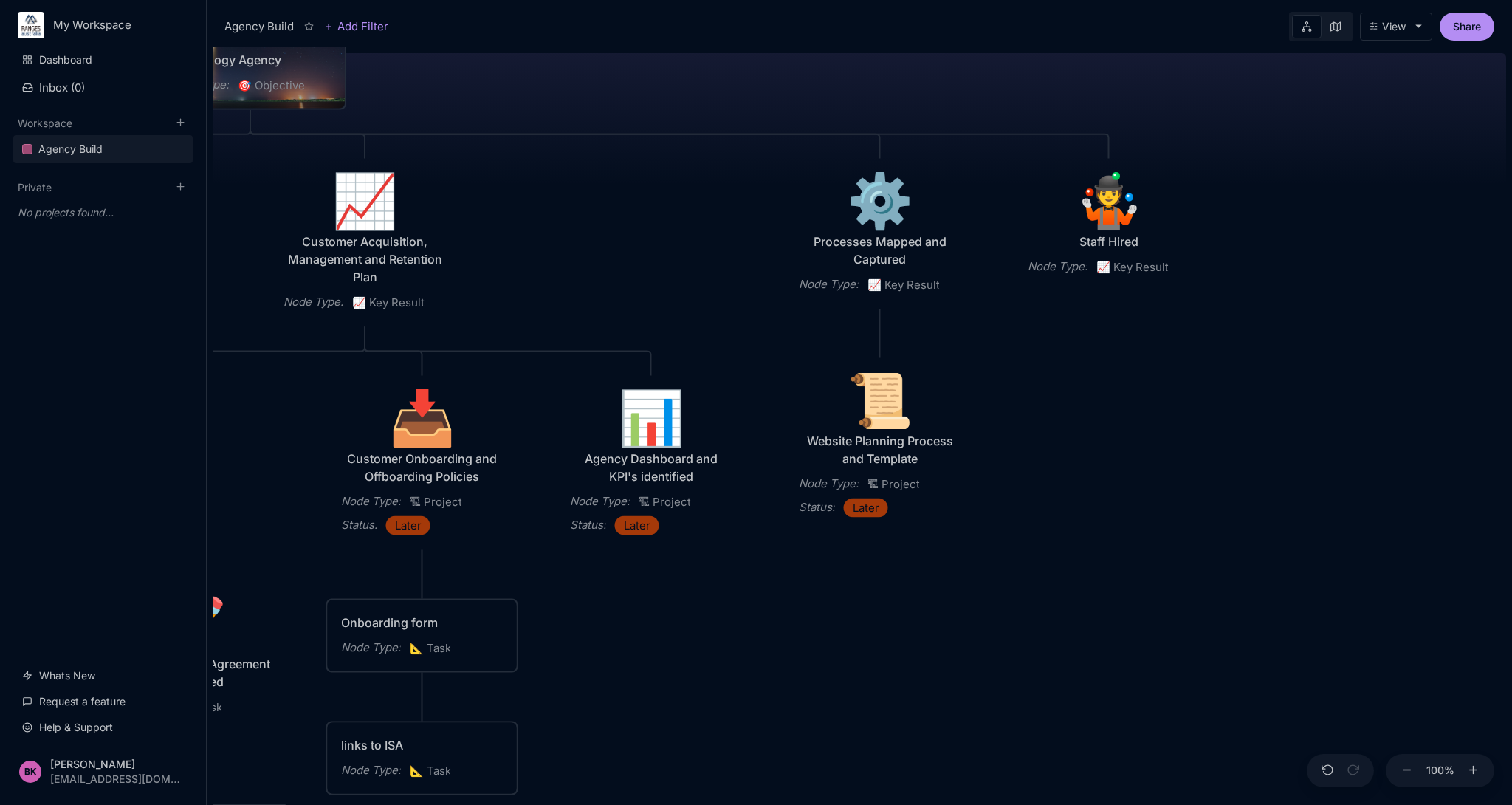
drag, startPoint x: 1474, startPoint y: 613, endPoint x: 1016, endPoint y: 488, distance: 474.8
click at [1016, 488] on div "Agency Build Ranges [GEOGRAPHIC_DATA] Fully realised Web Technology Agency Node…" at bounding box center [859, 426] width 1294 height 758
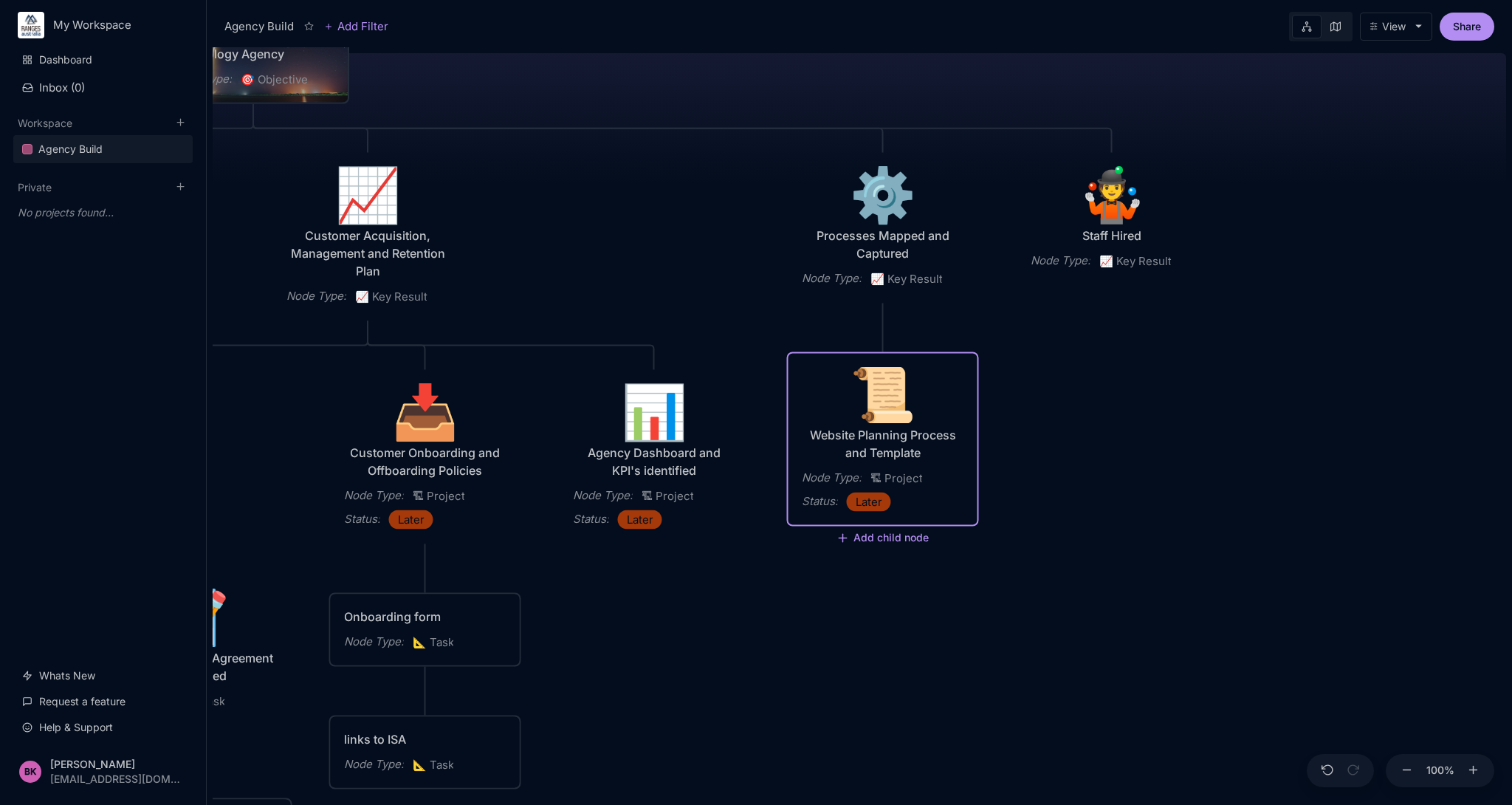
click at [879, 403] on div "📜" at bounding box center [882, 393] width 162 height 53
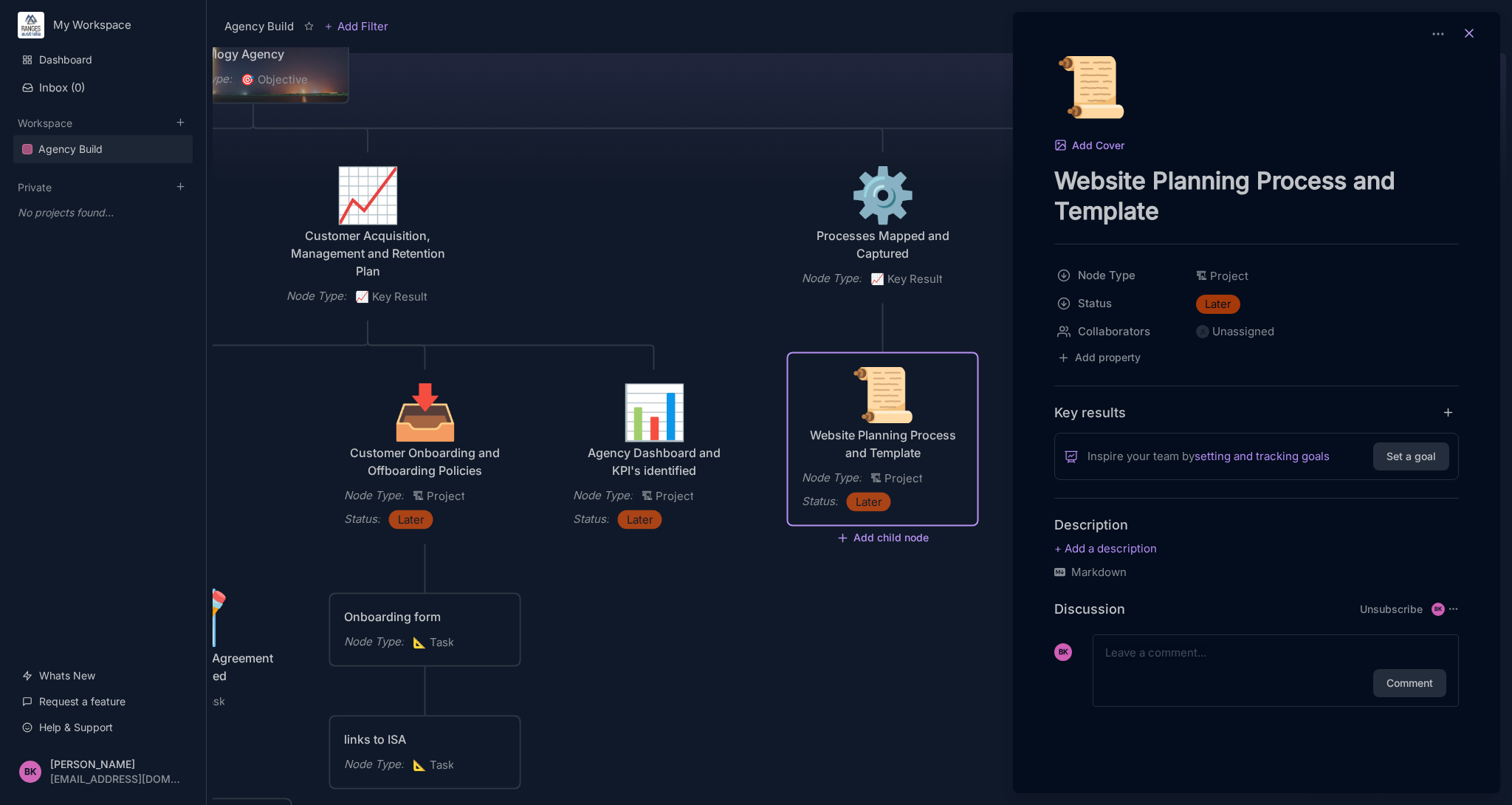
click at [1469, 32] on icon at bounding box center [1469, 34] width 15 height 15
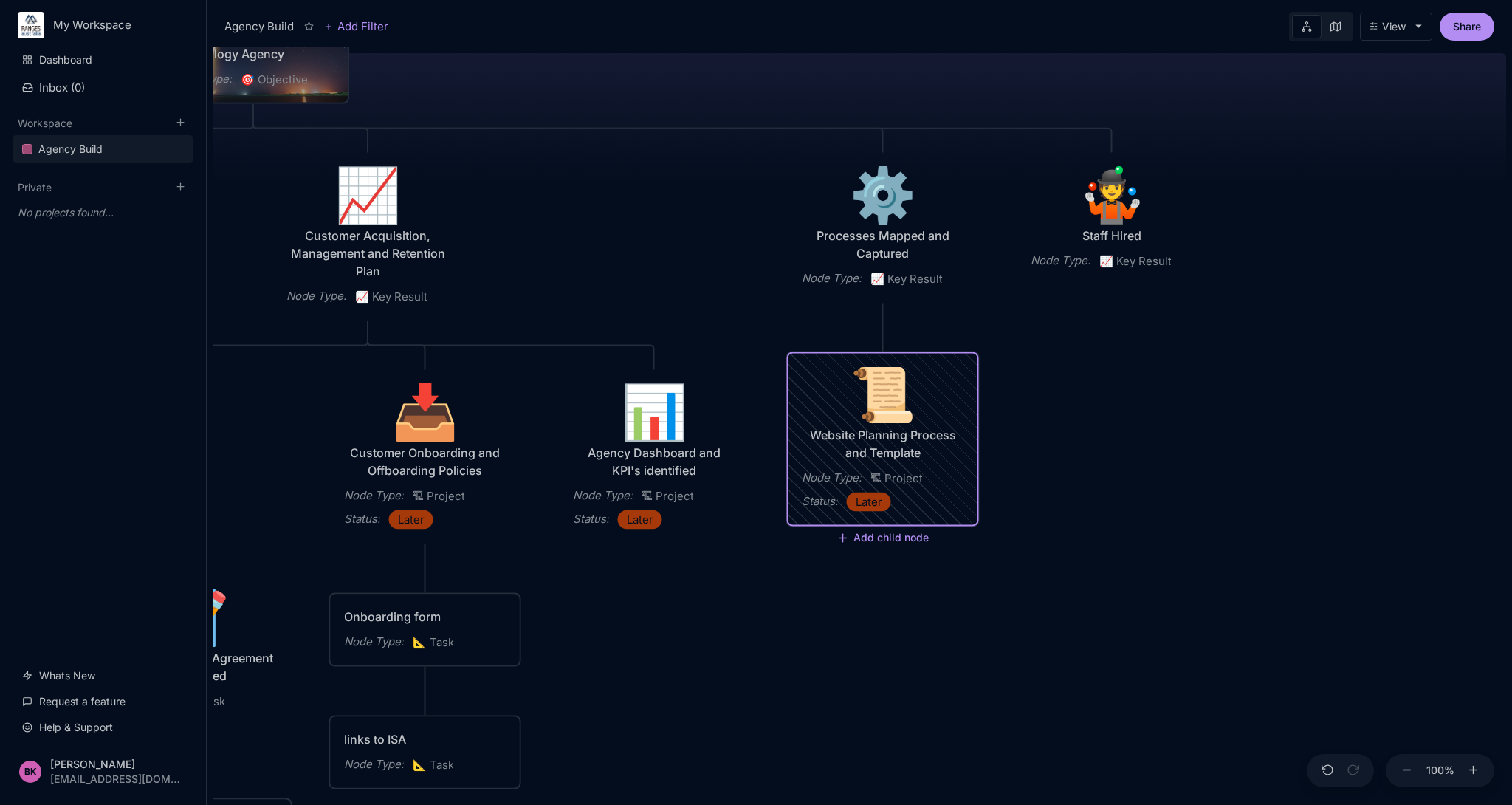
click at [860, 440] on div "Website Planning Process and Template" at bounding box center [882, 443] width 162 height 35
click at [860, 440] on div "Agency Build Add Filter View Share 📜 Website Planning Process and Template Node…" at bounding box center [859, 402] width 1305 height 805
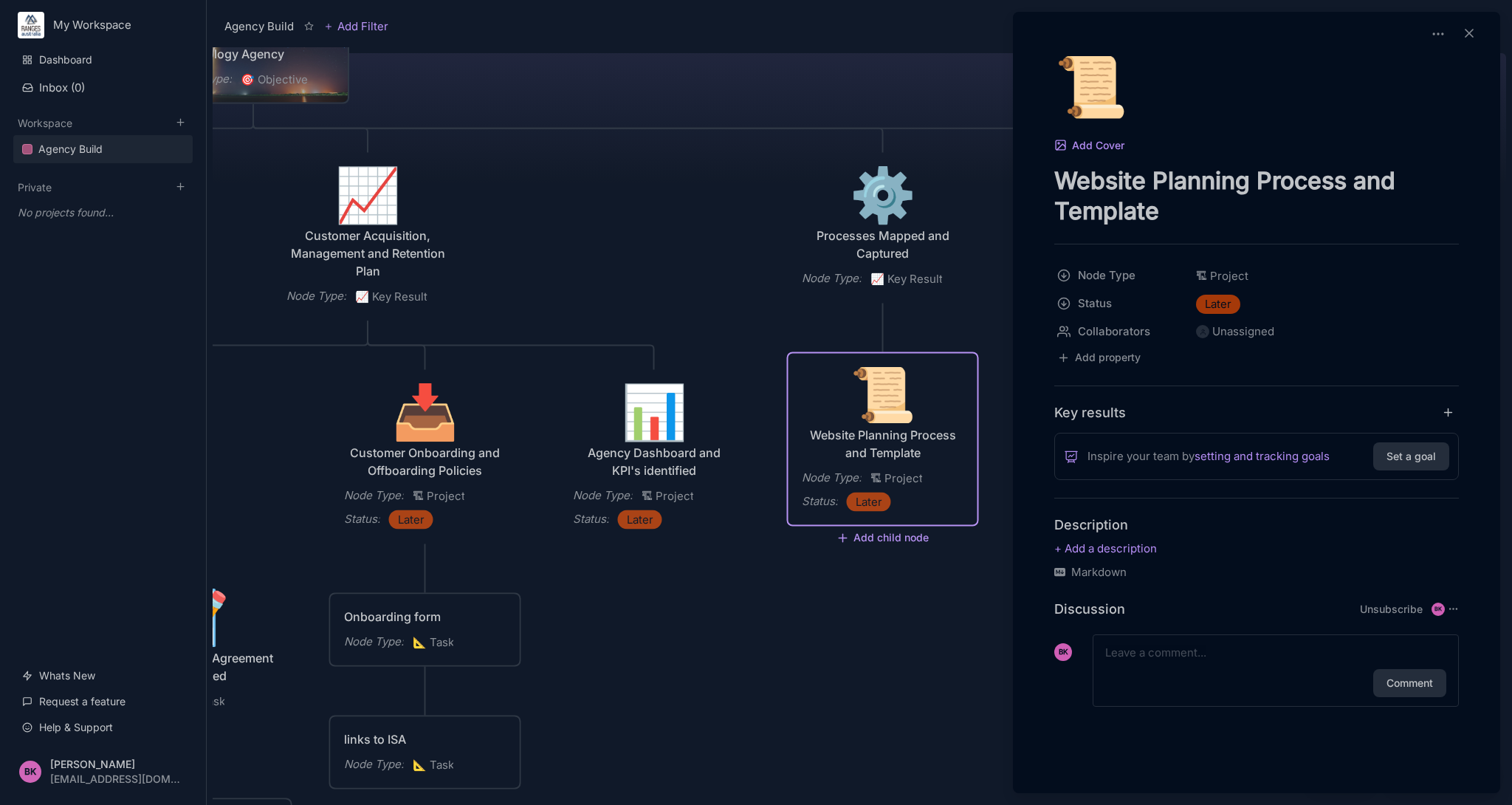
click at [1248, 180] on textarea "Website Planning Process and Template" at bounding box center [1256, 195] width 404 height 61
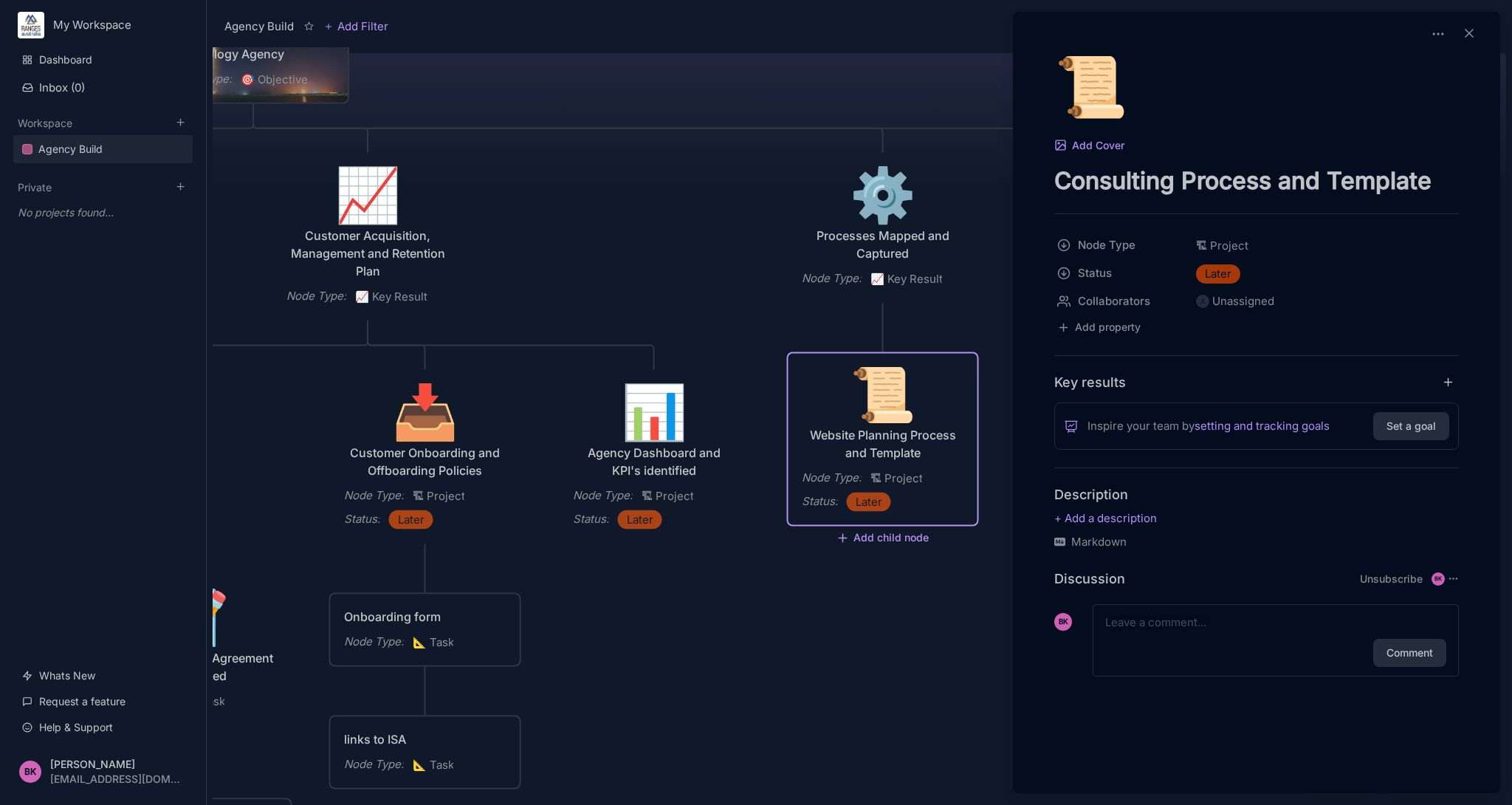
click at [1439, 187] on textarea "Consulting Process and Template" at bounding box center [1256, 179] width 404 height 30
type textarea "Consulting Process and Templates"
click at [937, 650] on div at bounding box center [756, 402] width 1512 height 805
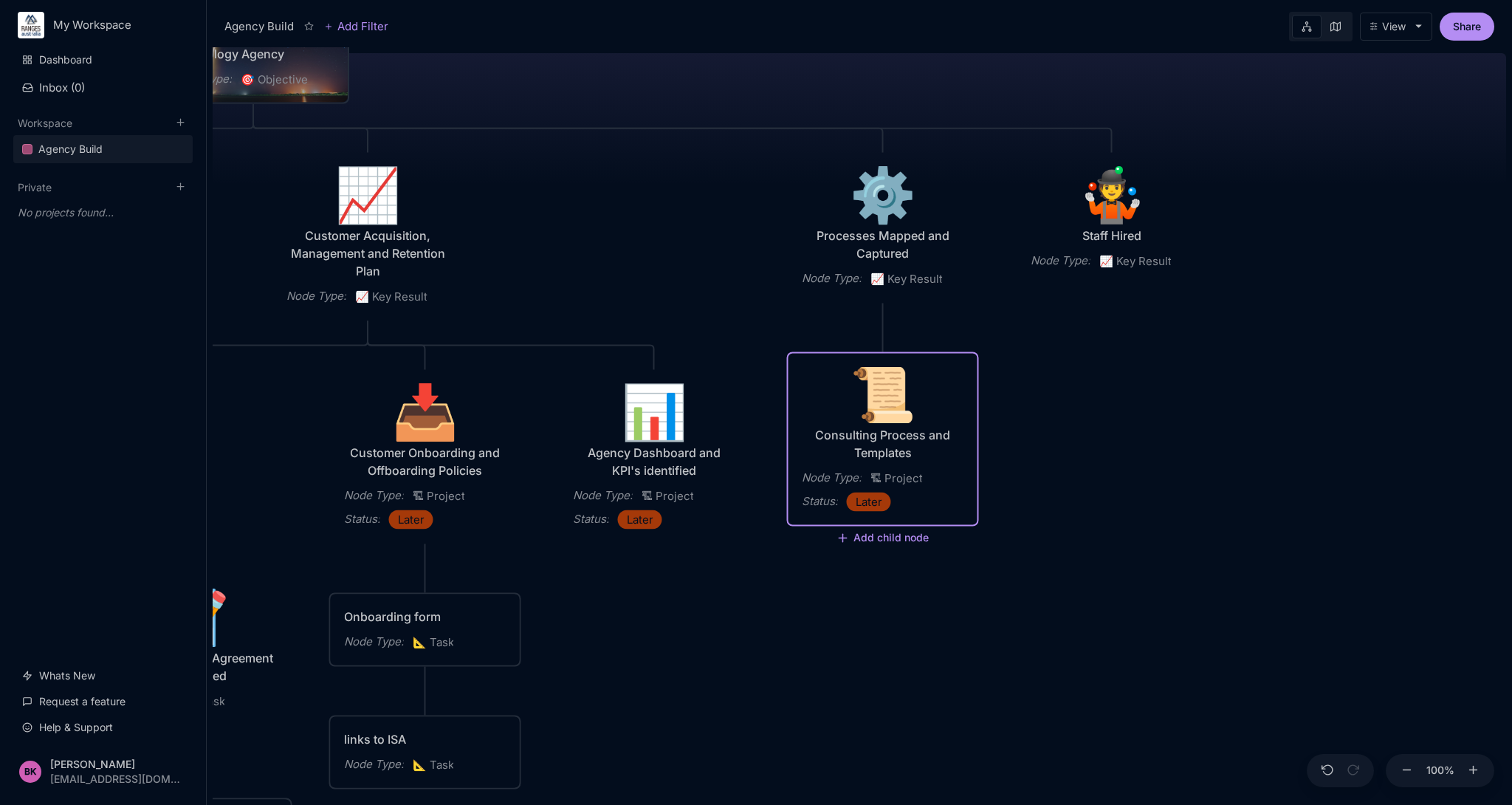
click at [1071, 375] on div "Agency Build Ranges [GEOGRAPHIC_DATA] Fully realised Web Technology Agency Node…" at bounding box center [859, 426] width 1294 height 758
